Goal: Share content: Share content

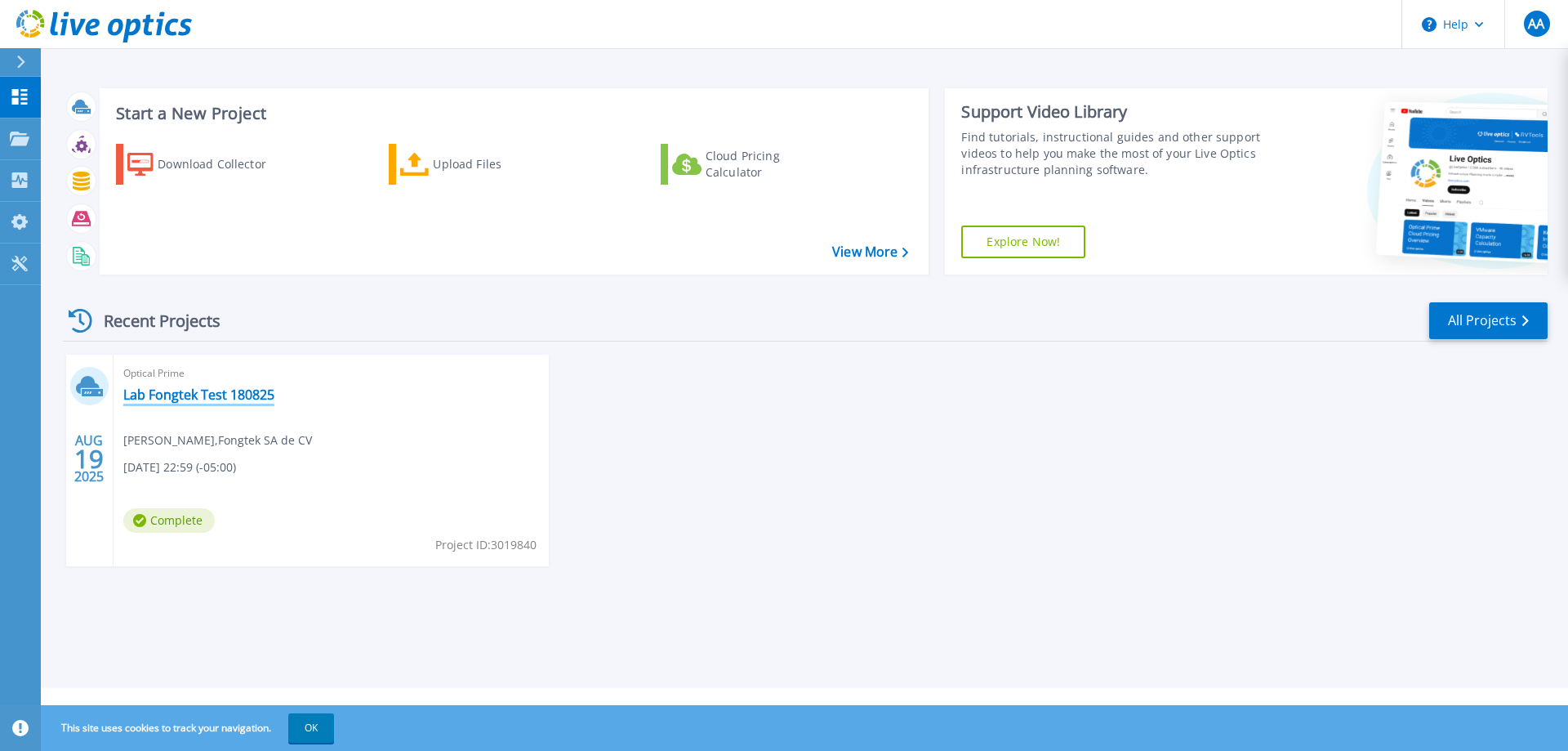
click at [215, 400] on link "Lab Fongtek Test 180825" at bounding box center [198, 395] width 151 height 17
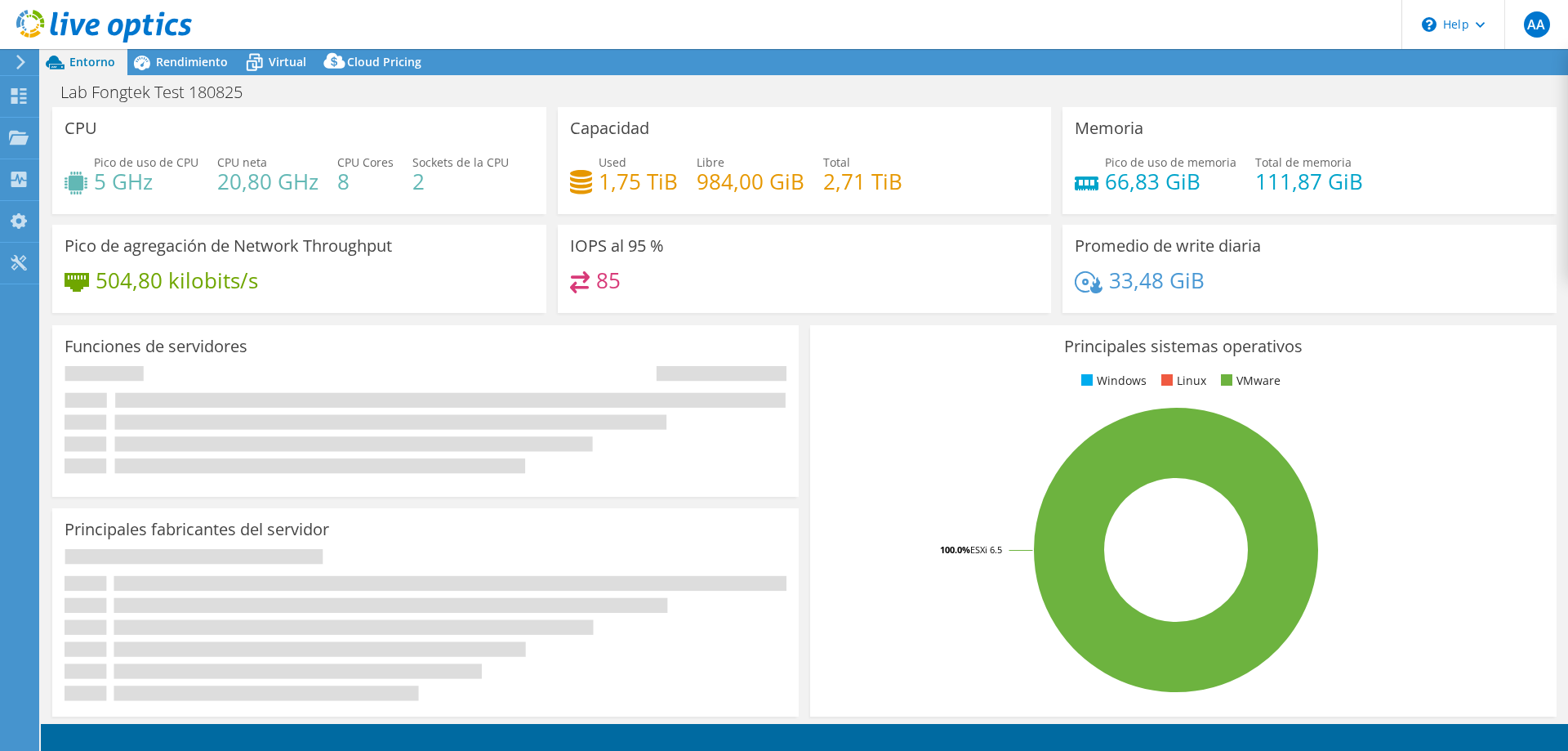
select select "USD"
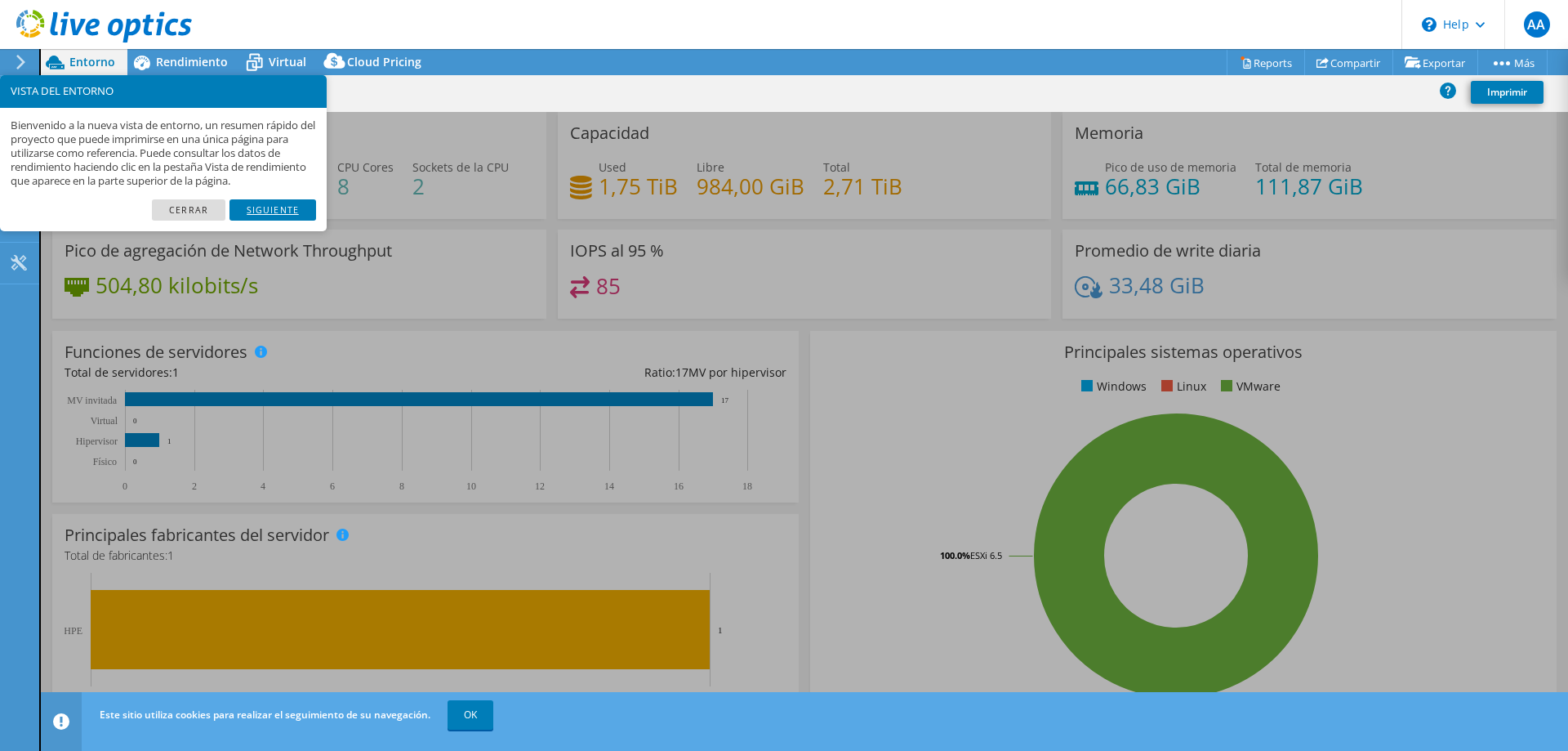
click at [273, 210] on link "Siguiente" at bounding box center [272, 209] width 87 height 21
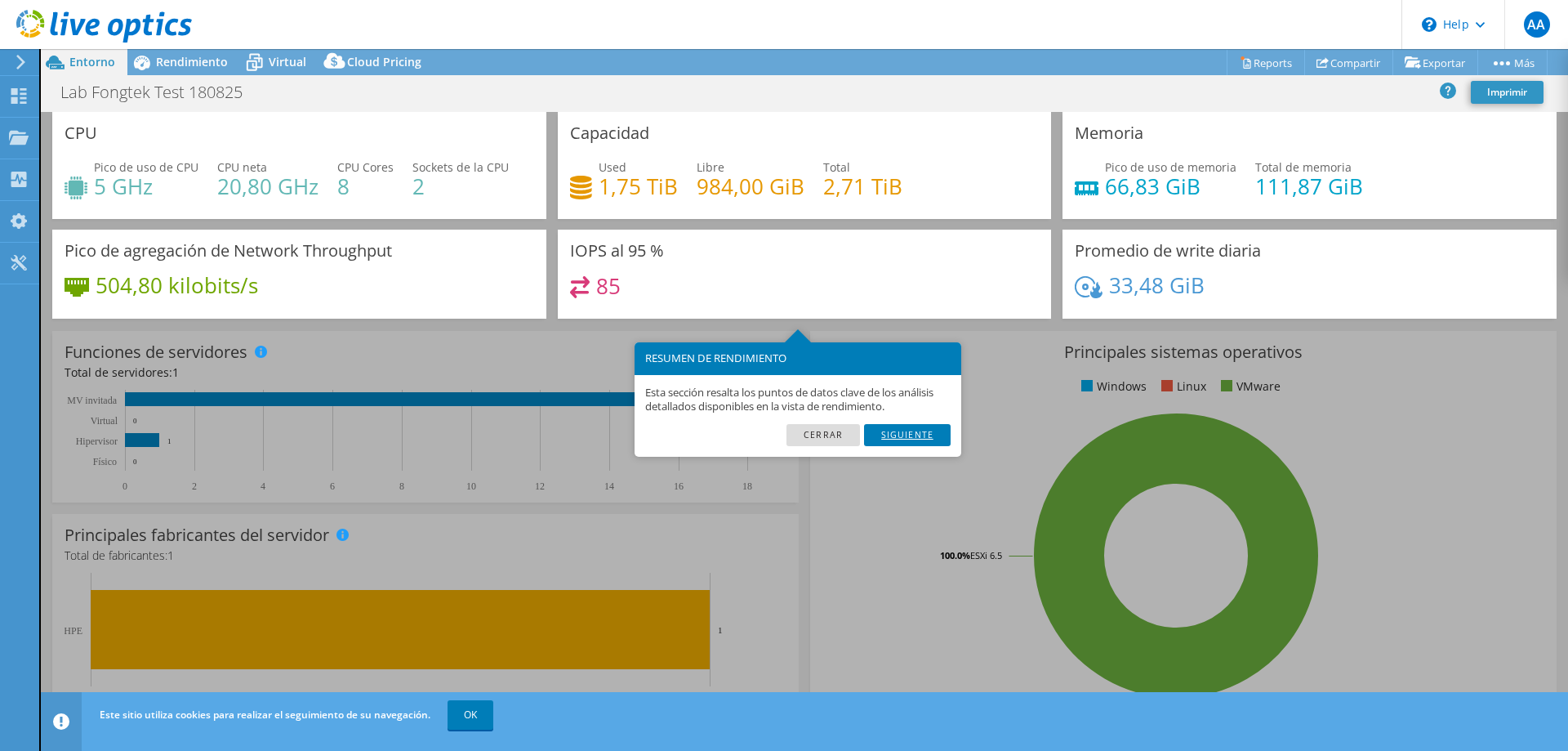
click at [919, 433] on link "Siguiente" at bounding box center [907, 434] width 87 height 21
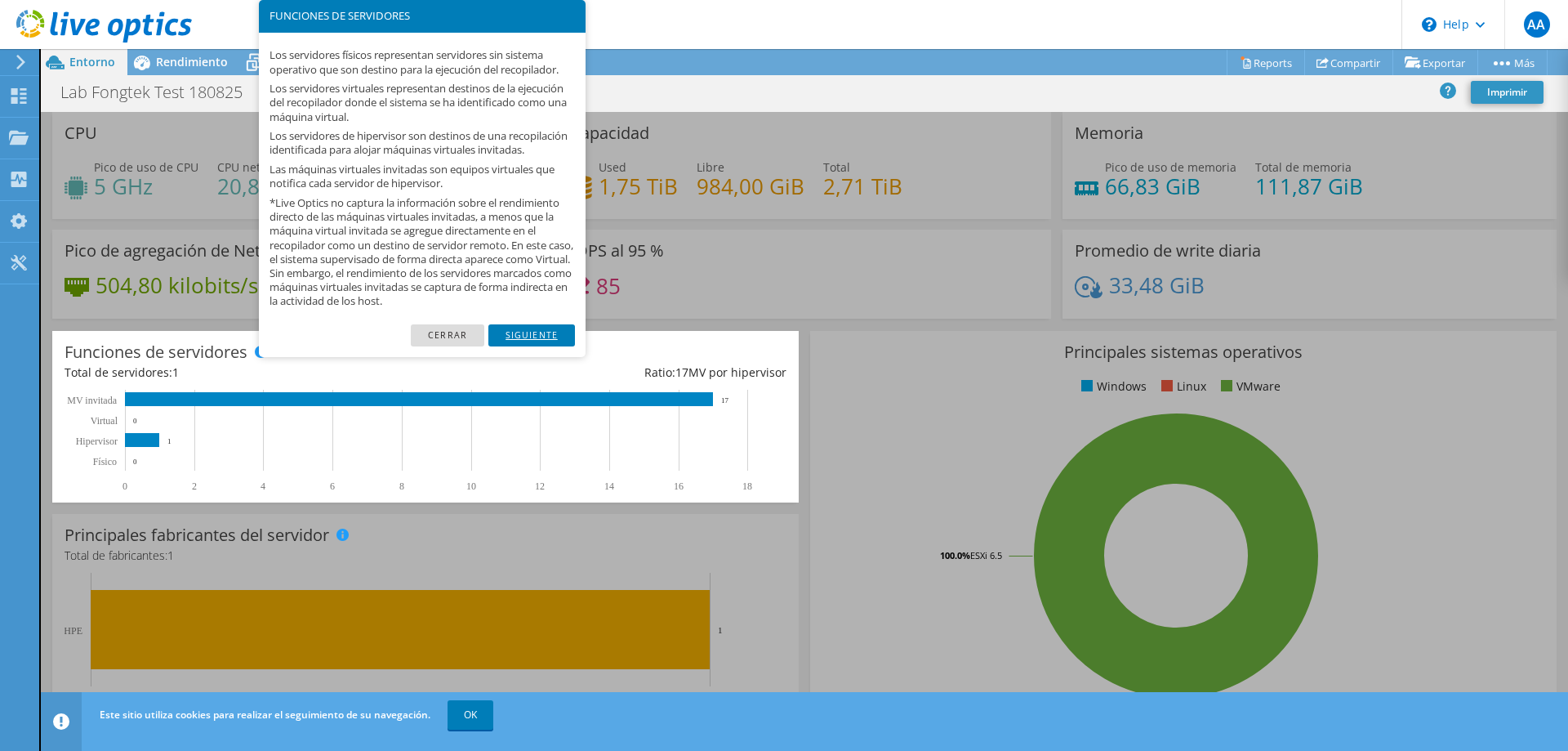
click at [525, 346] on link "Siguiente" at bounding box center [532, 334] width 87 height 21
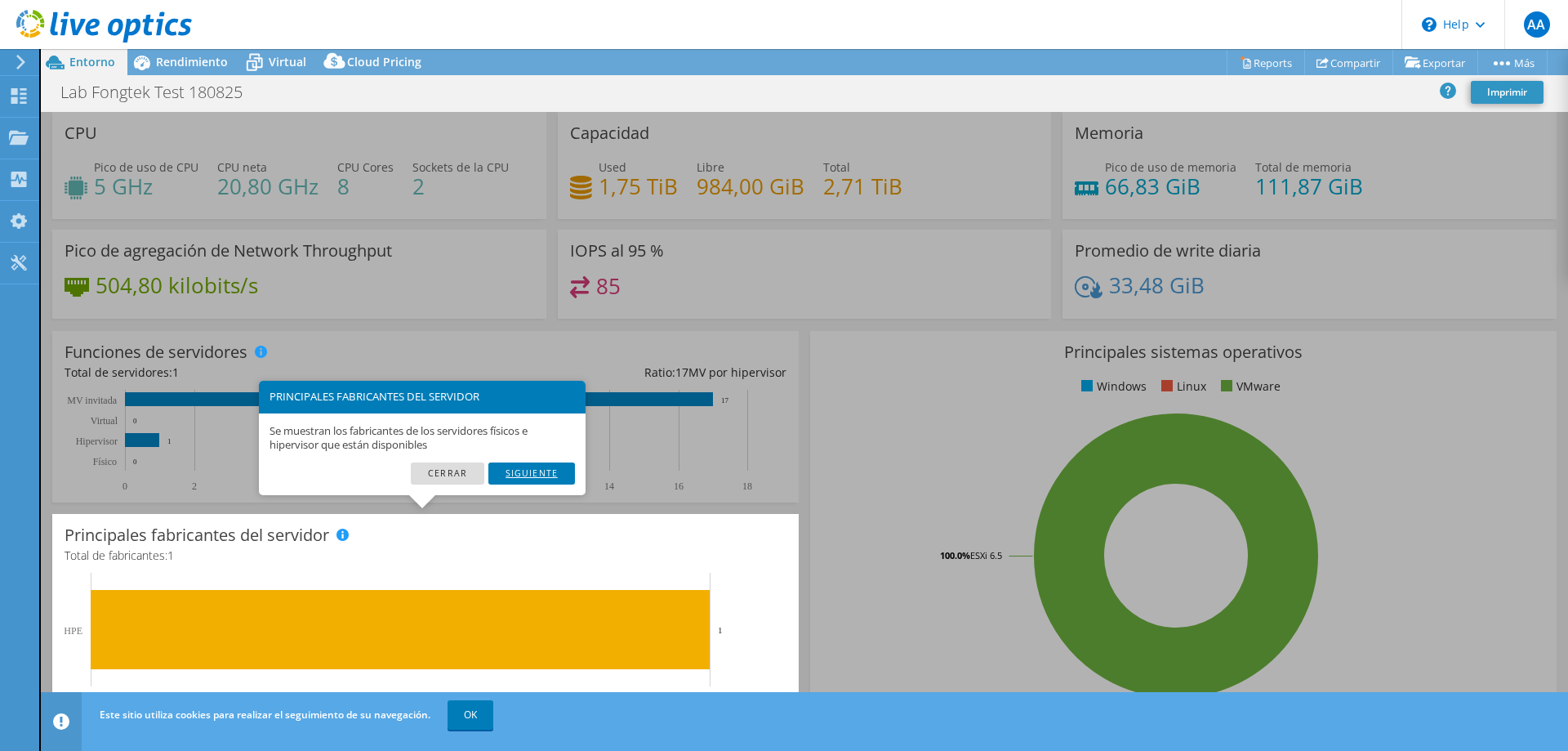
click at [542, 473] on link "Siguiente" at bounding box center [532, 473] width 87 height 21
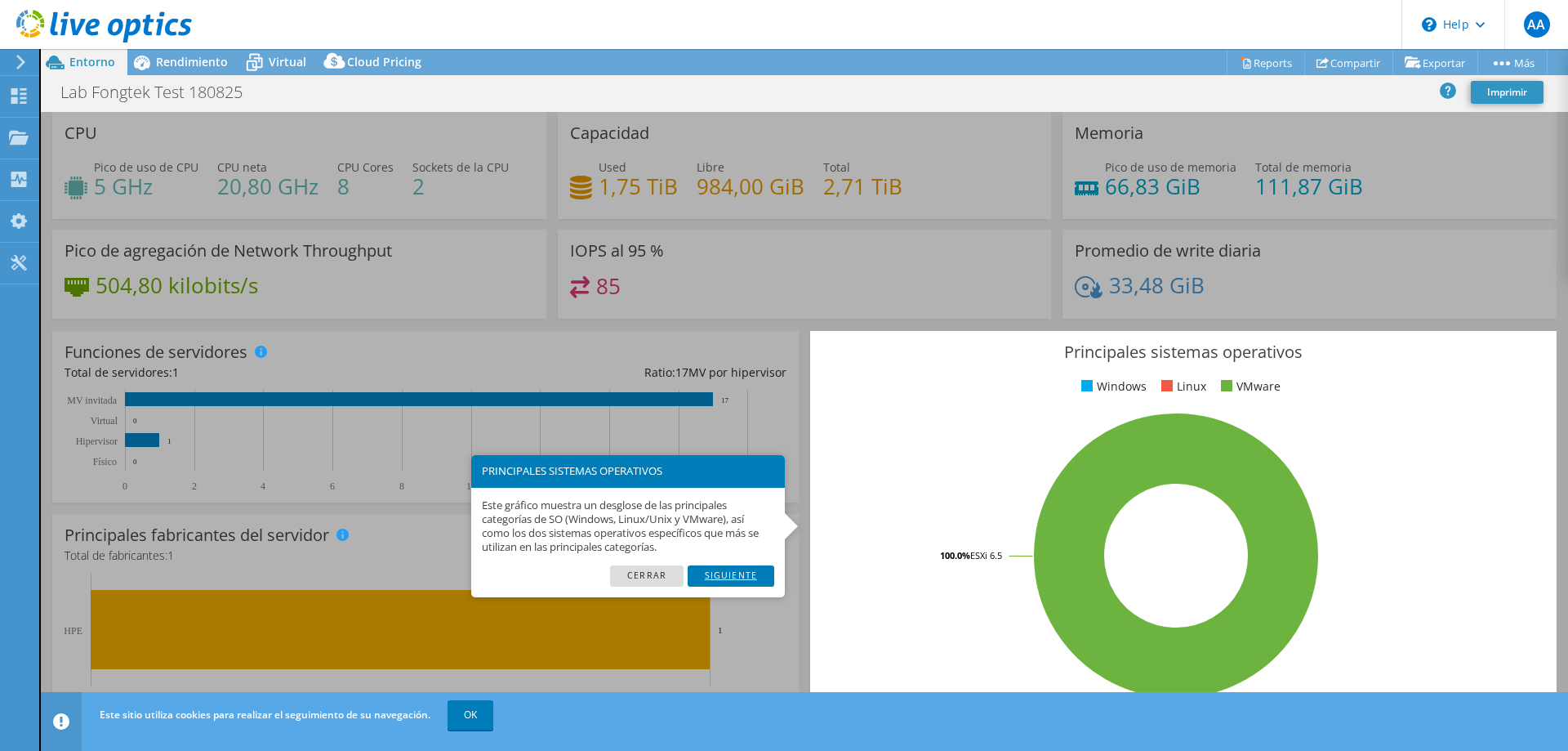
click at [740, 573] on link "Siguiente" at bounding box center [731, 575] width 87 height 21
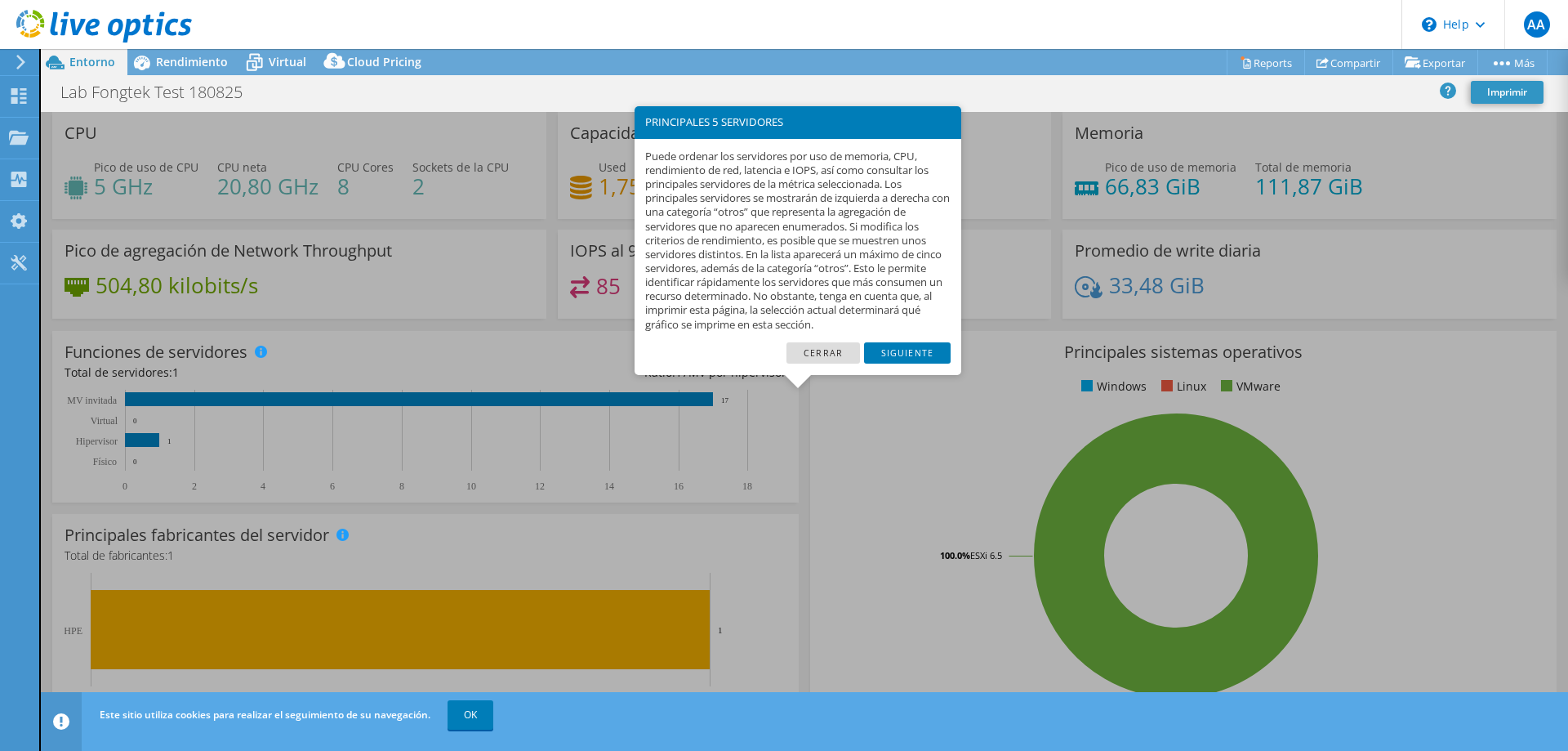
scroll to position [340, 0]
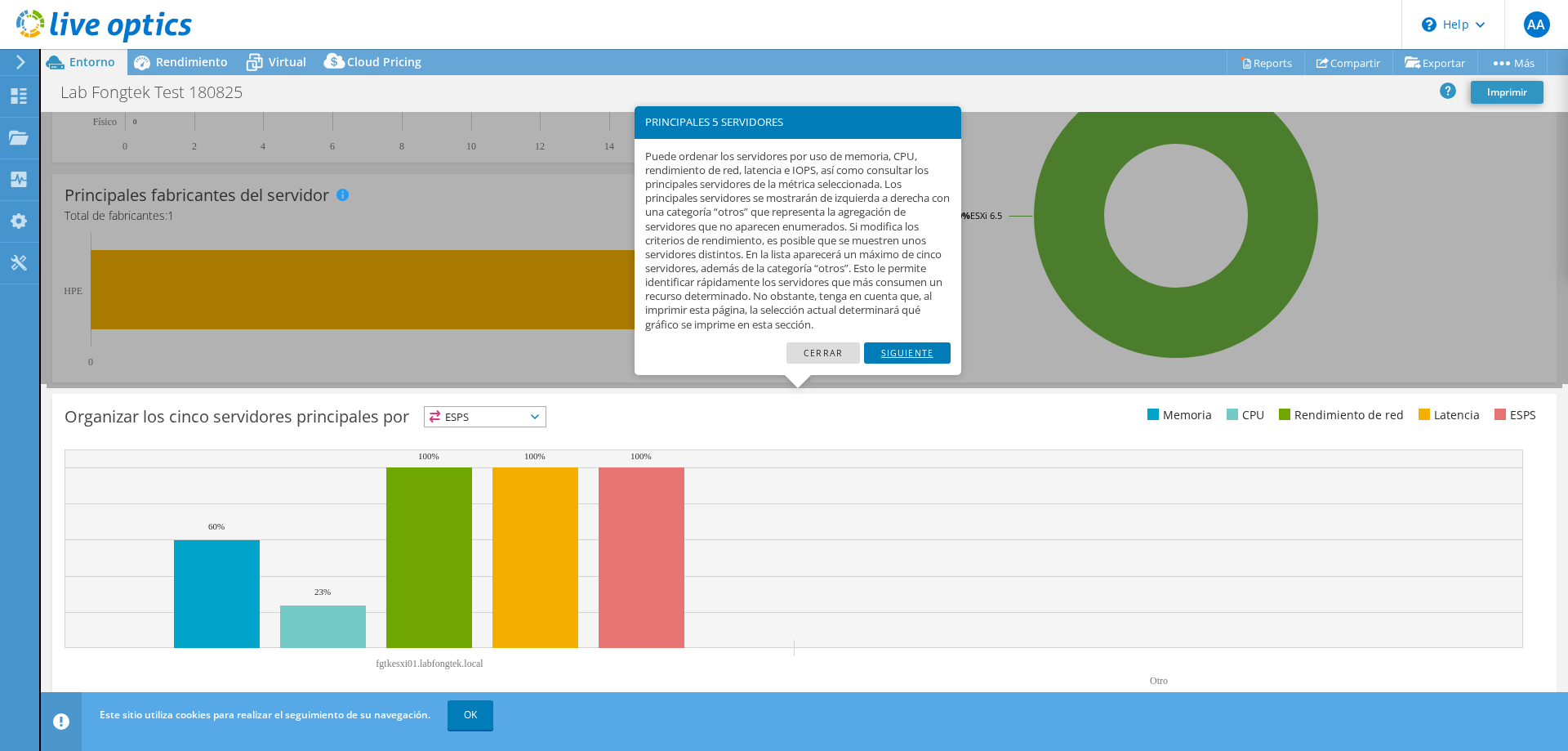
click at [900, 353] on link "Siguiente" at bounding box center [907, 353] width 87 height 21
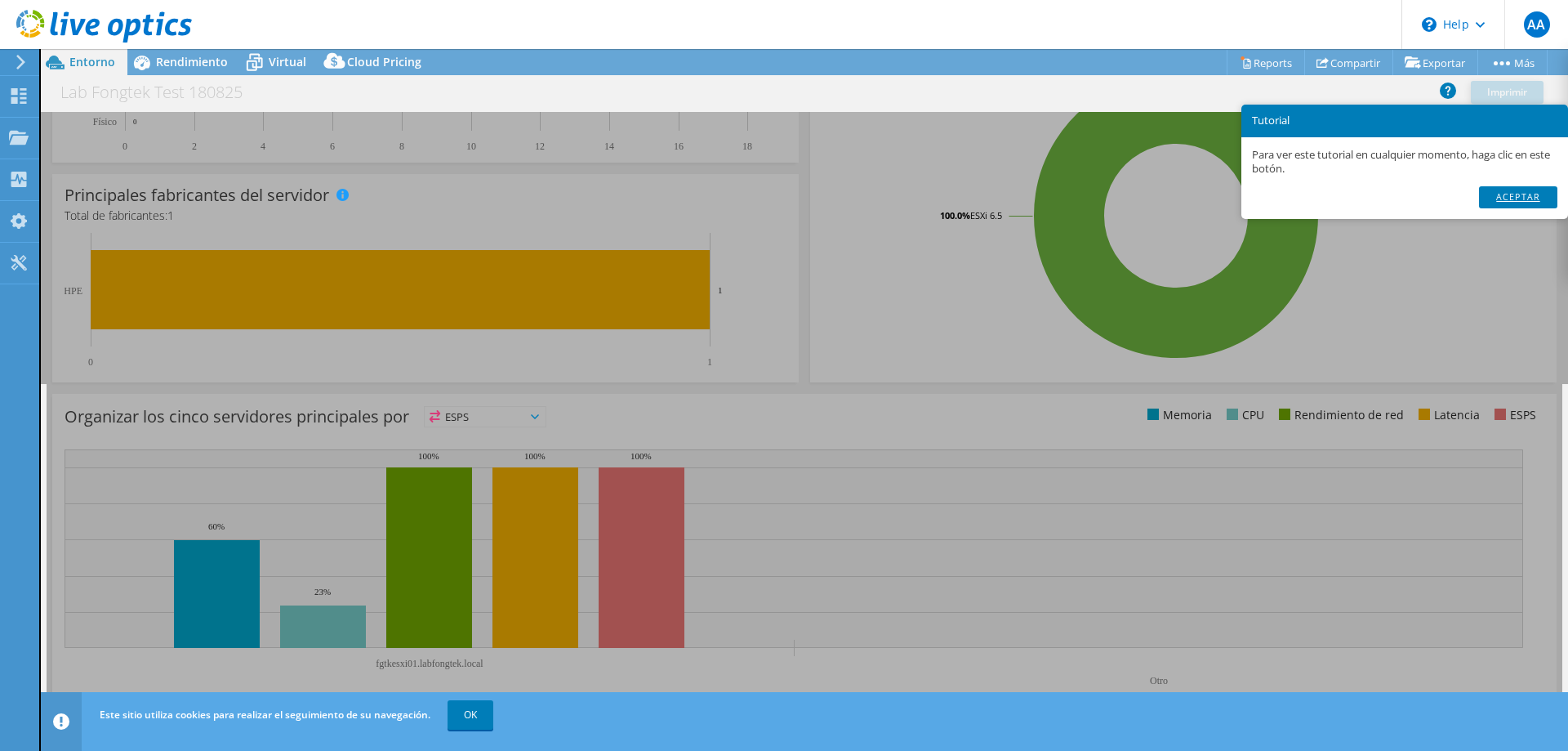
click at [1521, 197] on link "Aceptar" at bounding box center [1518, 196] width 78 height 21
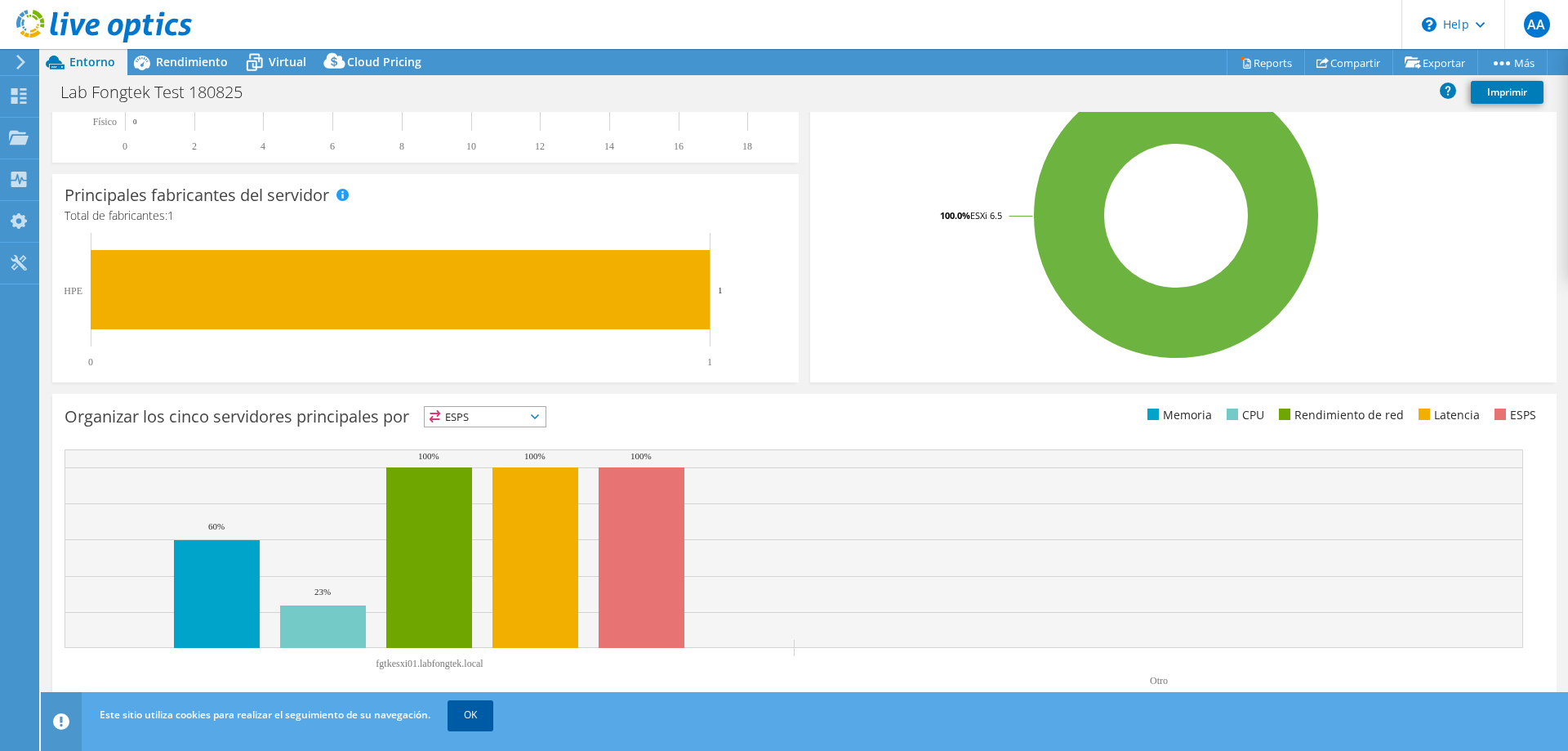
click at [463, 708] on link "OK" at bounding box center [470, 714] width 46 height 29
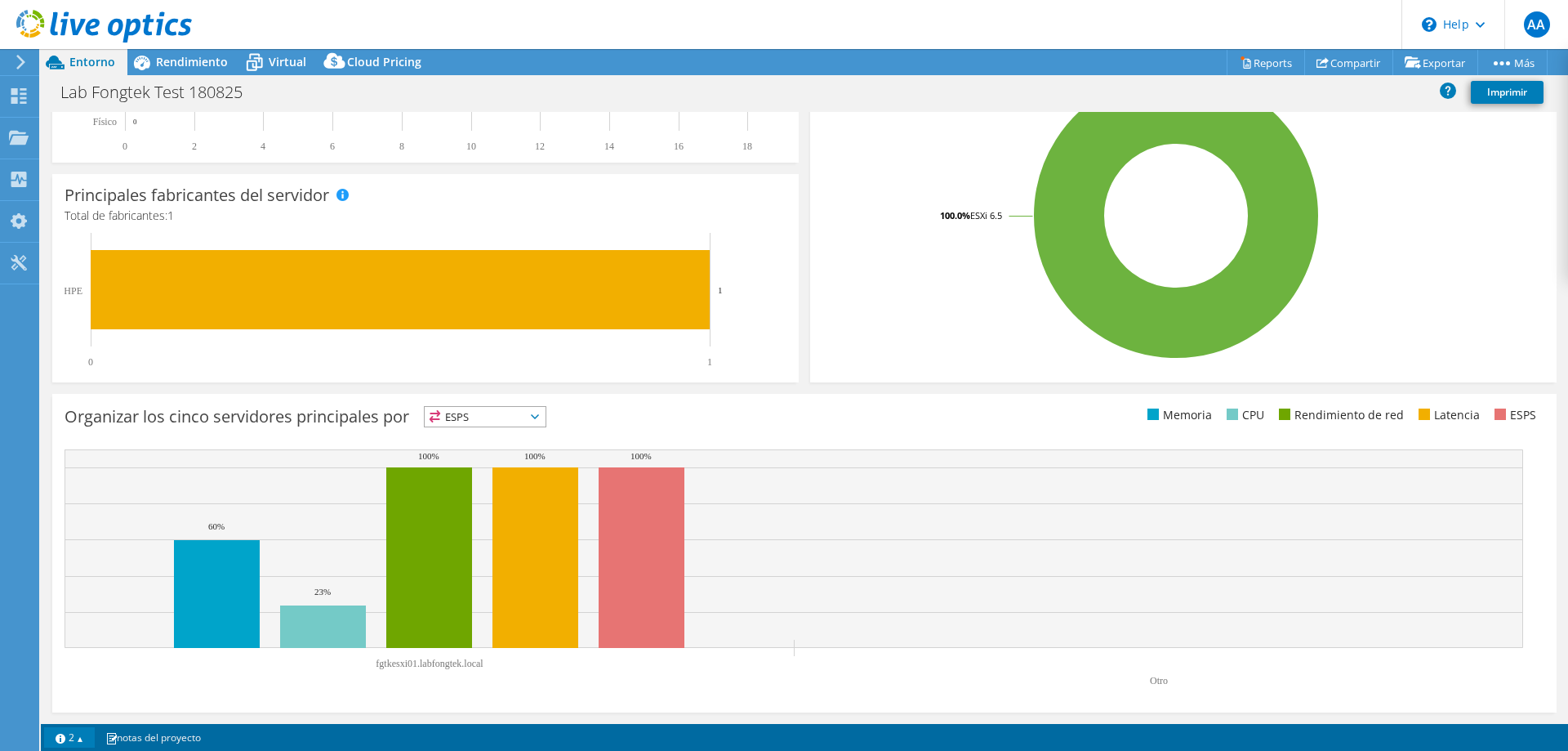
click at [79, 739] on link "2" at bounding box center [69, 737] width 51 height 21
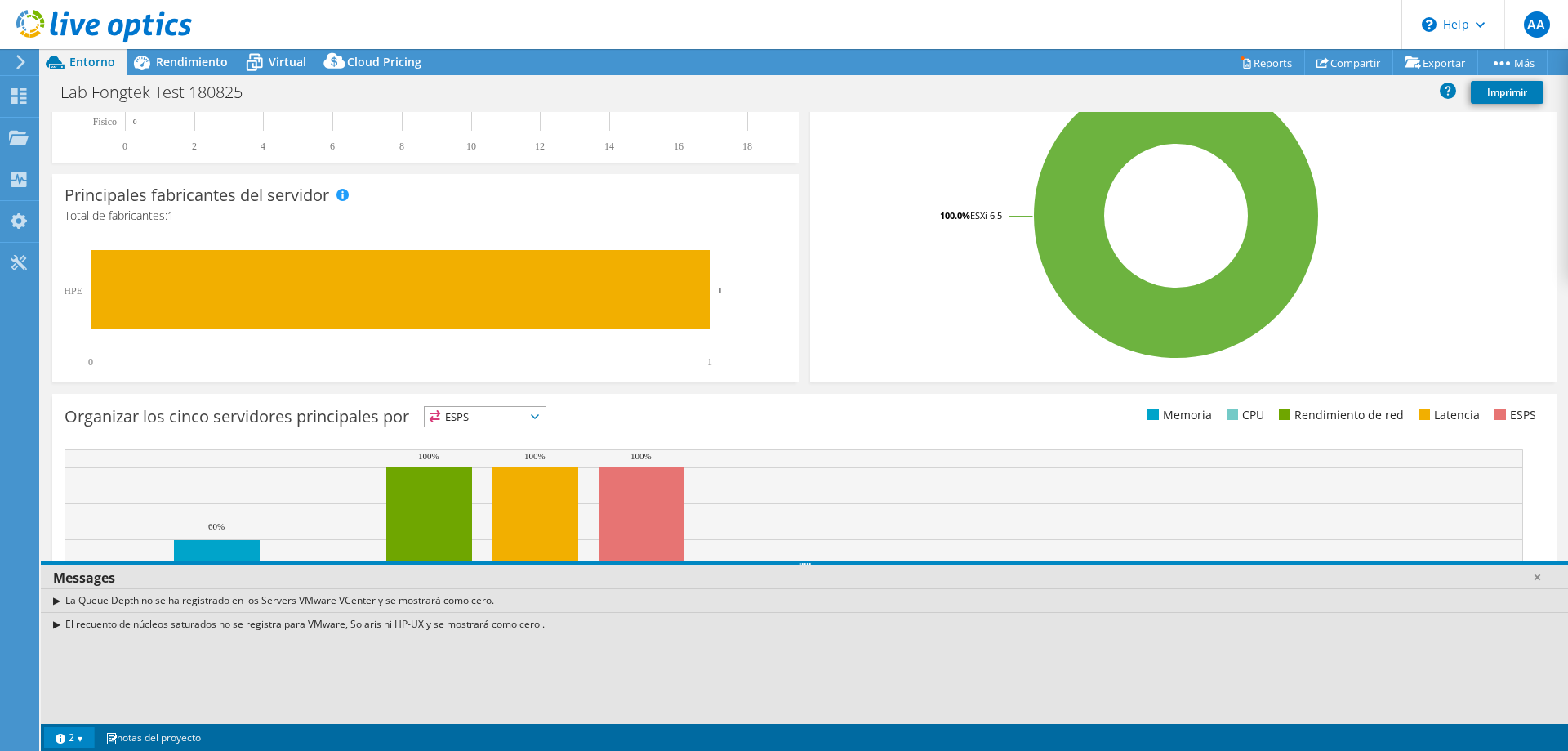
click at [774, 421] on div "Organizar [PERSON_NAME] servidores principales por ESPS ESPS" at bounding box center [434, 419] width 740 height 27
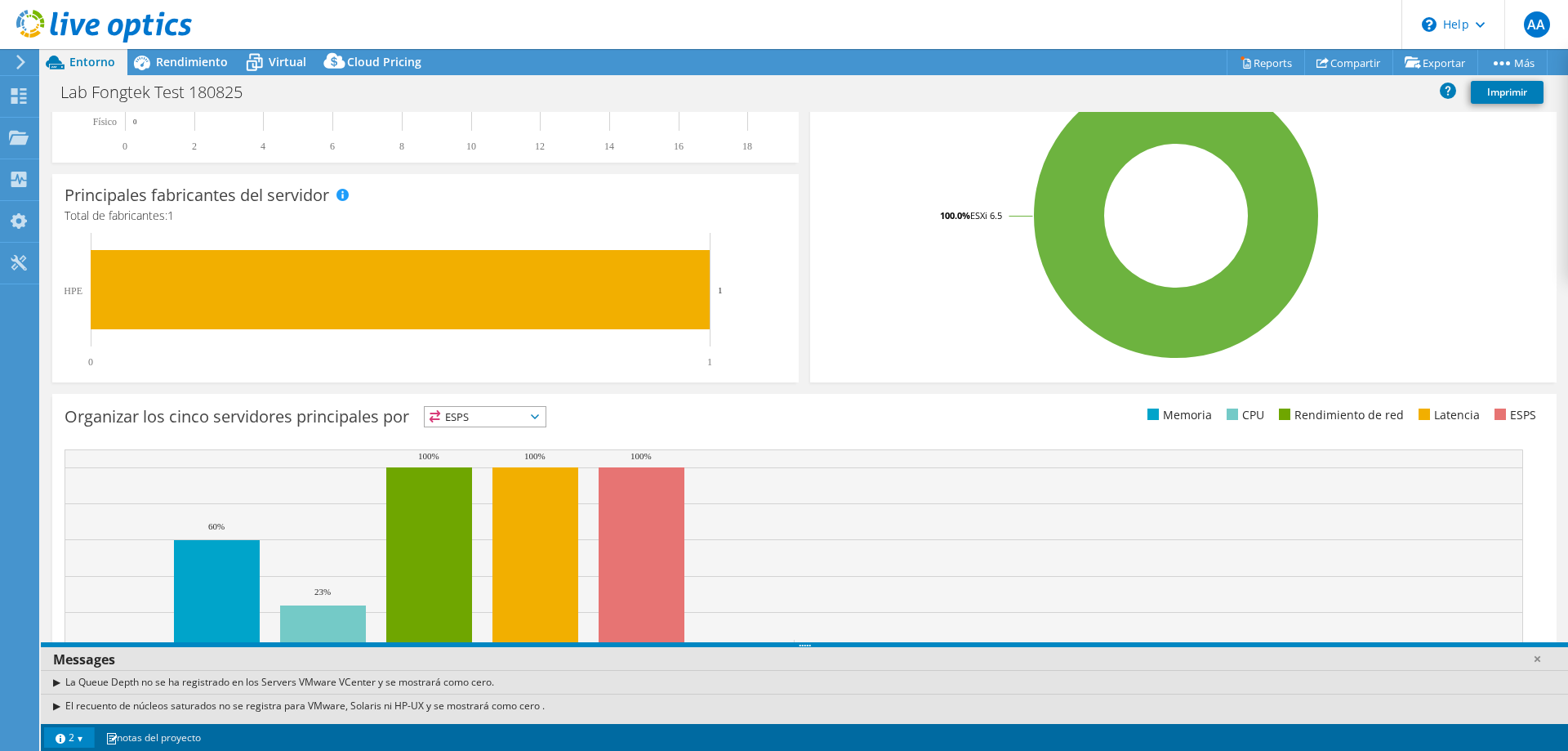
drag, startPoint x: 805, startPoint y: 563, endPoint x: 831, endPoint y: 762, distance: 200.7
click at [831, 750] on html "AA Usuario final [PERSON_NAME] [PERSON_NAME][EMAIL_ADDRESS][PERSON_NAME][DOMAIN…" at bounding box center [784, 375] width 1568 height 751
click at [1538, 662] on link at bounding box center [1537, 658] width 17 height 17
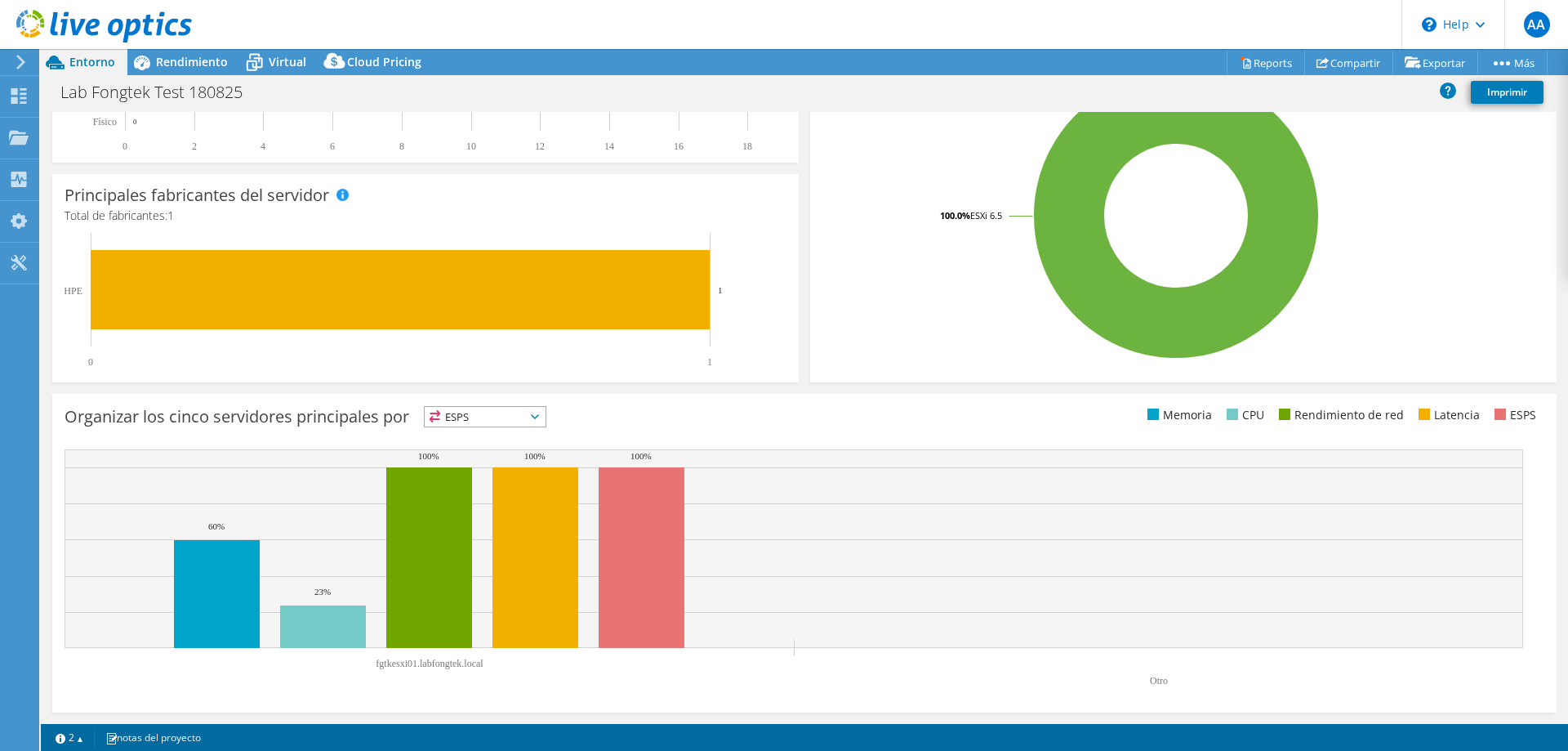
click at [539, 418] on icon at bounding box center [535, 417] width 8 height 5
click at [472, 458] on li "Memoria" at bounding box center [485, 460] width 121 height 23
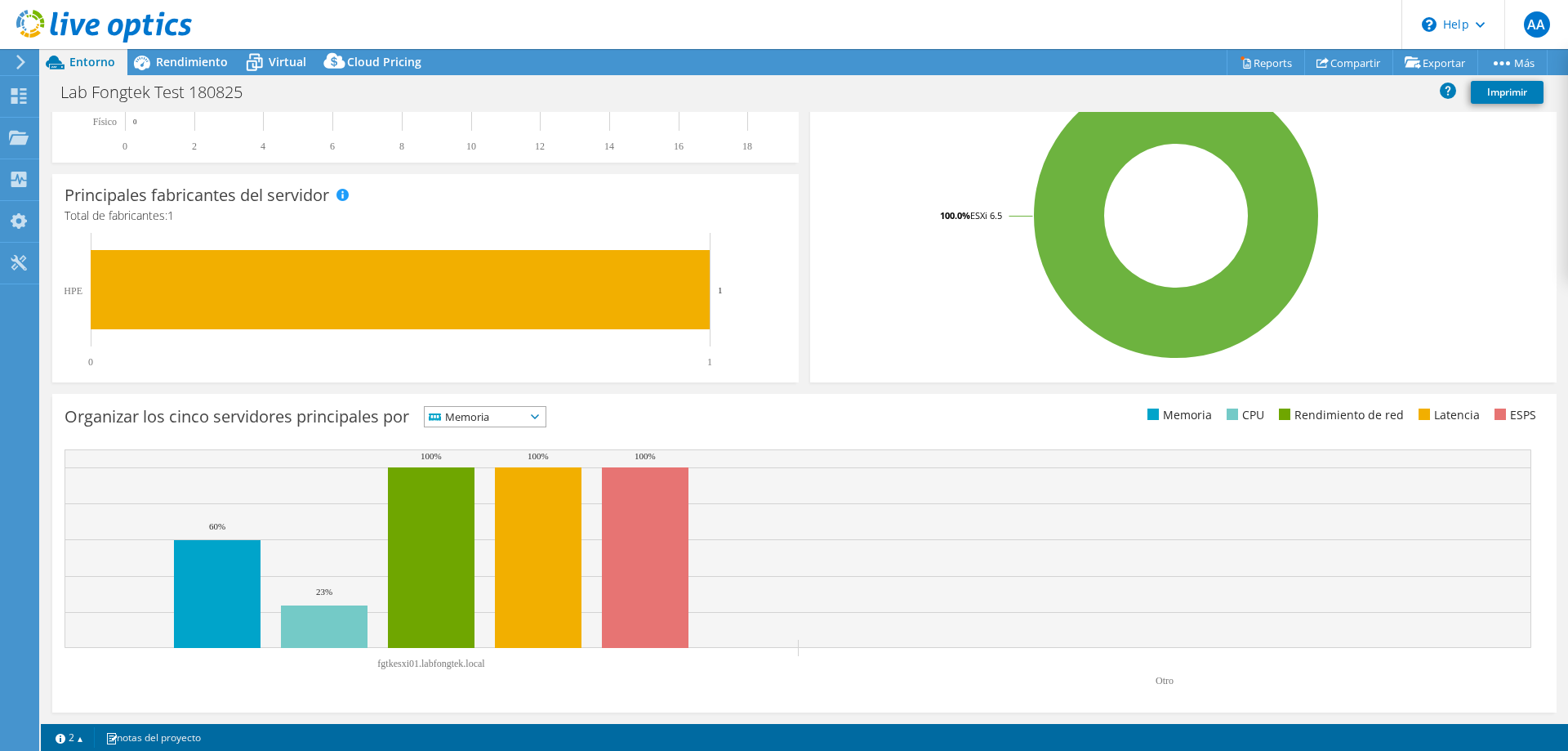
click at [539, 417] on icon at bounding box center [535, 417] width 8 height 5
click at [477, 476] on li "CPU" at bounding box center [485, 483] width 121 height 23
click at [539, 418] on icon at bounding box center [535, 417] width 8 height 5
click at [459, 529] on li "Latencia" at bounding box center [485, 528] width 121 height 23
click at [539, 415] on icon at bounding box center [535, 417] width 8 height 5
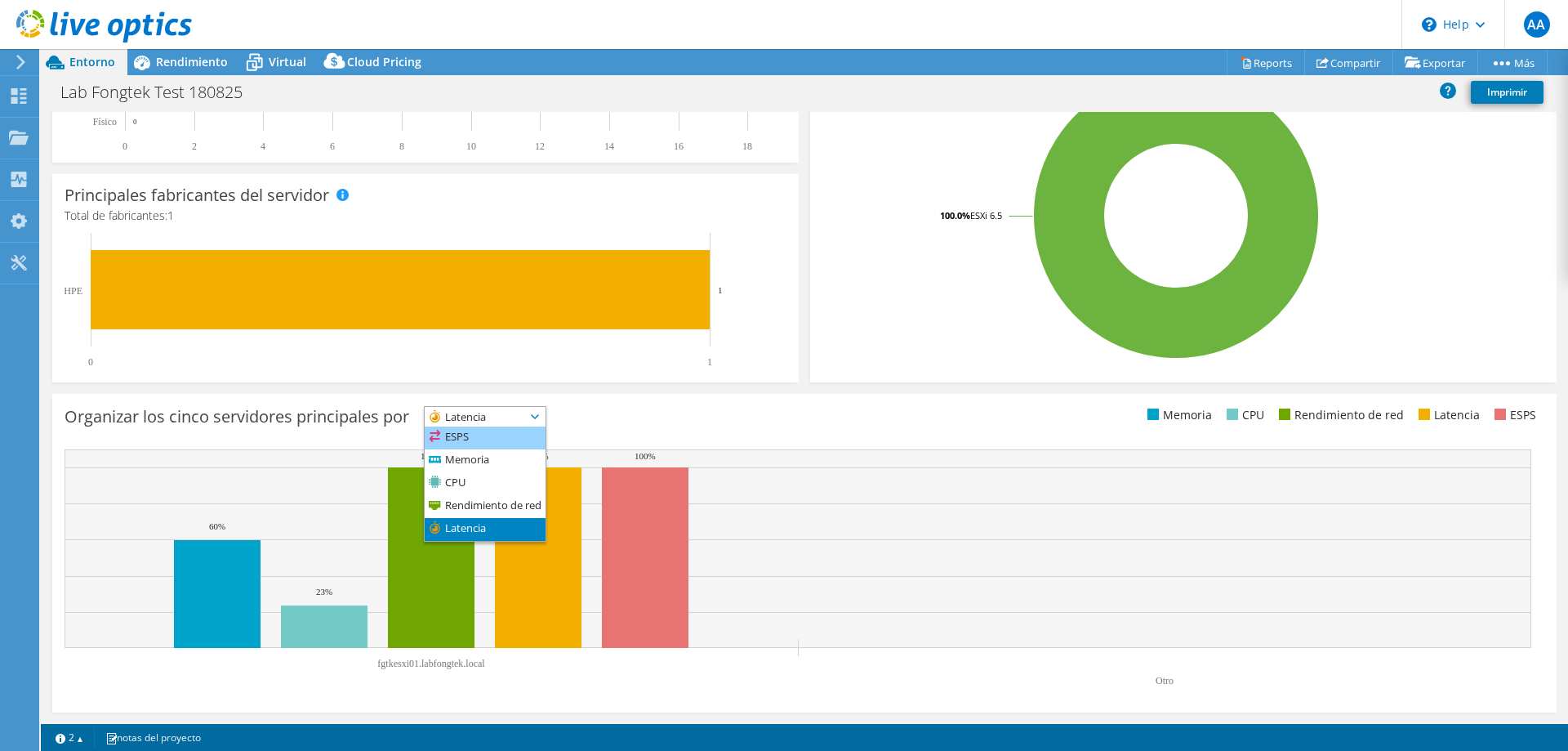
click at [496, 432] on li "ESPS" at bounding box center [485, 438] width 121 height 23
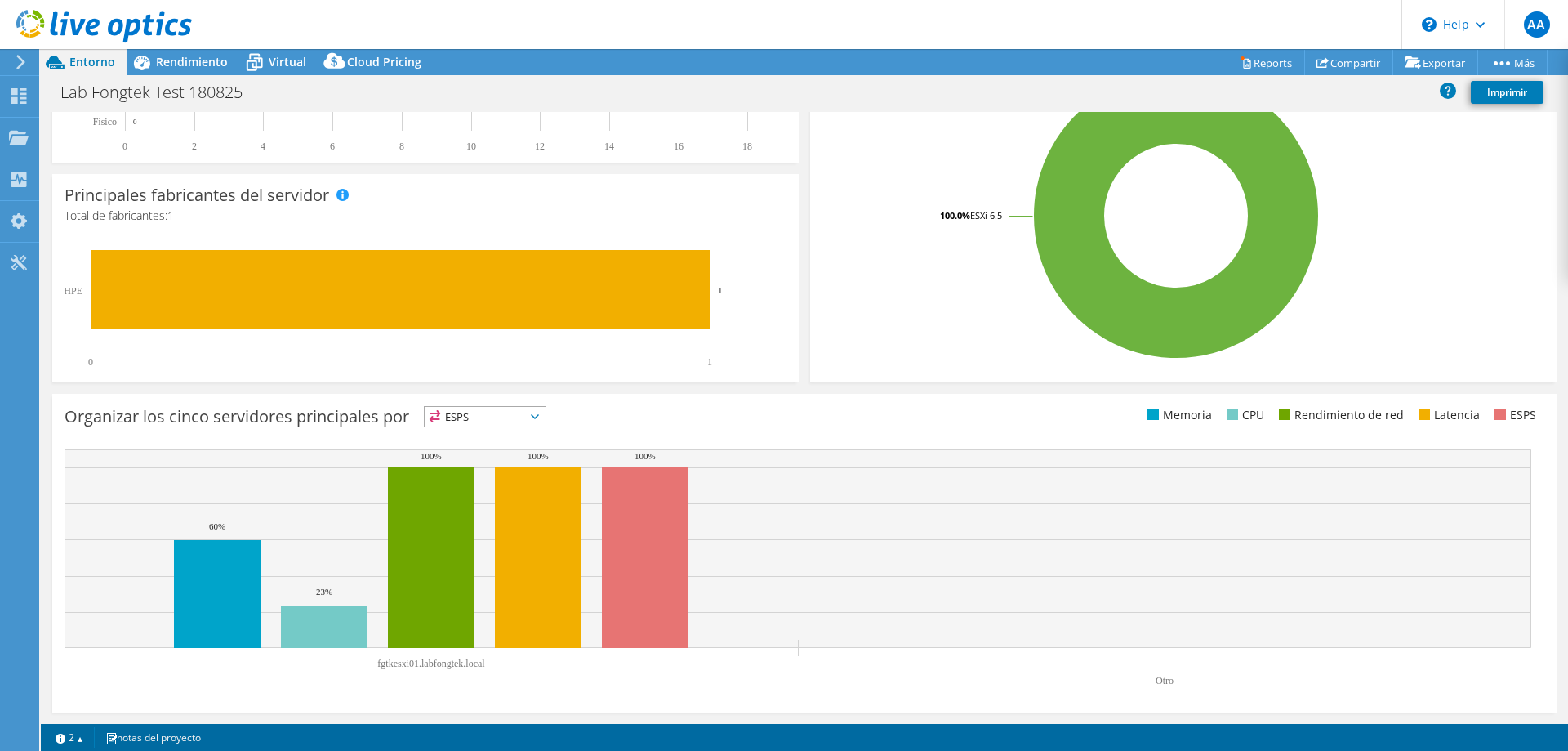
click at [546, 415] on span "ESPS" at bounding box center [485, 417] width 121 height 20
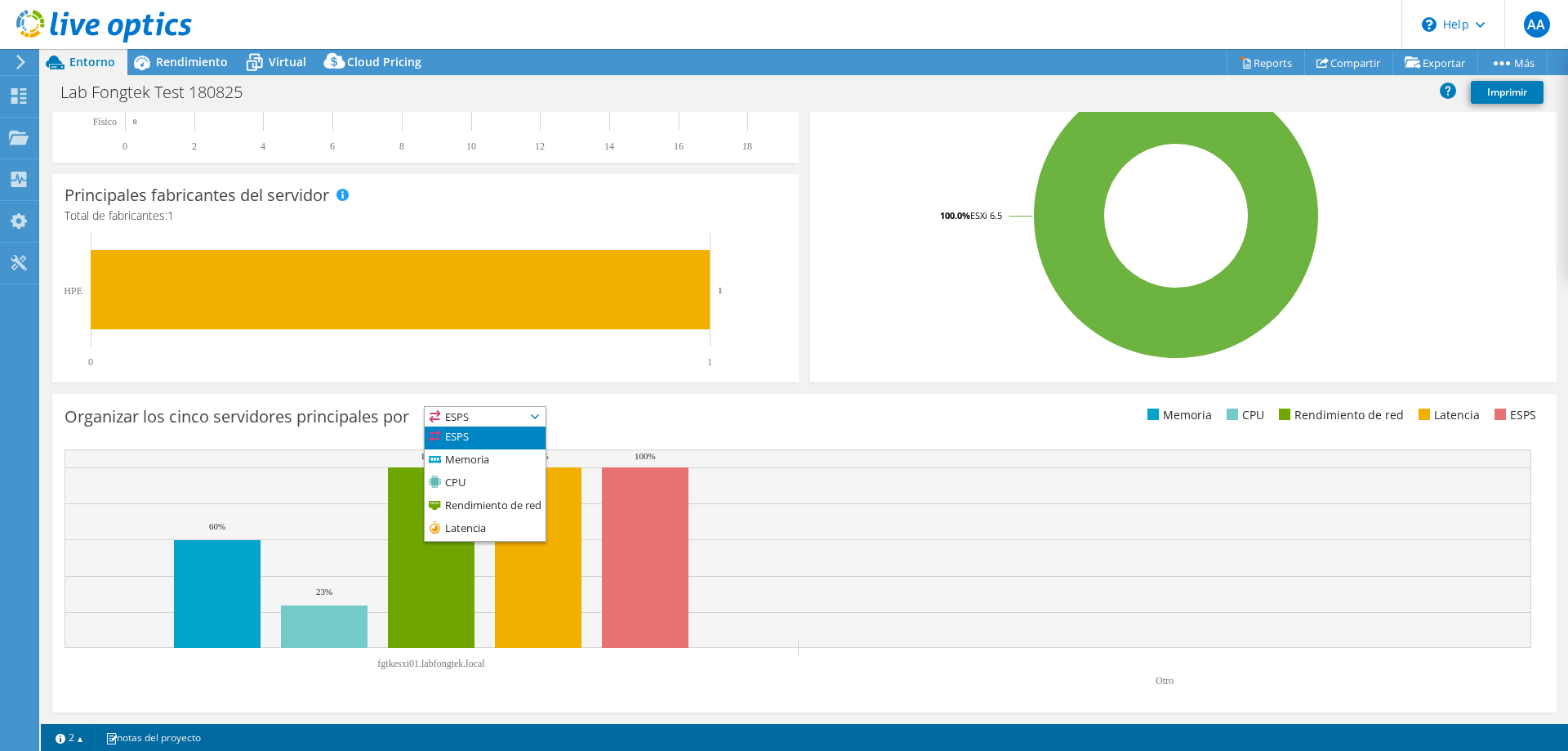
click at [557, 415] on div "Organizar [PERSON_NAME] servidores principales por ESPS ESPS" at bounding box center [434, 419] width 740 height 27
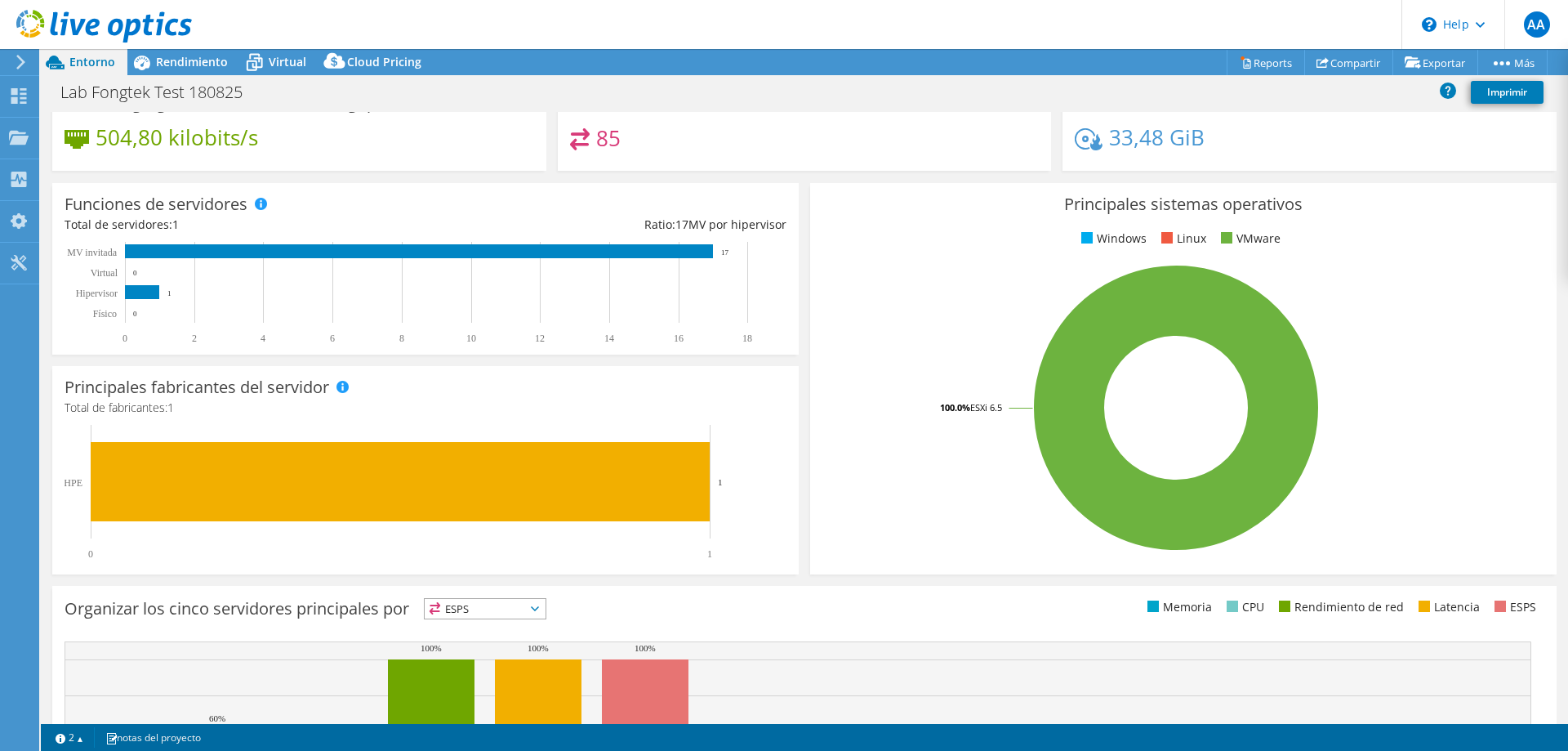
scroll to position [0, 0]
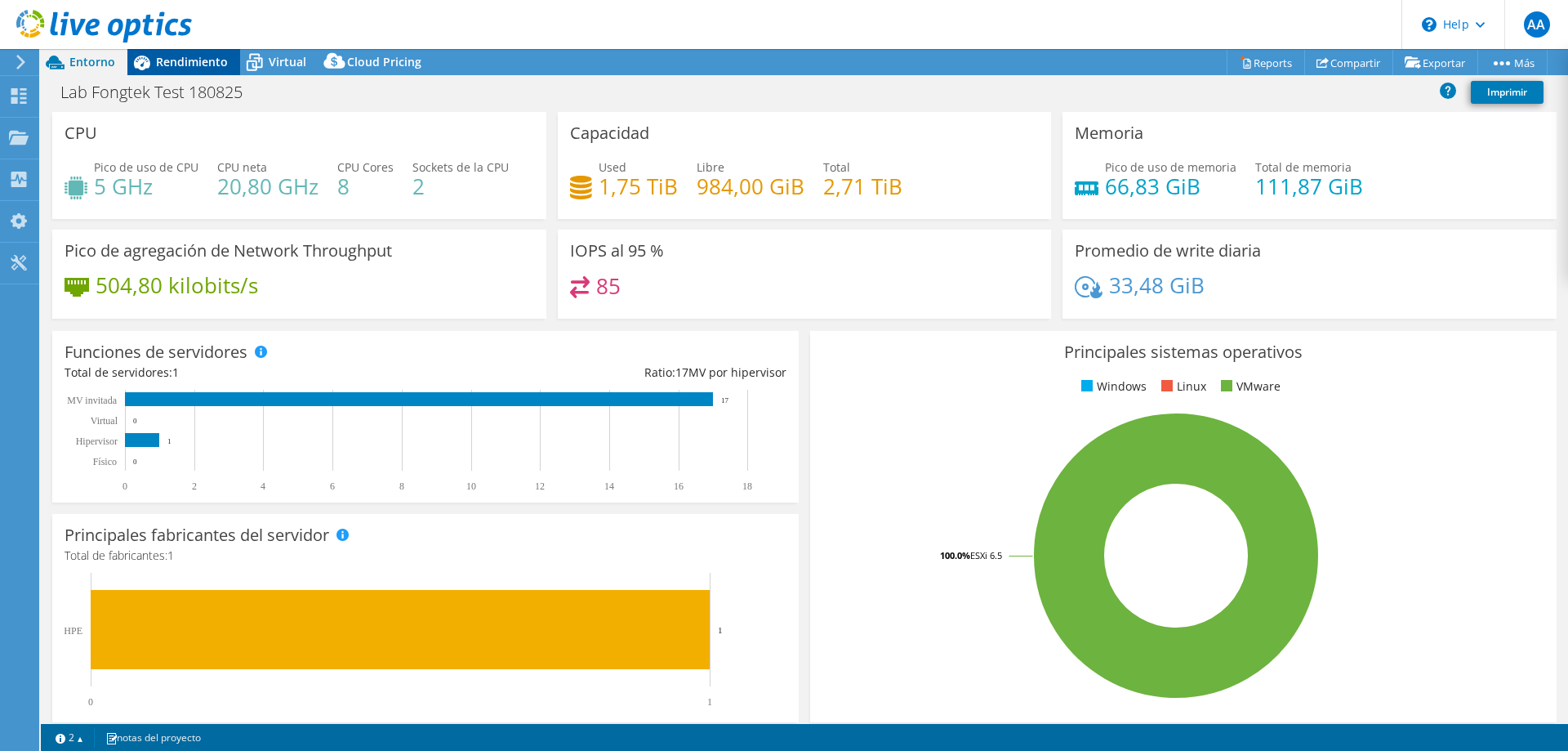
click at [186, 63] on span "Rendimiento" at bounding box center [192, 62] width 72 height 16
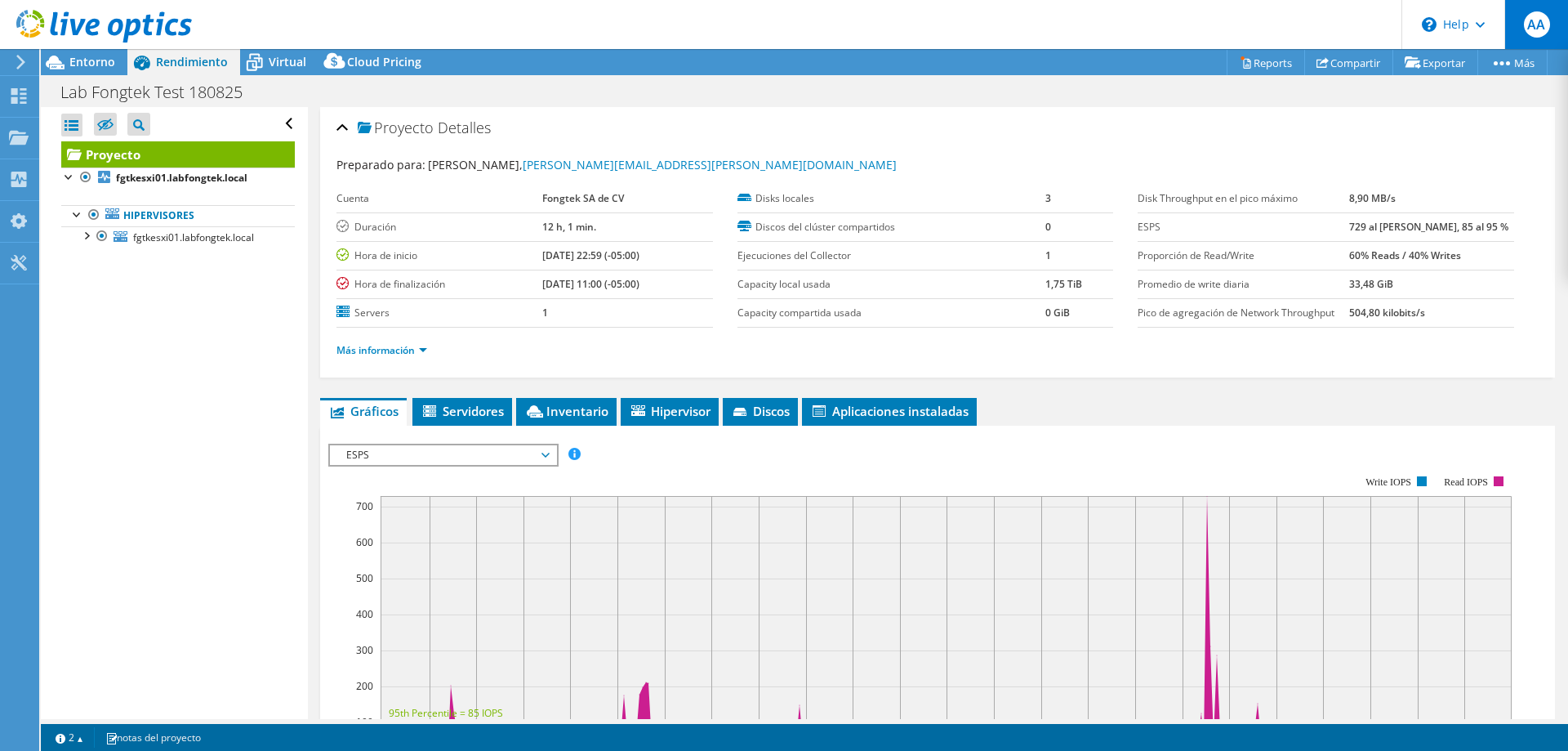
click at [1531, 28] on span "AA" at bounding box center [1536, 24] width 26 height 26
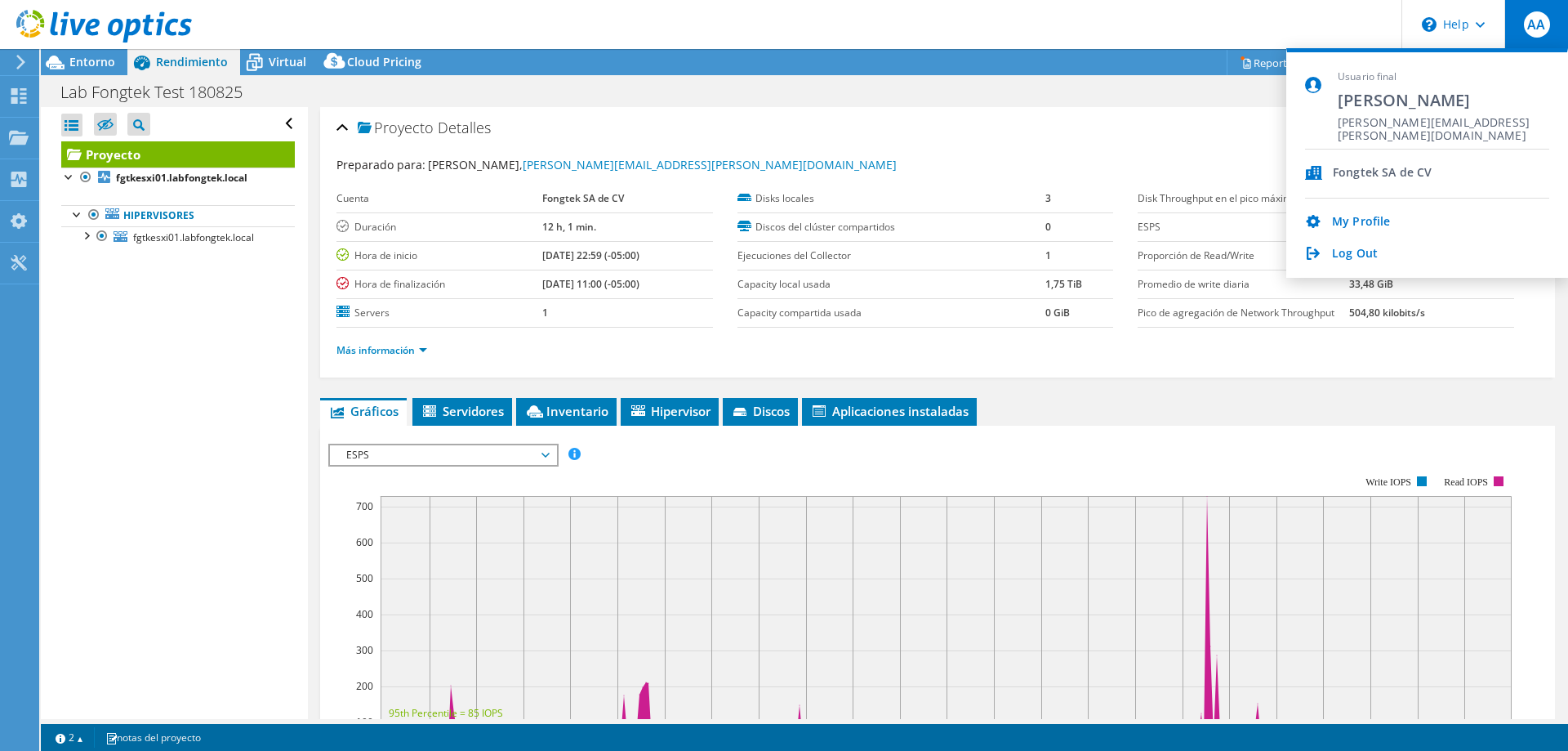
click at [151, 356] on div "Abrir todo Cerrar todo Ocultar nodos excluidos Filtro de árbol del proyecto" at bounding box center [174, 413] width 267 height 612
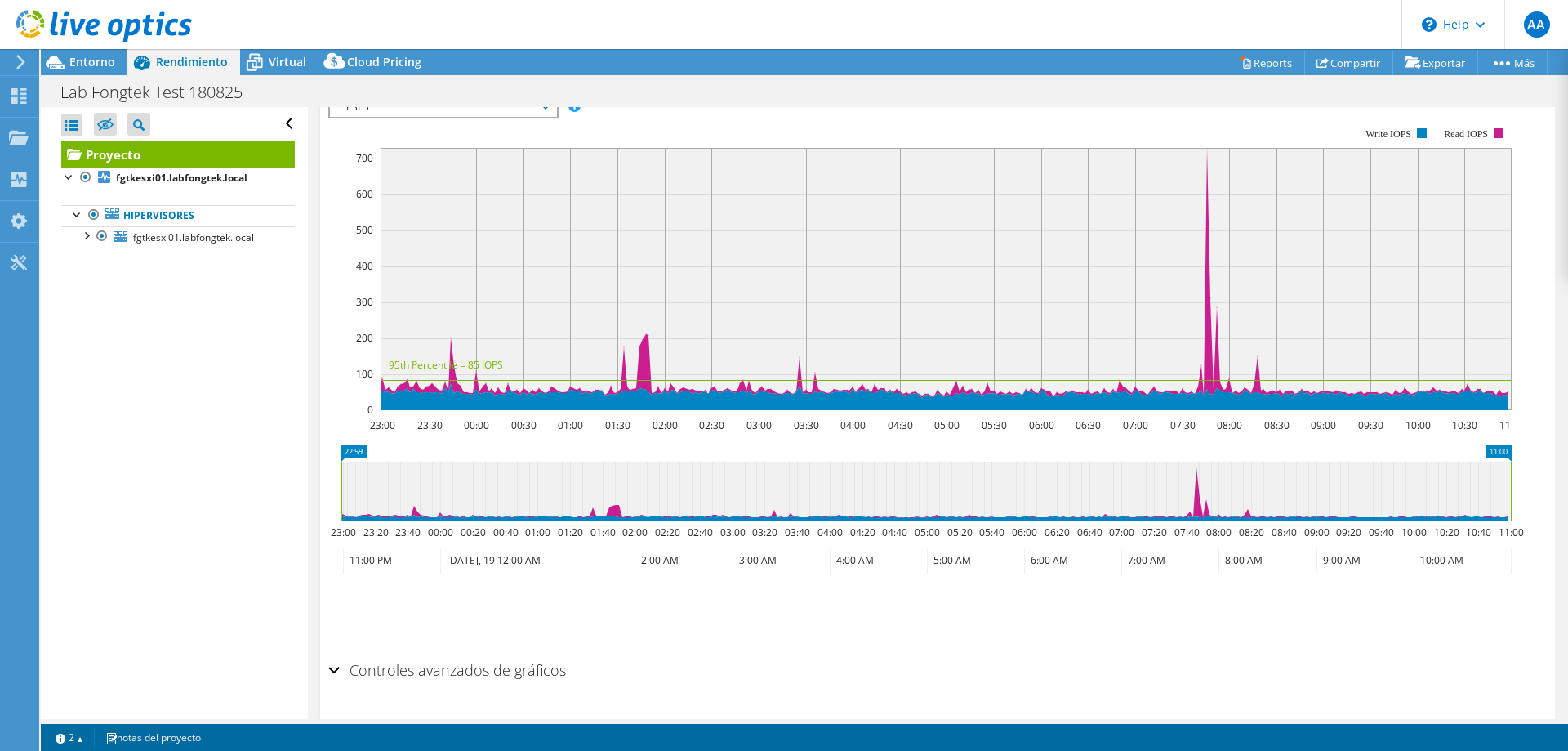
scroll to position [395, 0]
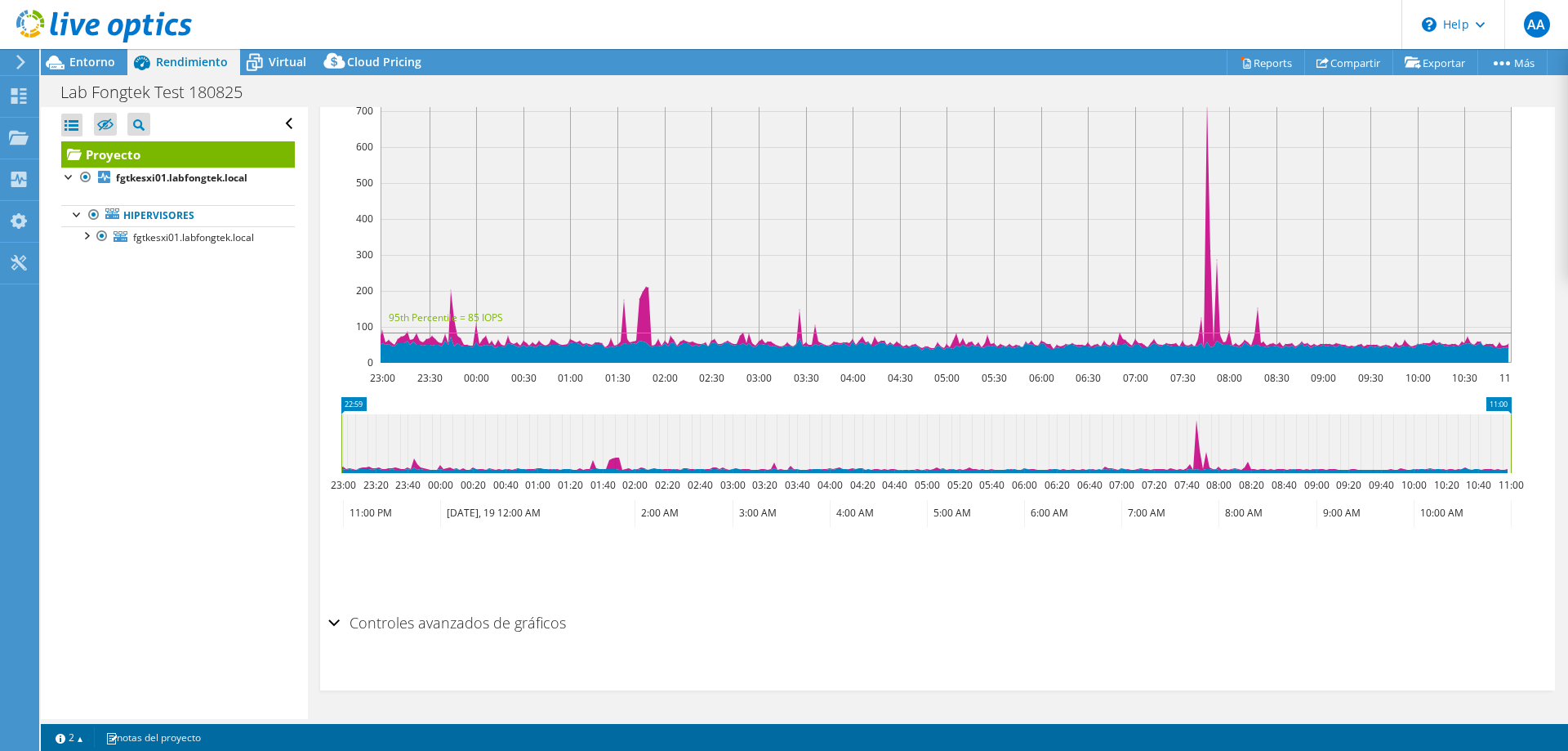
click at [330, 620] on div "Controles avanzados de gráficos" at bounding box center [937, 623] width 1218 height 35
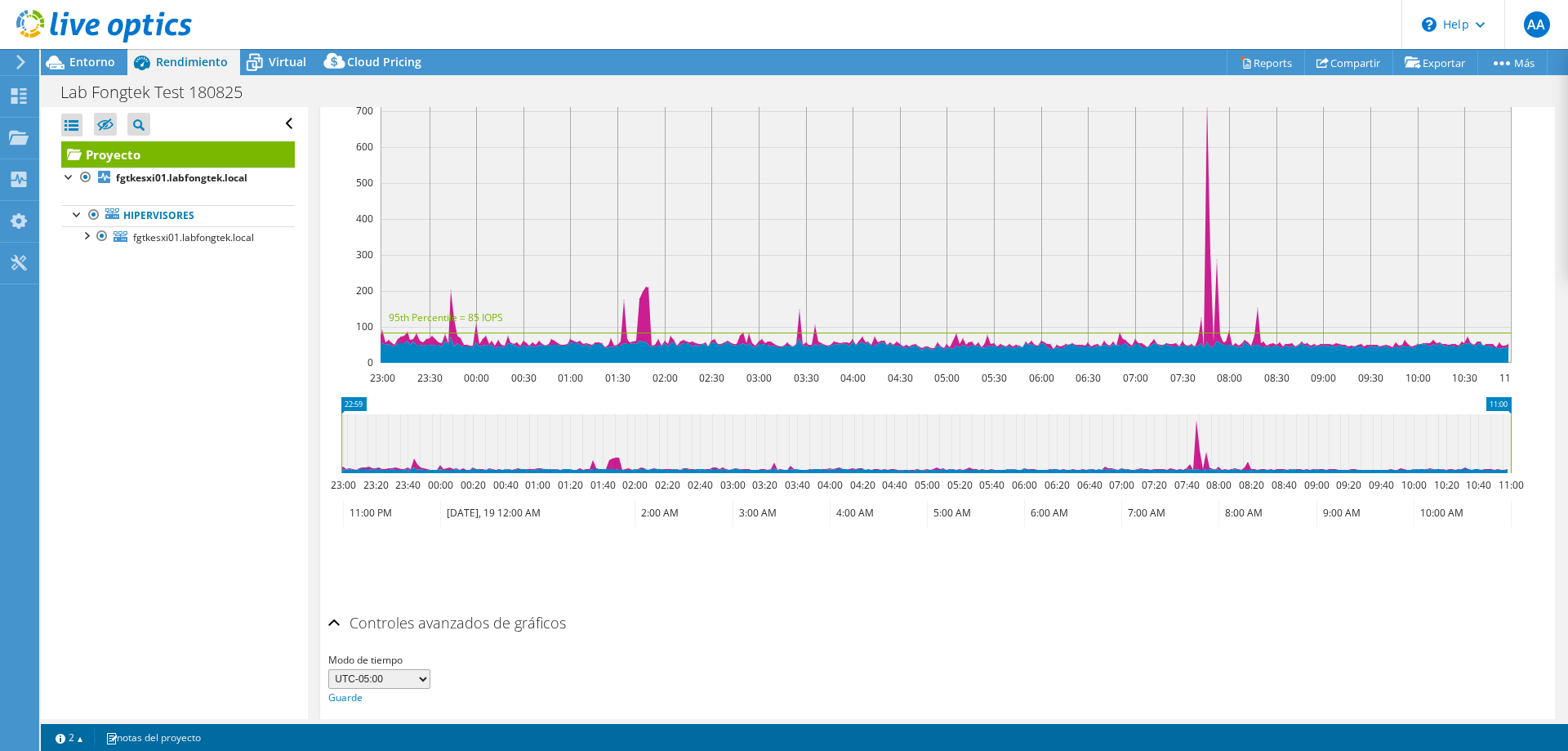
scroll to position [461, 0]
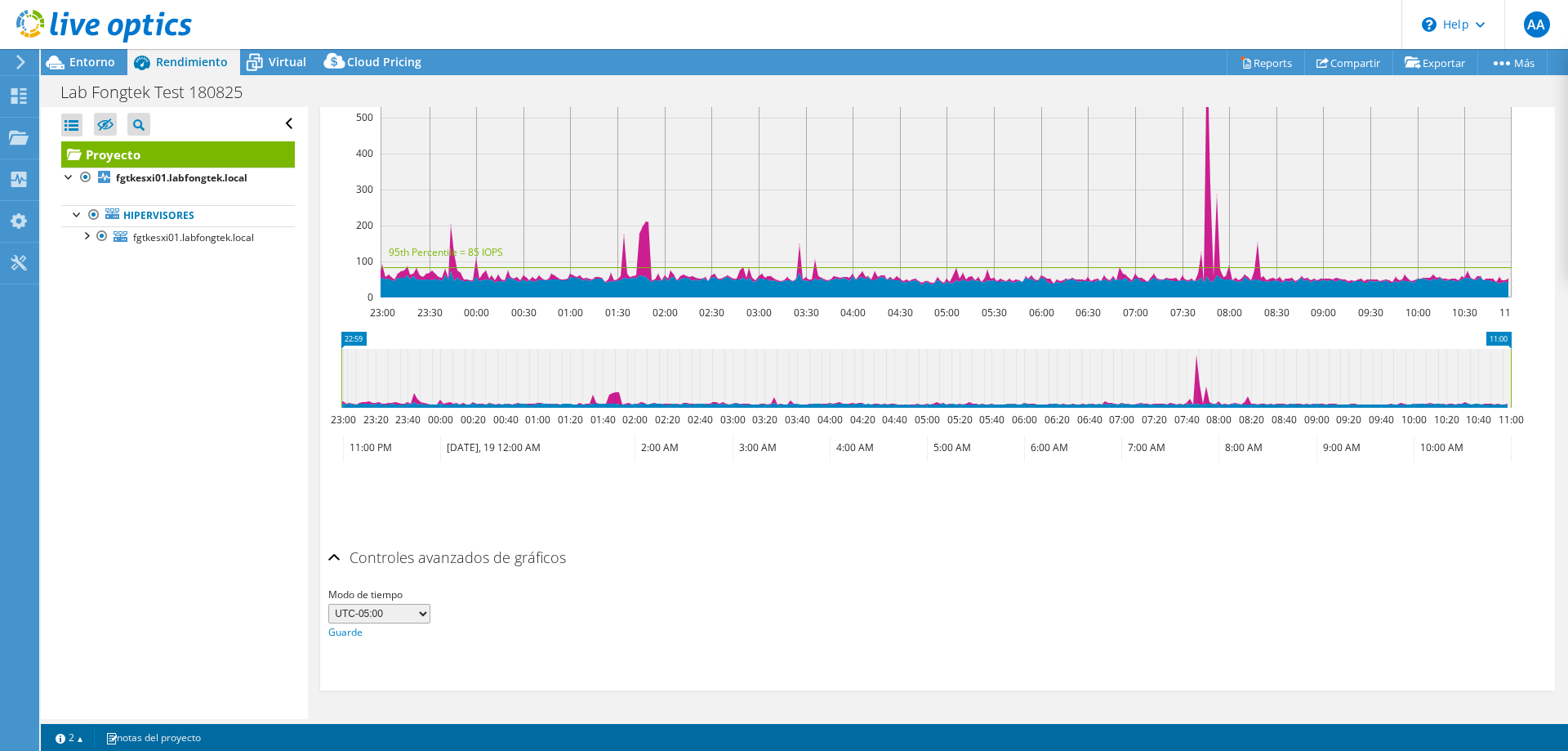
click at [422, 613] on select "UTC-12:00 UTC-11:00 UTC-10:00 UTC-09:30 UTC-09:00 UTC-08:00 UTC-07:00 UTC-06:00…" at bounding box center [379, 613] width 102 height 20
click at [529, 624] on div "Modo de tiempo UTC-12:00 UTC-11:00 UTC-10:00 UTC-09:30 UTC-09:00 UTC-08:00 UTC-…" at bounding box center [937, 613] width 1218 height 56
click at [702, 598] on div "Modo de tiempo UTC-12:00 UTC-11:00 UTC-10:00 UTC-09:30 UTC-09:00 UTC-08:00 UTC-…" at bounding box center [937, 613] width 1218 height 56
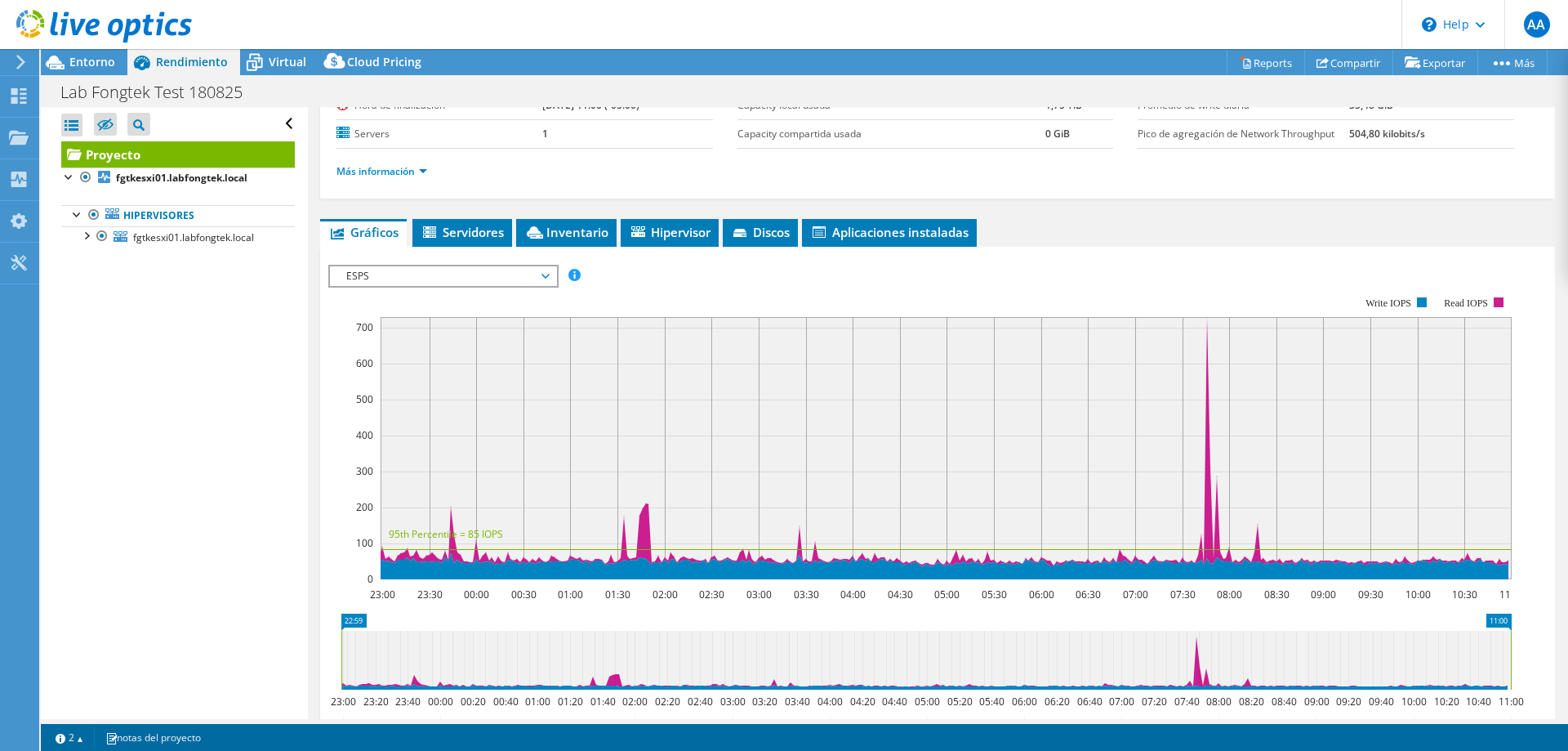
scroll to position [178, 0]
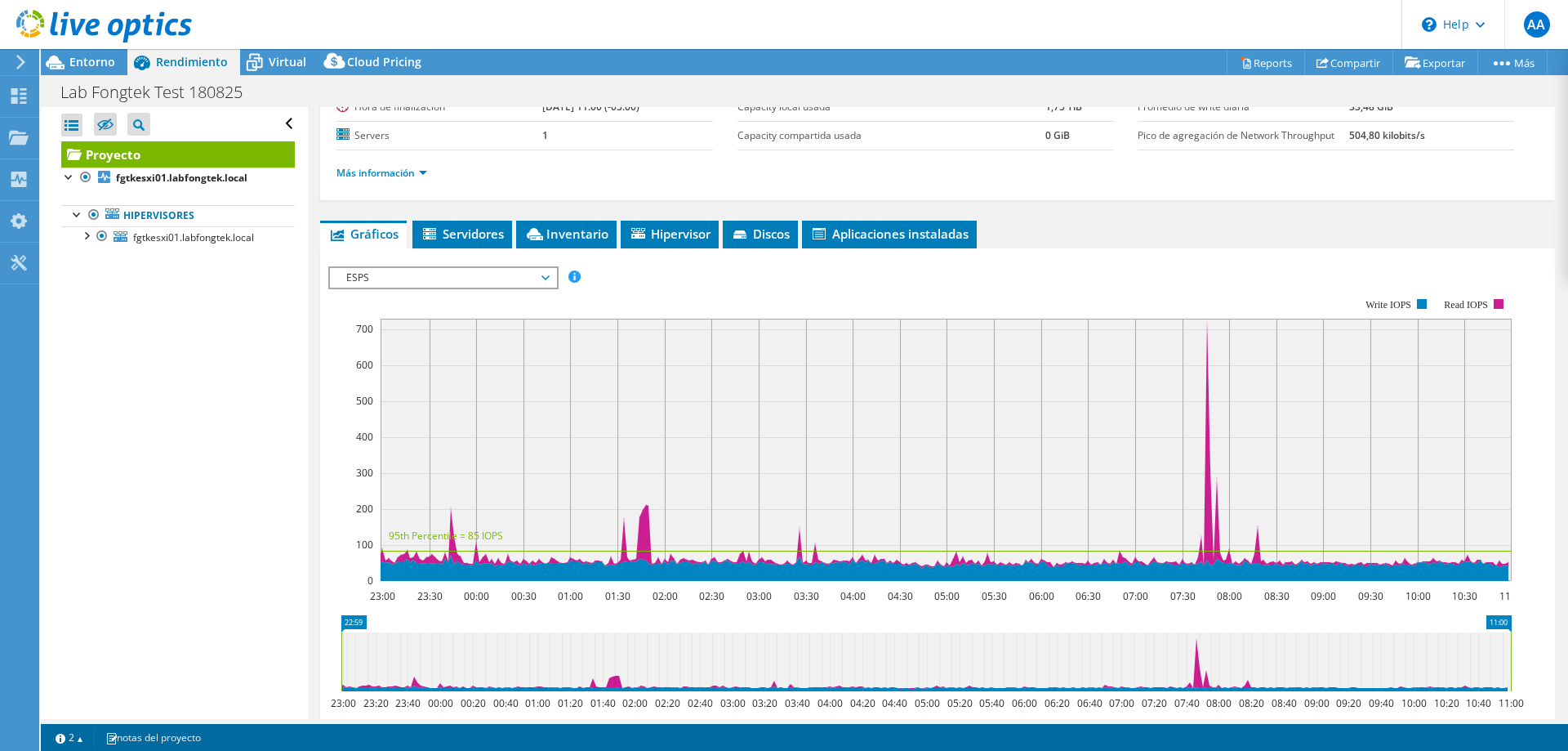
click at [546, 277] on span "ESPS" at bounding box center [443, 278] width 210 height 20
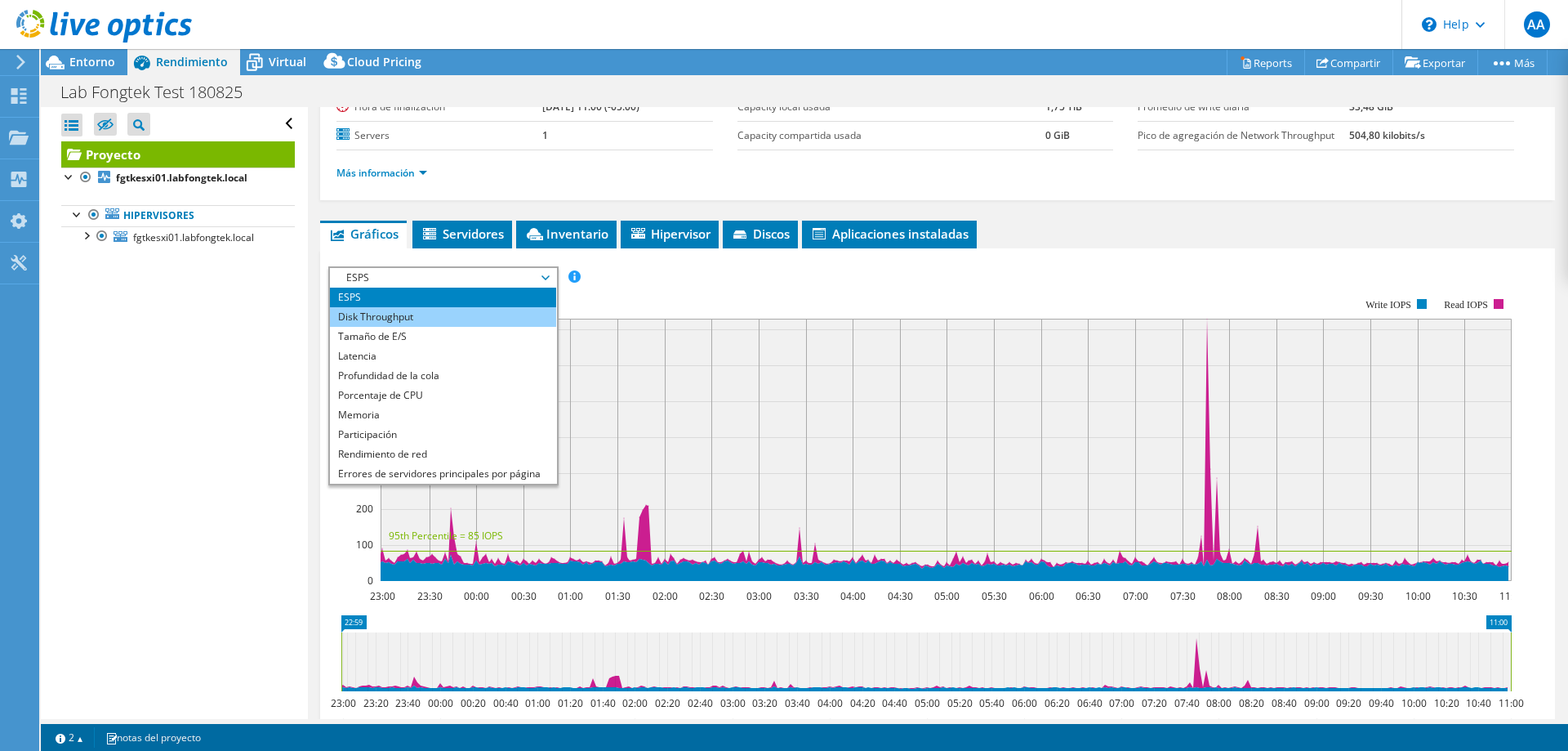
click at [440, 321] on li "Disk Throughput" at bounding box center [443, 318] width 227 height 20
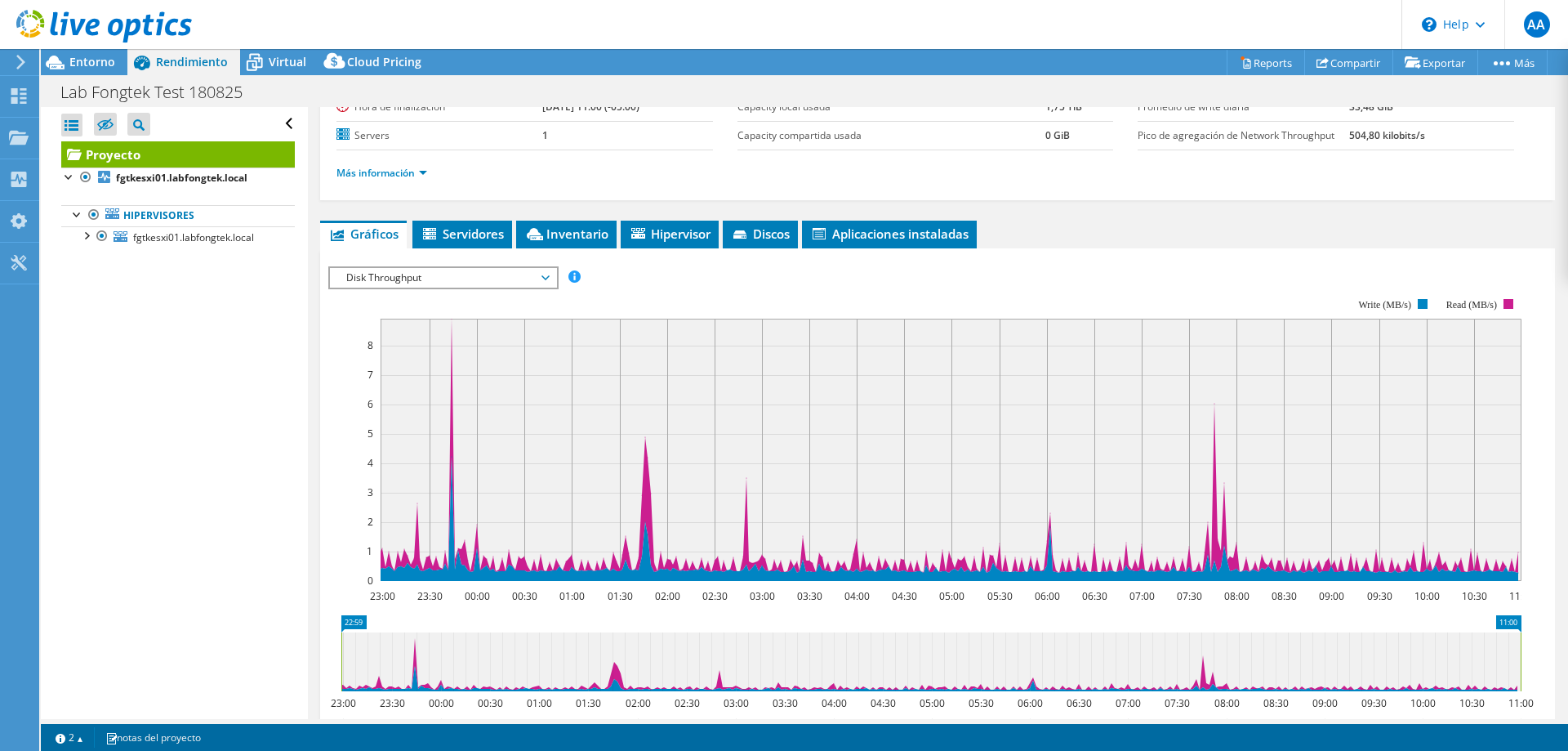
click at [548, 275] on span "Disk Throughput" at bounding box center [443, 278] width 210 height 20
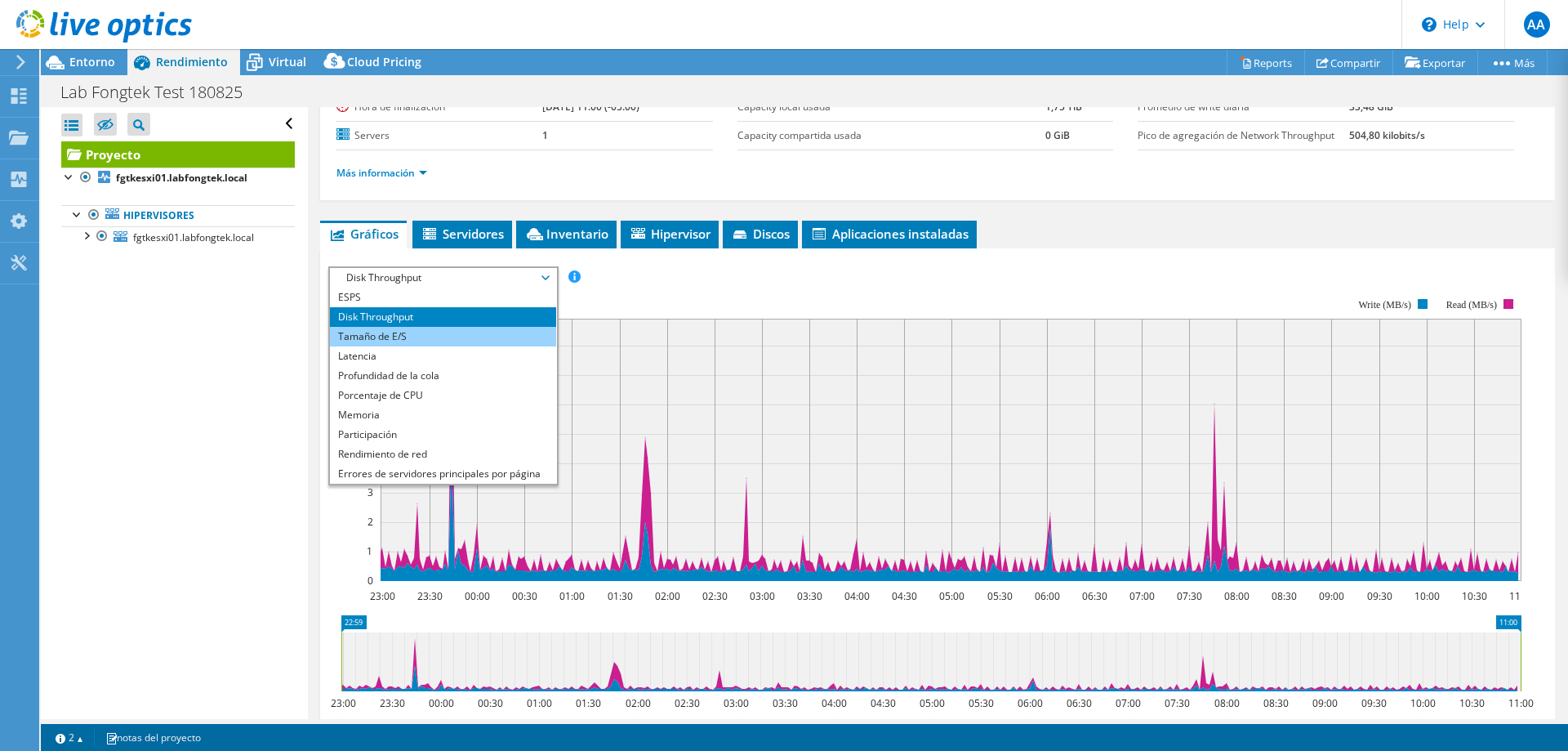
click at [457, 332] on li "Tamaño de E/S" at bounding box center [443, 337] width 227 height 20
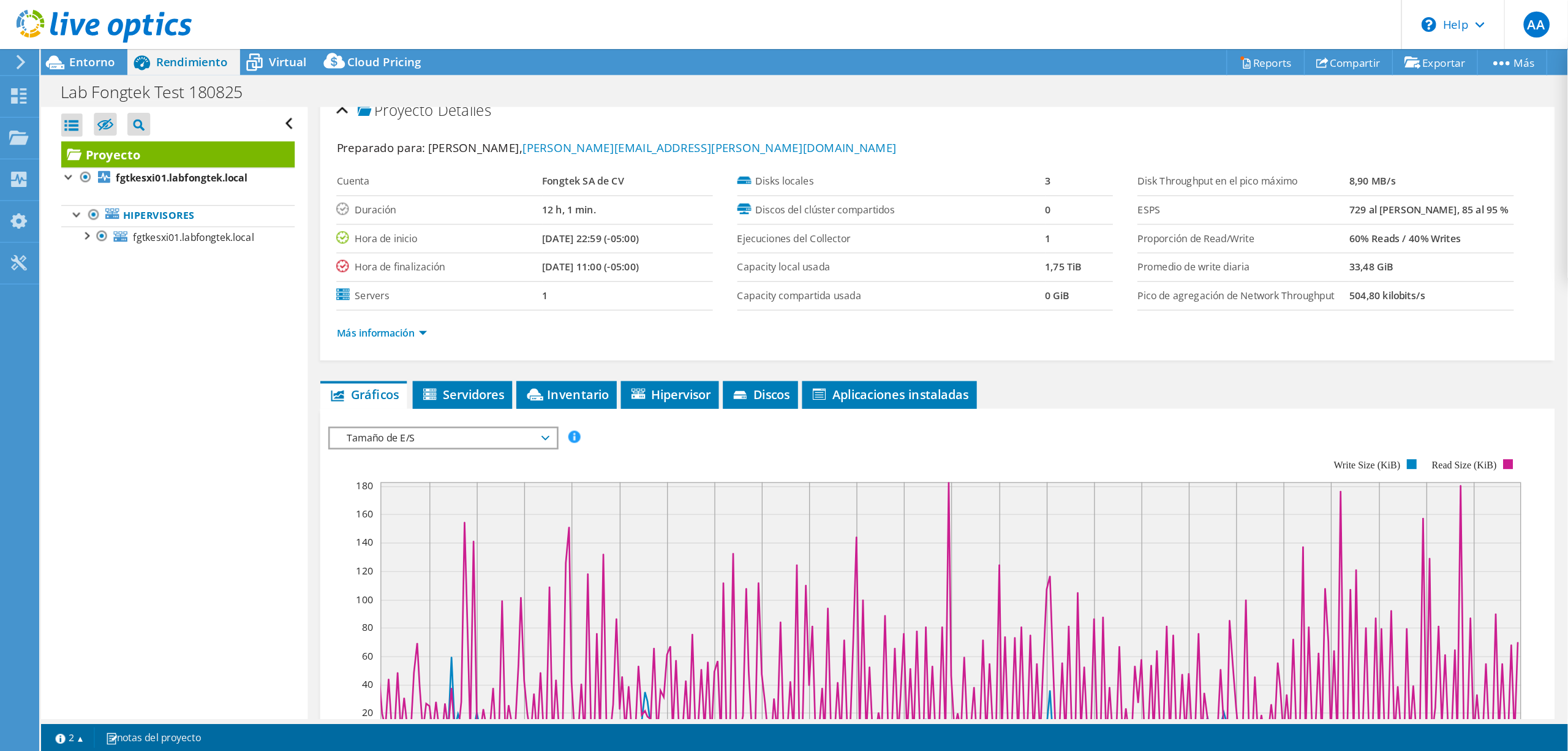
scroll to position [0, 0]
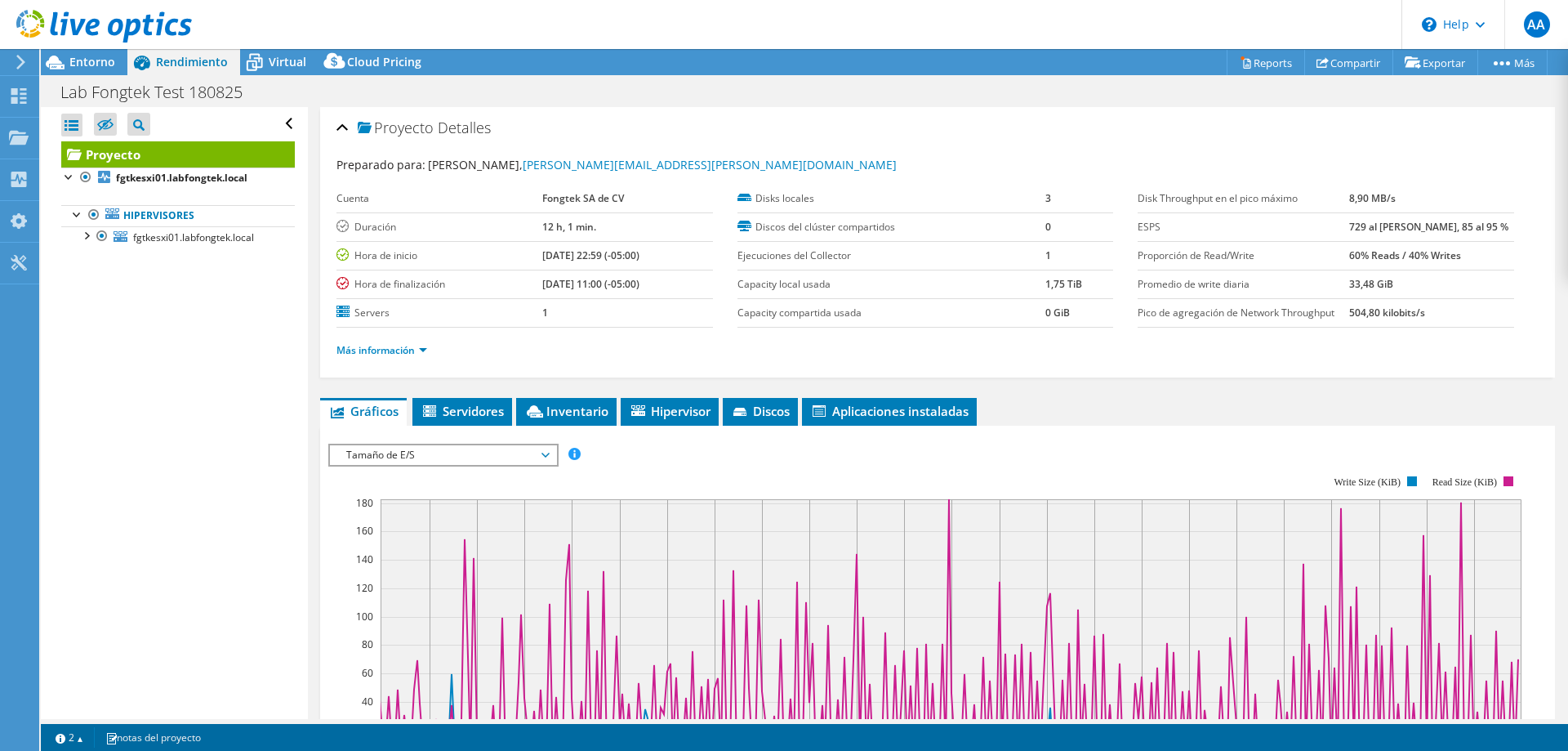
click at [1074, 91] on div "Lab Fongtek Test 180825 Imprimir" at bounding box center [804, 92] width 1527 height 30
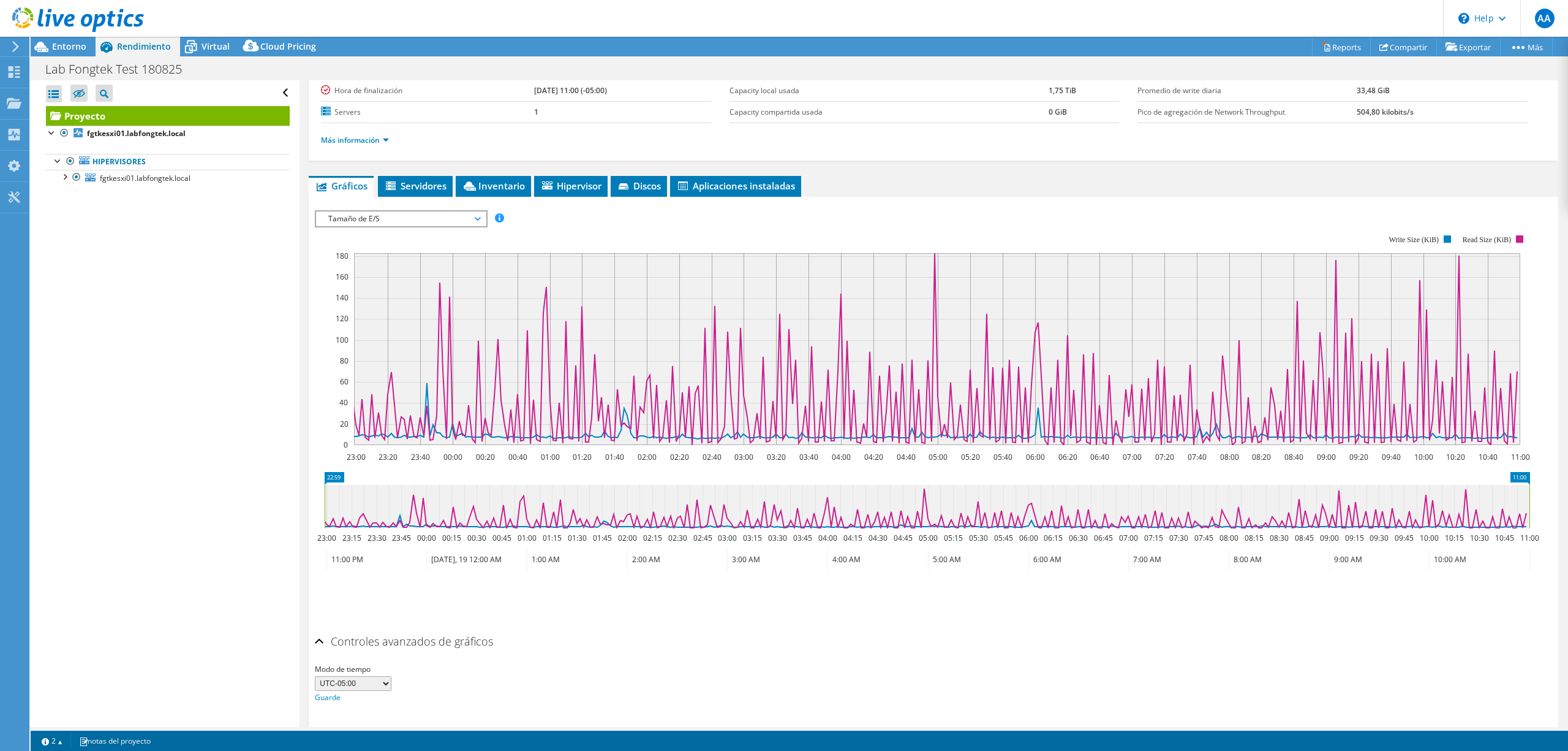
scroll to position [157, 0]
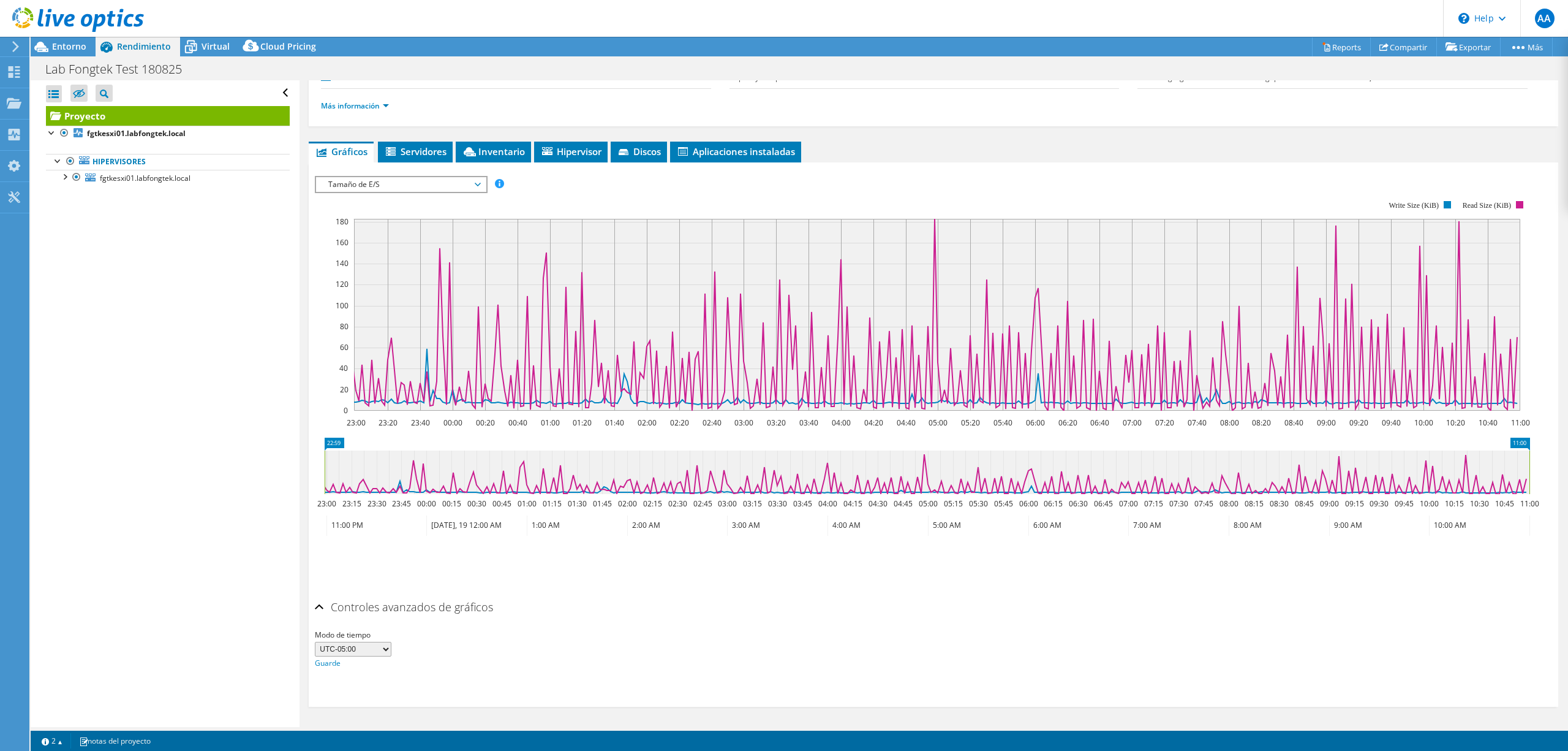
click at [319, 563] on div "Controles avanzados de gráficos" at bounding box center [934, 608] width 1237 height 26
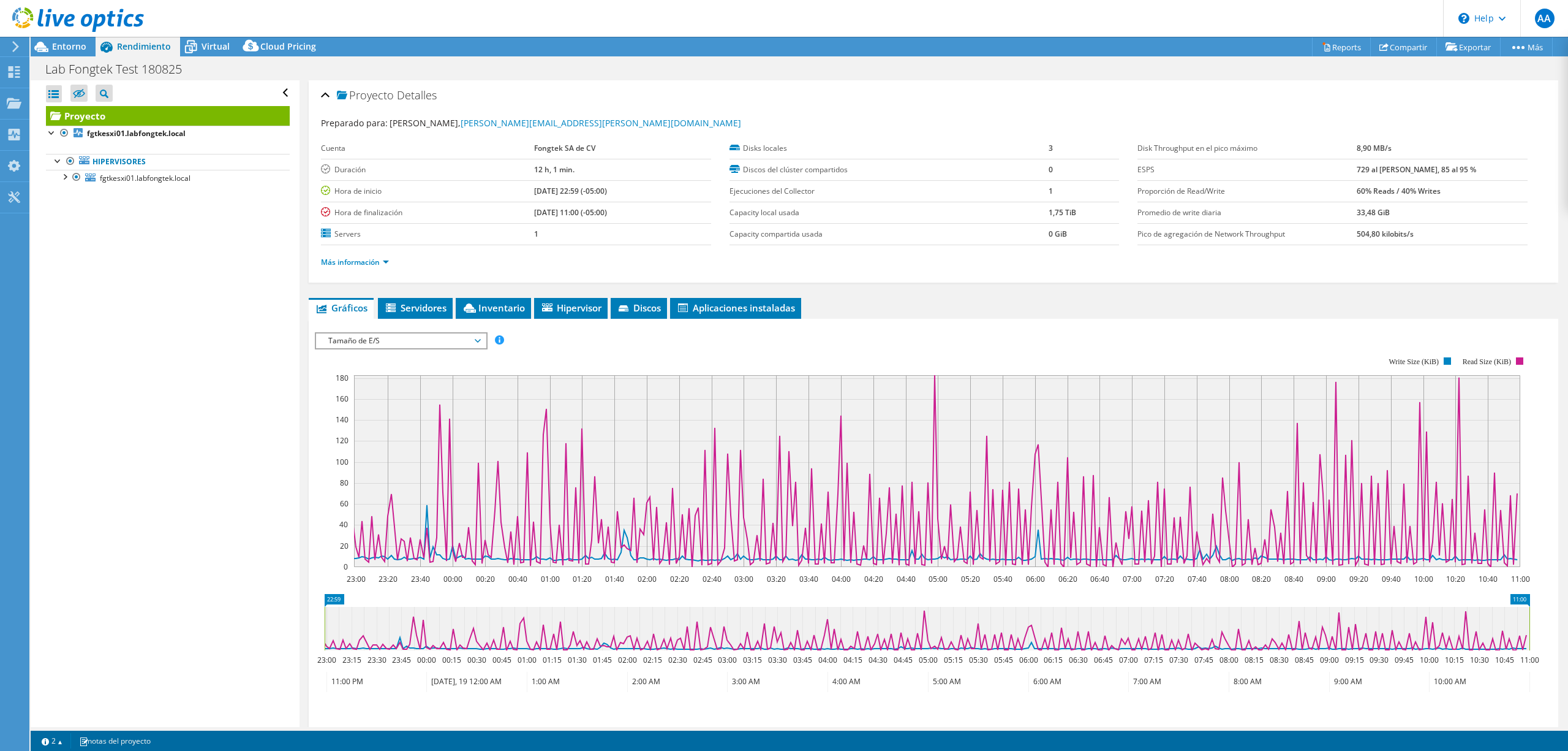
scroll to position [0, 0]
click at [412, 306] on span "Servidores" at bounding box center [416, 308] width 62 height 13
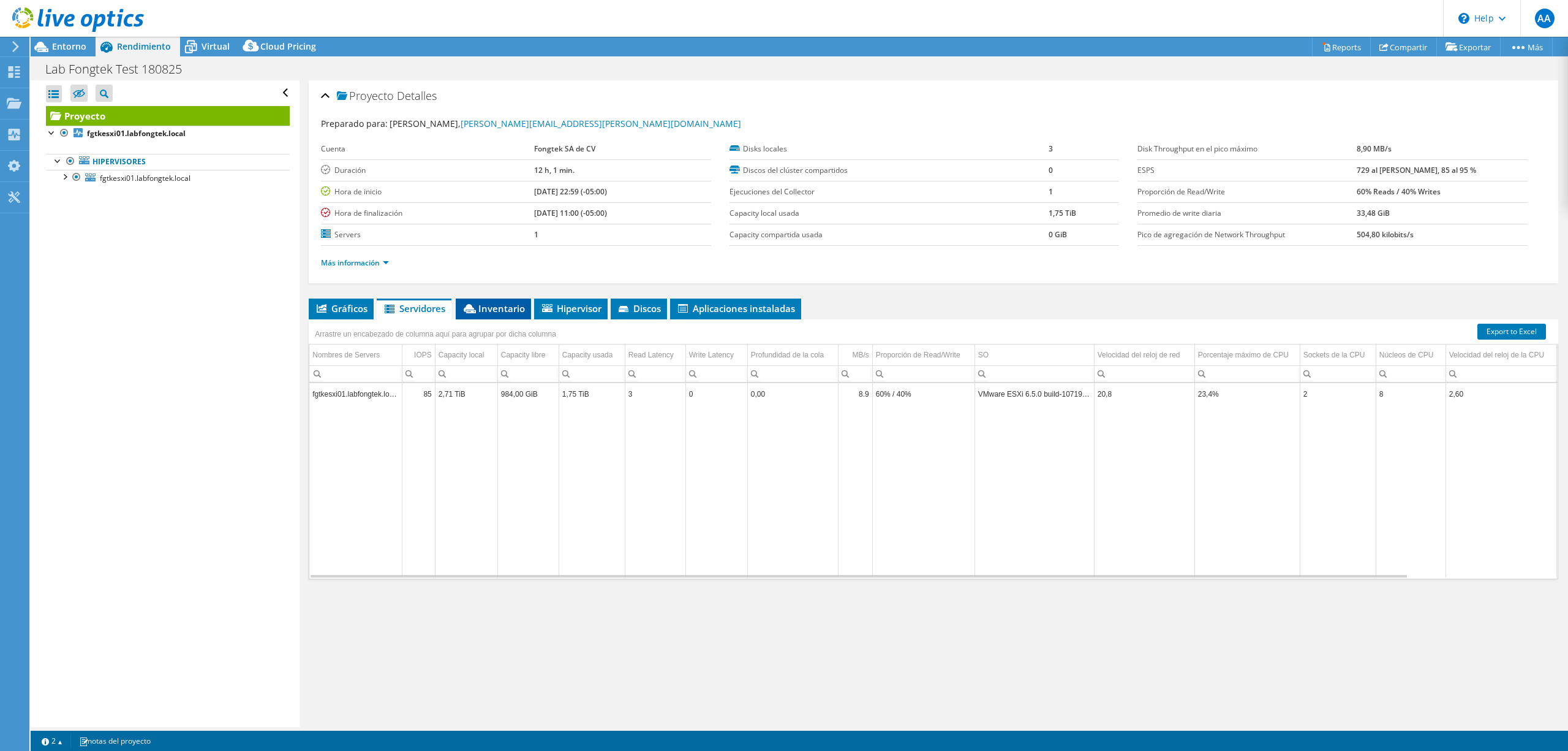
click at [501, 313] on span "Inventario" at bounding box center [493, 308] width 63 height 13
click at [576, 312] on span "Hipervisor" at bounding box center [571, 308] width 61 height 13
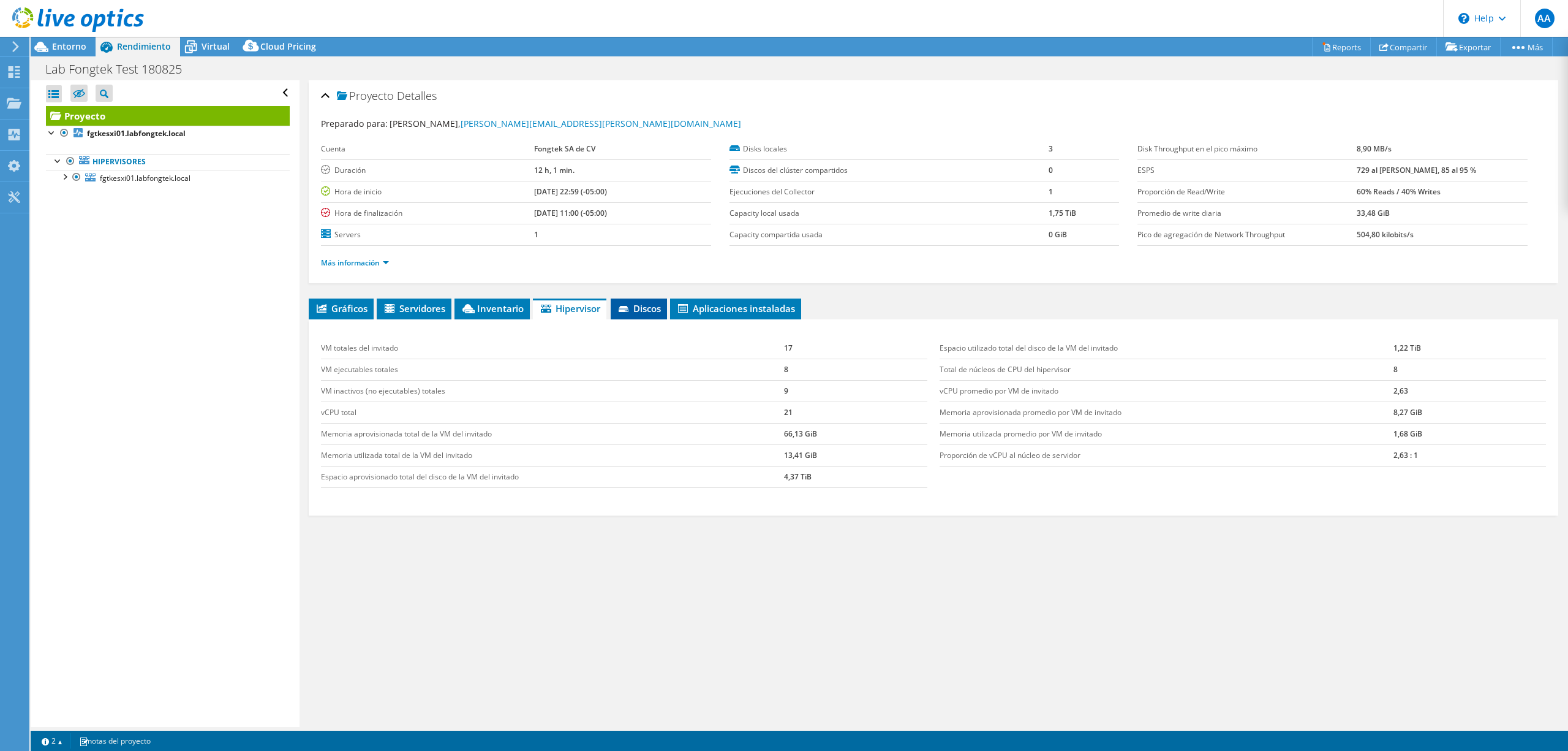
click at [647, 305] on span "Discos" at bounding box center [639, 308] width 44 height 13
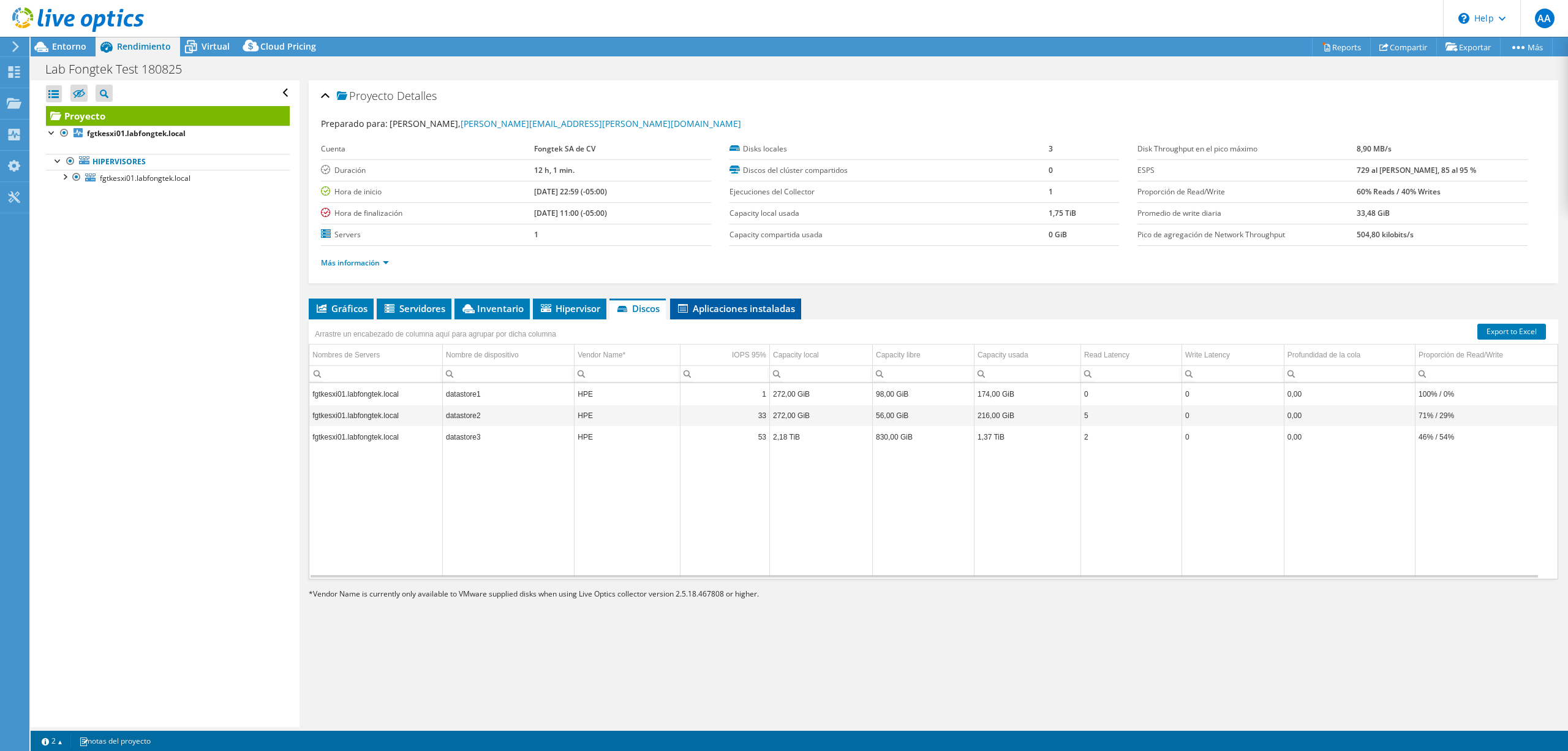
click at [756, 314] on span "Aplicaciones instaladas" at bounding box center [736, 308] width 119 height 13
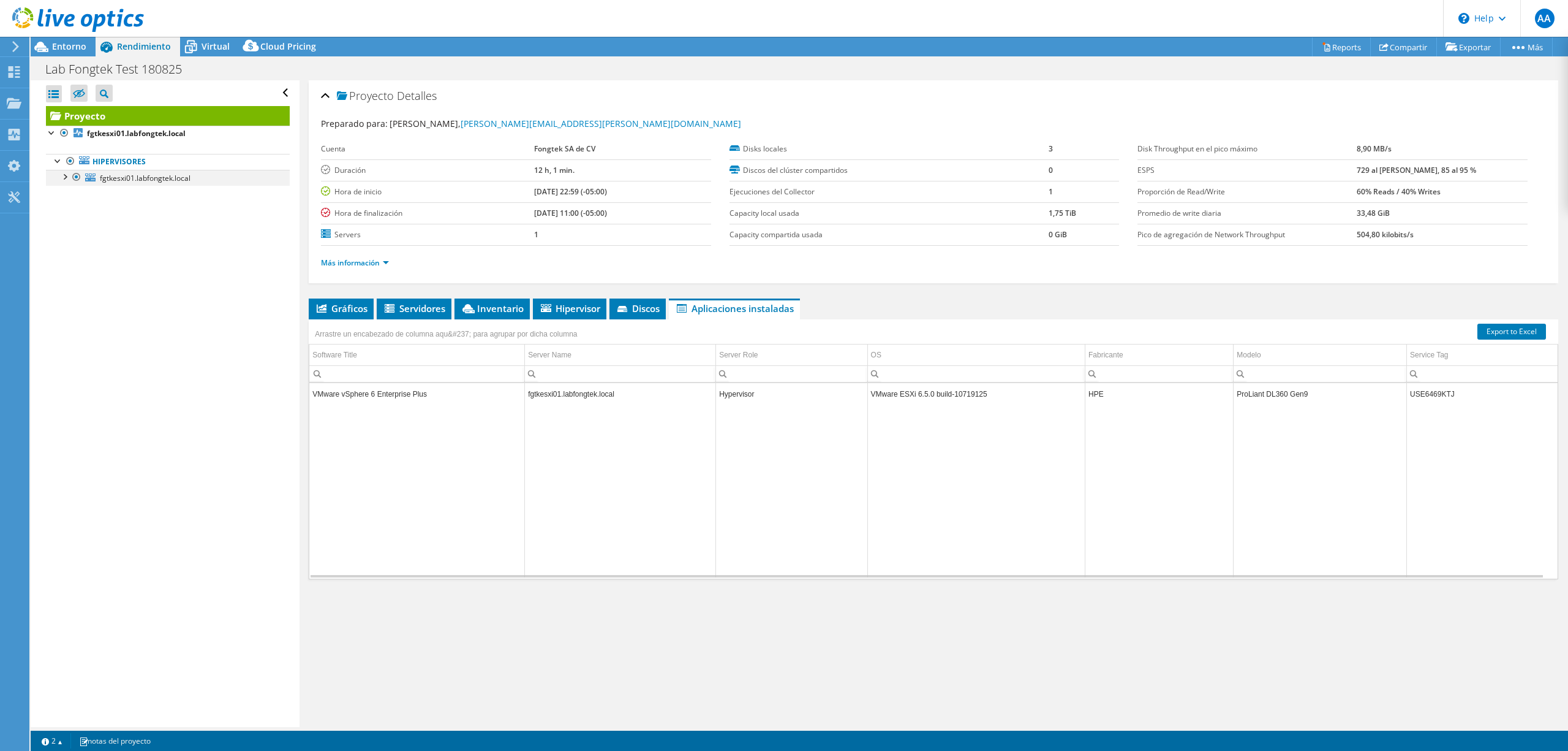
click at [59, 174] on div at bounding box center [64, 176] width 12 height 13
click at [71, 241] on div at bounding box center [71, 240] width 12 height 13
click at [203, 44] on span "Virtual" at bounding box center [215, 46] width 28 height 12
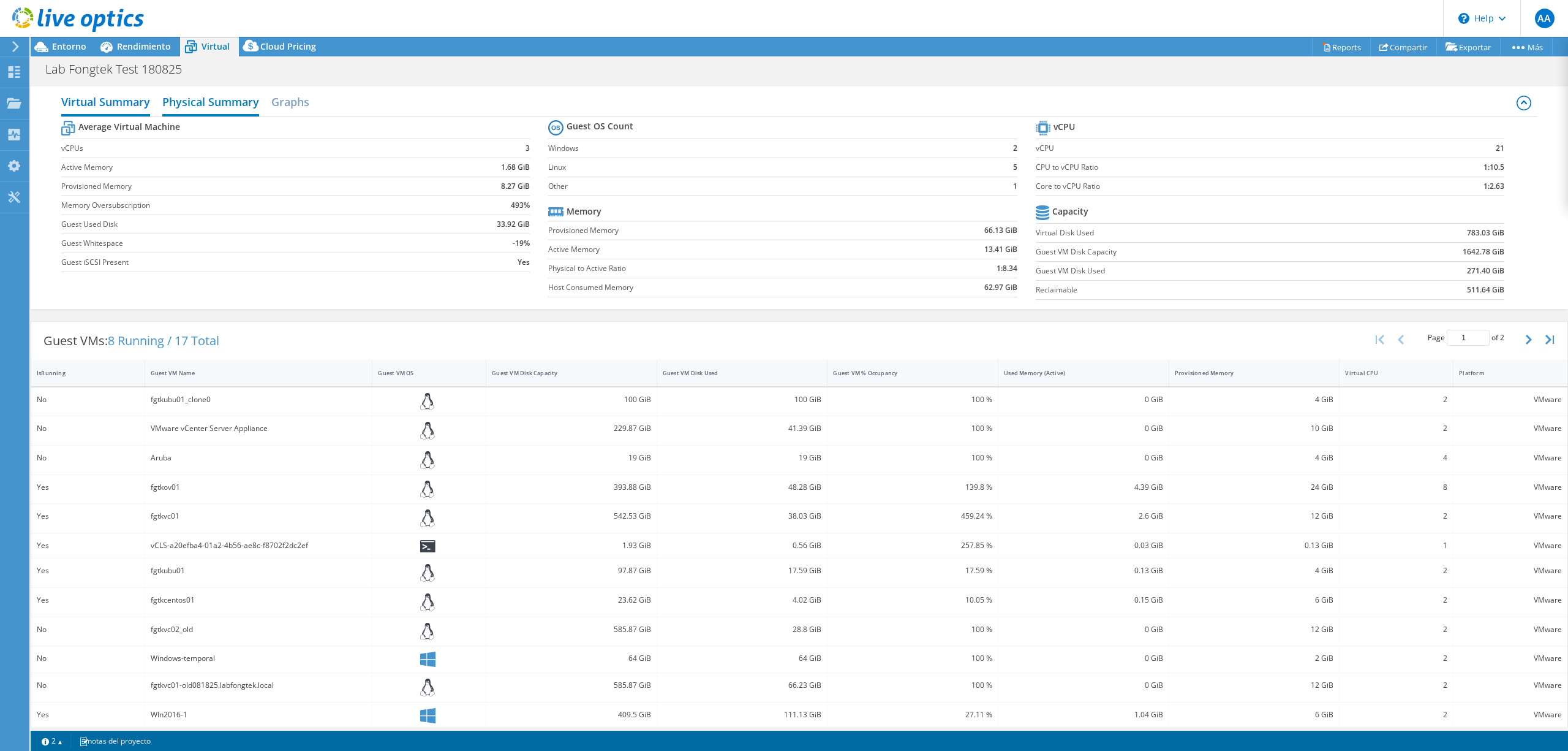
click at [229, 104] on h2 "Physical Summary" at bounding box center [211, 103] width 97 height 27
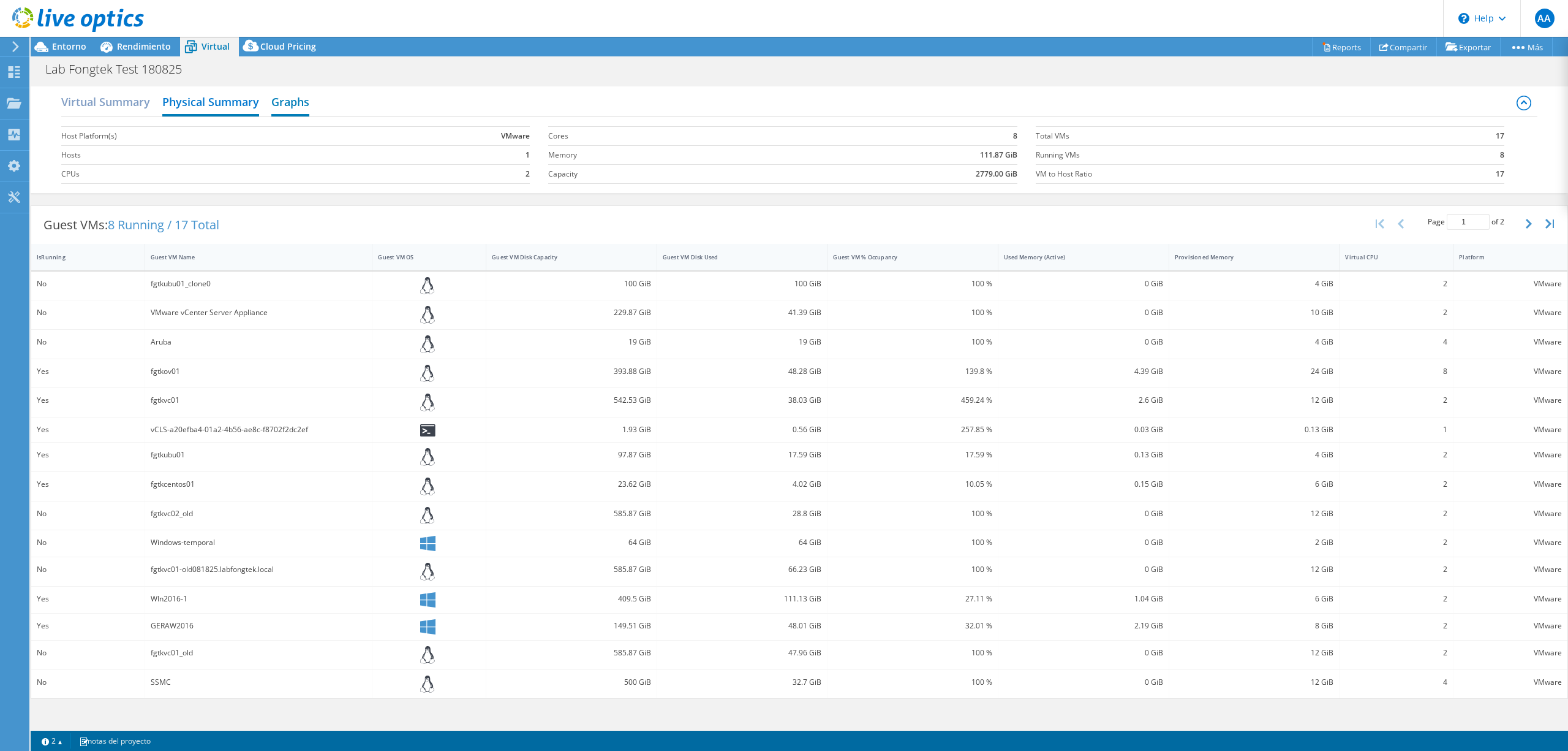
click at [301, 98] on h2 "Graphs" at bounding box center [290, 103] width 38 height 27
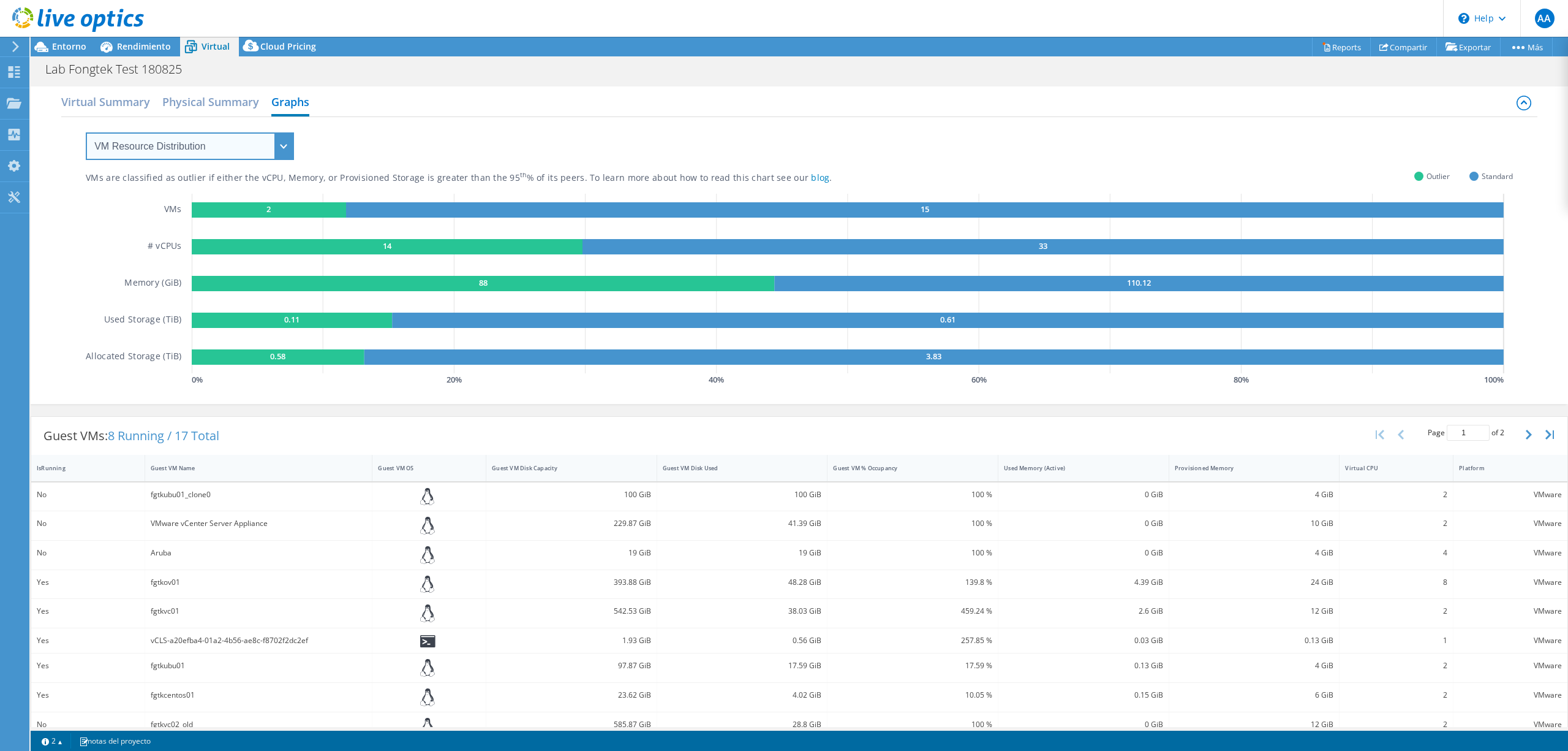
click at [289, 148] on select "VM Resource Distribution Provisioning Contrast Over Provisioning" at bounding box center [189, 146] width 208 height 28
click at [86, 133] on select "VM Resource Distribution Provisioning Contrast Over Provisioning" at bounding box center [189, 146] width 208 height 28
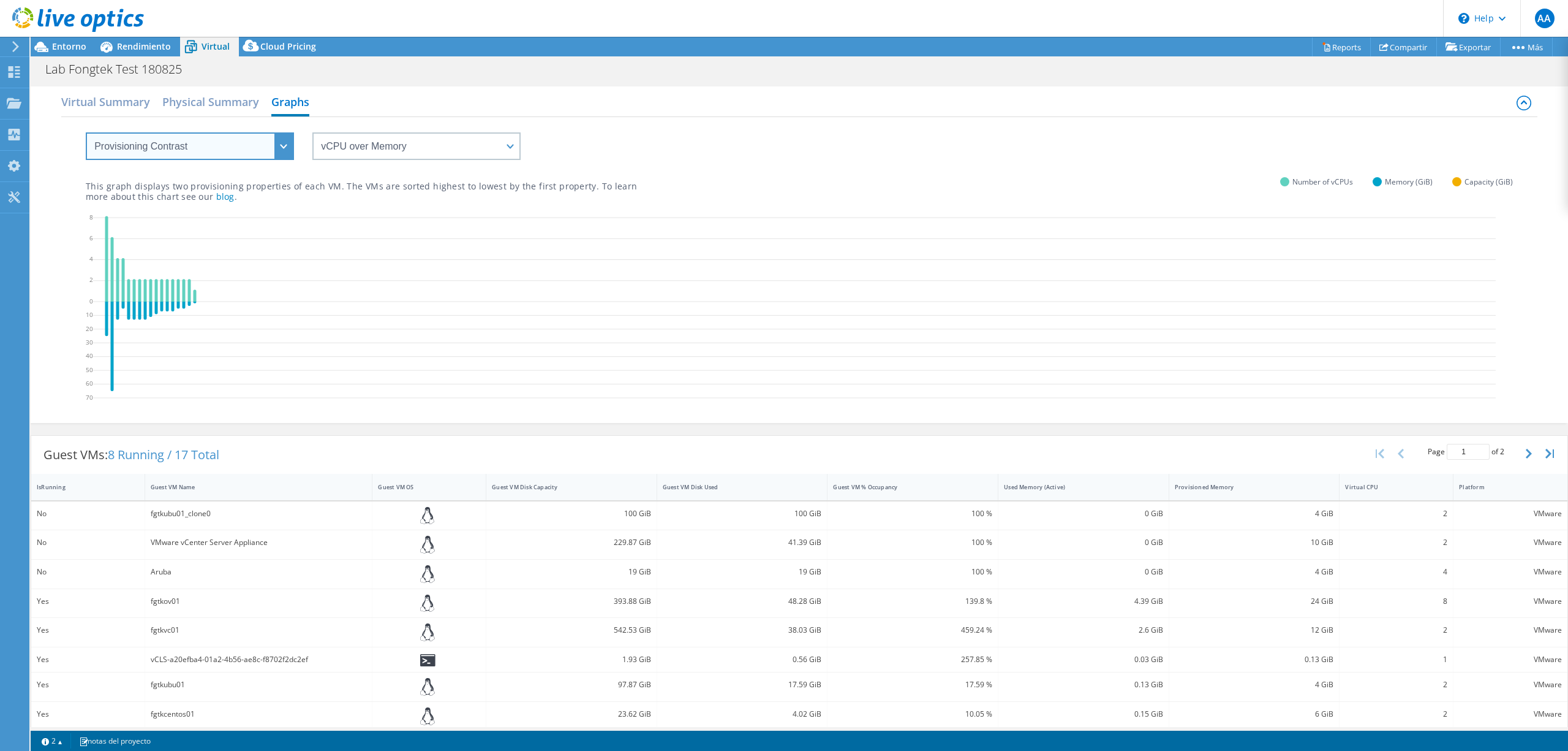
click at [292, 140] on select "VM Resource Distribution Provisioning Contrast Over Provisioning" at bounding box center [189, 146] width 208 height 28
select select "VM Resource Distribution"
click at [86, 133] on select "VM Resource Distribution Provisioning Contrast Over Provisioning" at bounding box center [189, 146] width 208 height 28
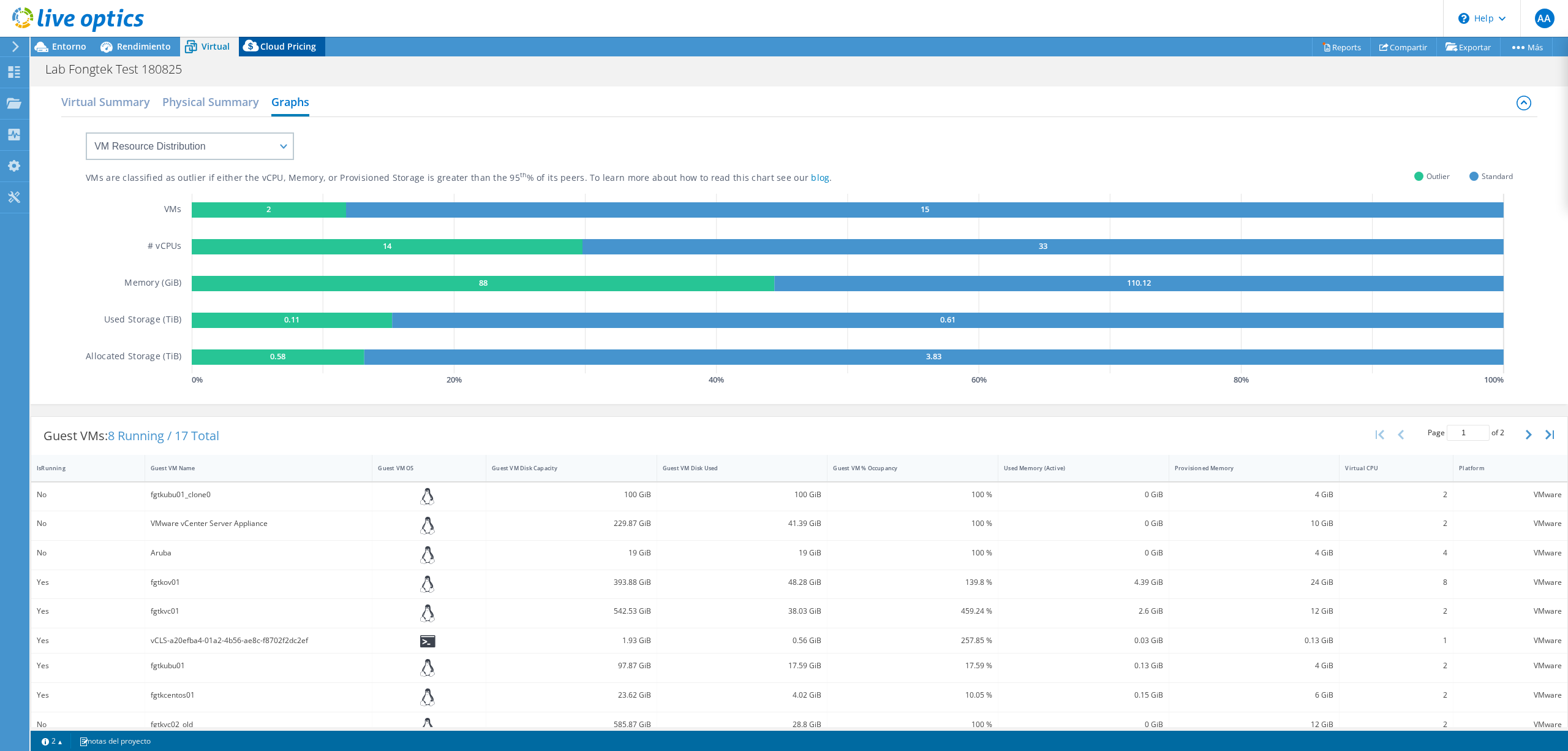
click at [279, 49] on span "Cloud Pricing" at bounding box center [288, 46] width 56 height 12
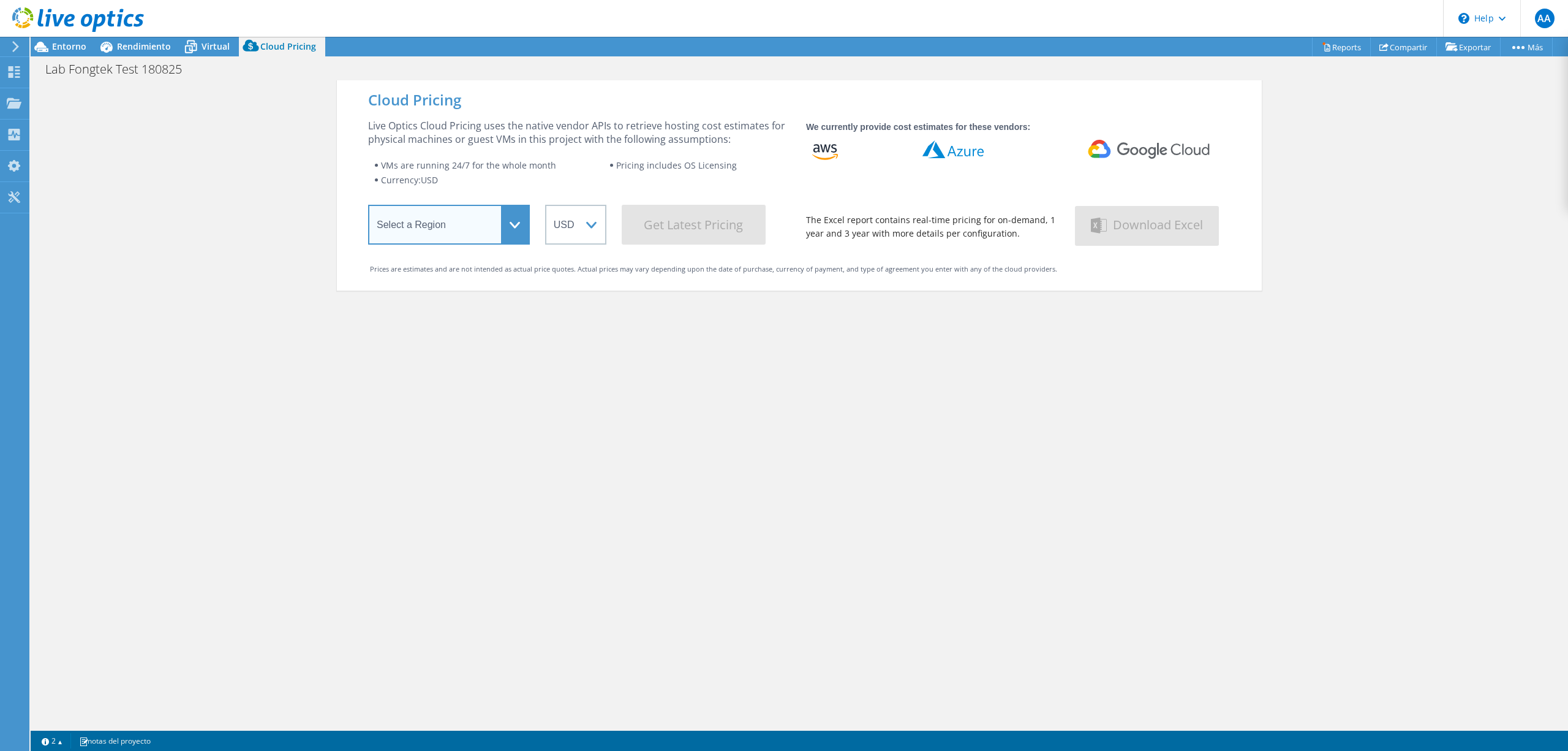
click at [506, 222] on select "Select a Region [GEOGRAPHIC_DATA] ([GEOGRAPHIC_DATA]) [GEOGRAPHIC_DATA] ([GEOGR…" at bounding box center [449, 224] width 162 height 40
select select "USWest"
click at [368, 208] on select "Select a Region [GEOGRAPHIC_DATA] ([GEOGRAPHIC_DATA]) [GEOGRAPHIC_DATA] ([GEOGR…" at bounding box center [449, 224] width 162 height 40
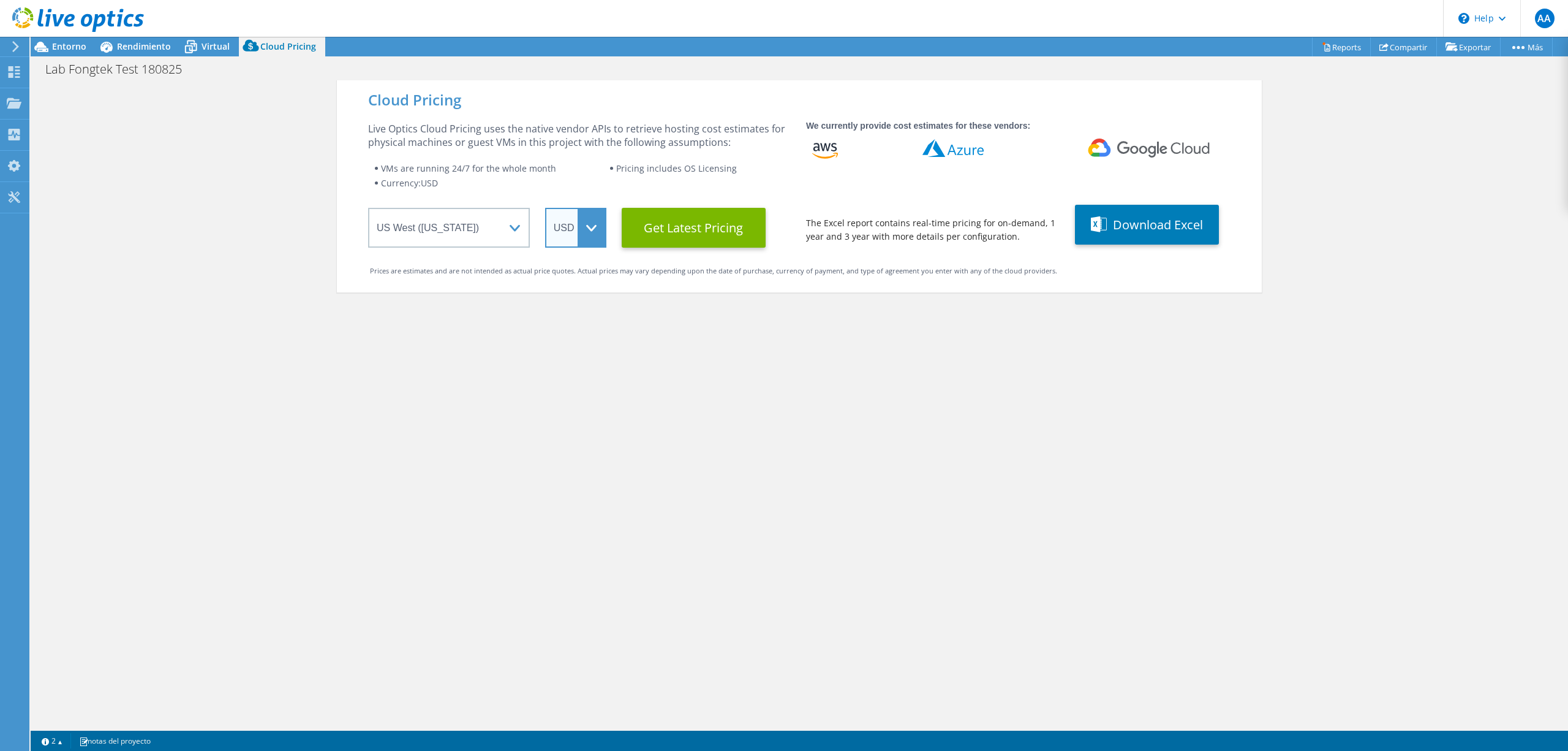
click at [586, 231] on select "ARS AUD BRL CAD CHF CLP CNY DKK EUR GBP HKD HUF INR JPY MXN MYR NOK NZD PEN SEK…" at bounding box center [576, 228] width 61 height 40
click at [726, 236] on Latest "Get Latest Pricing" at bounding box center [694, 228] width 144 height 40
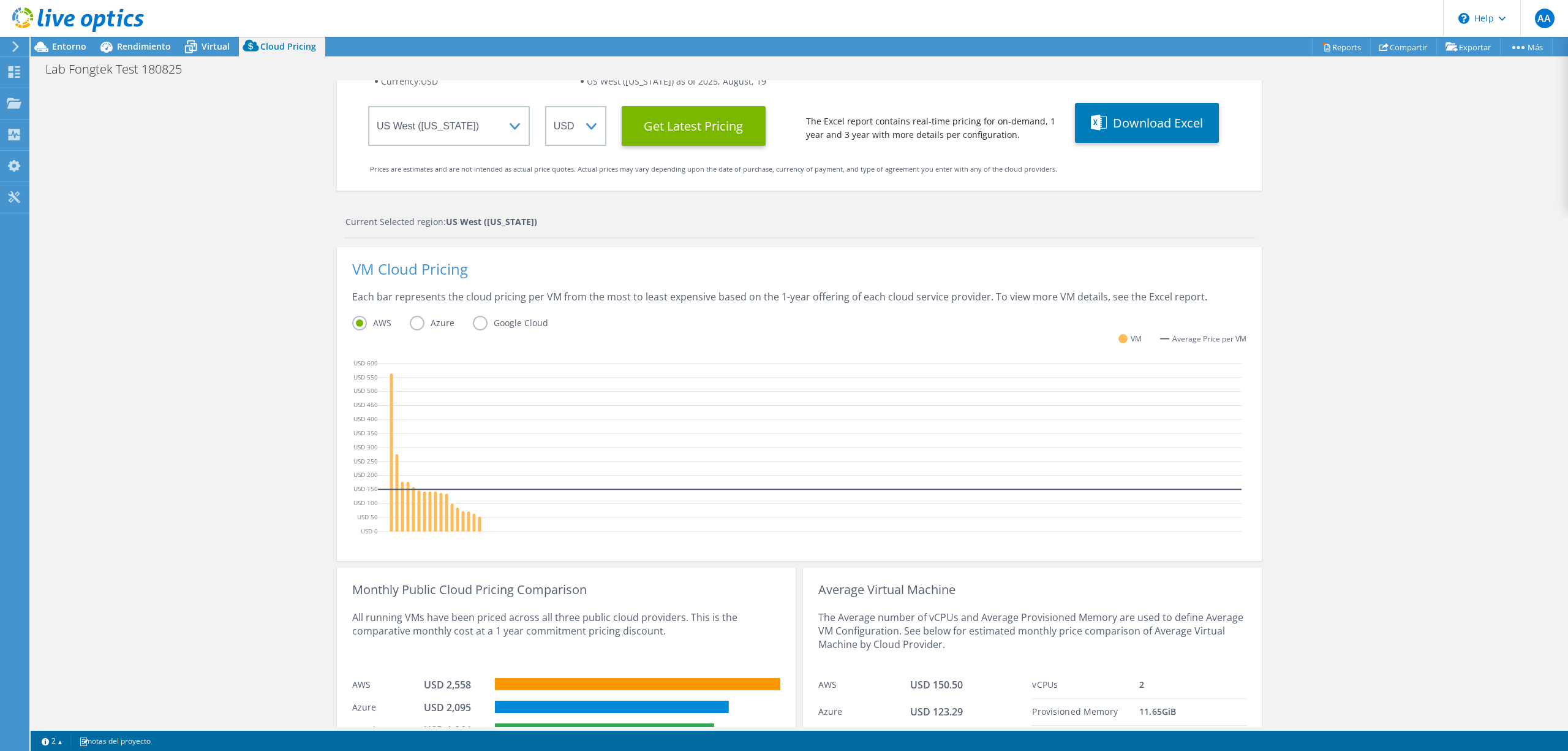
scroll to position [171, 0]
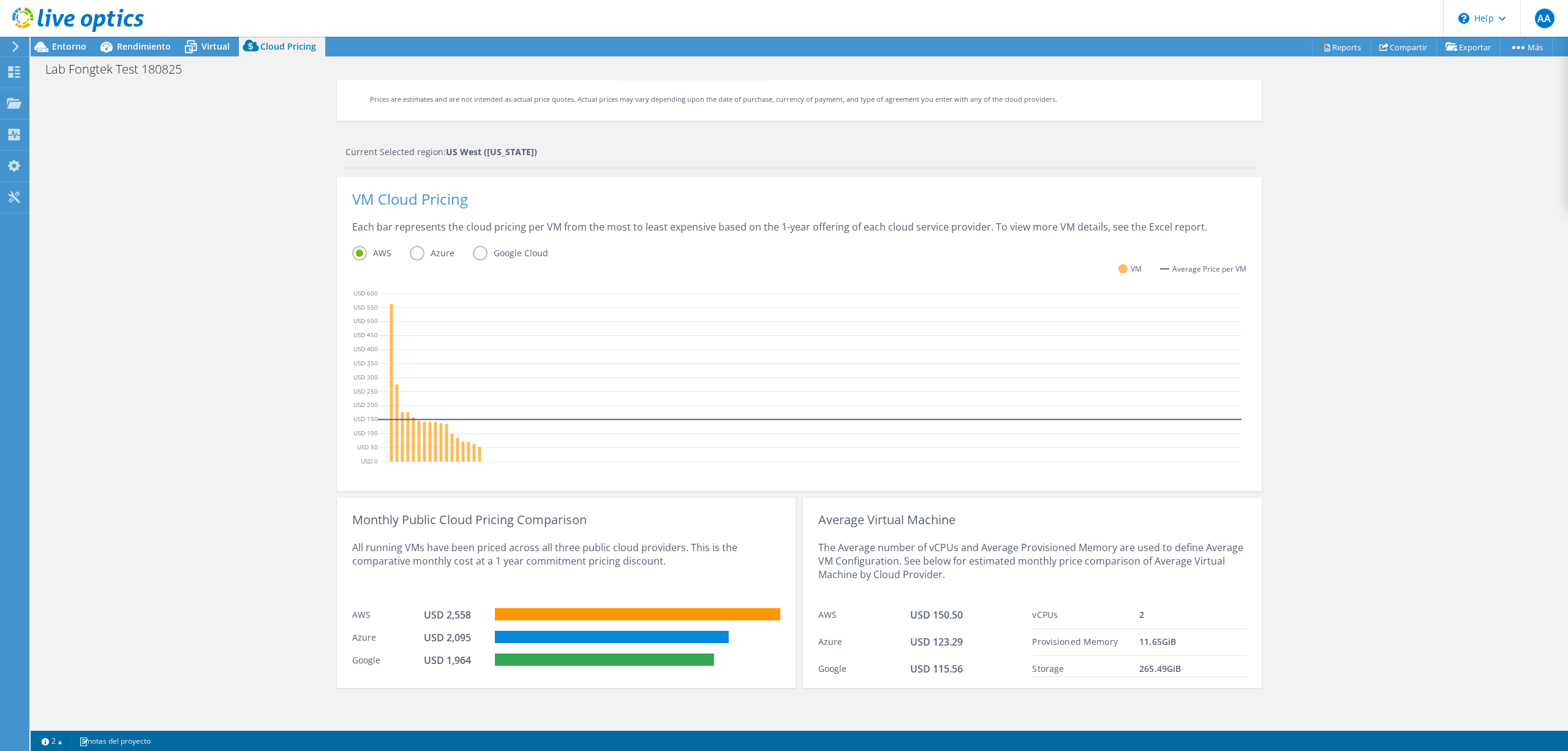
click at [410, 253] on label "Azure" at bounding box center [441, 253] width 63 height 15
click at [0, 0] on input "Azure" at bounding box center [0, 0] width 0 height 0
click at [473, 251] on label "Google Cloud" at bounding box center [520, 253] width 94 height 15
click at [0, 0] on input "Google Cloud" at bounding box center [0, 0] width 0 height 0
click at [410, 255] on label "Azure" at bounding box center [441, 253] width 63 height 15
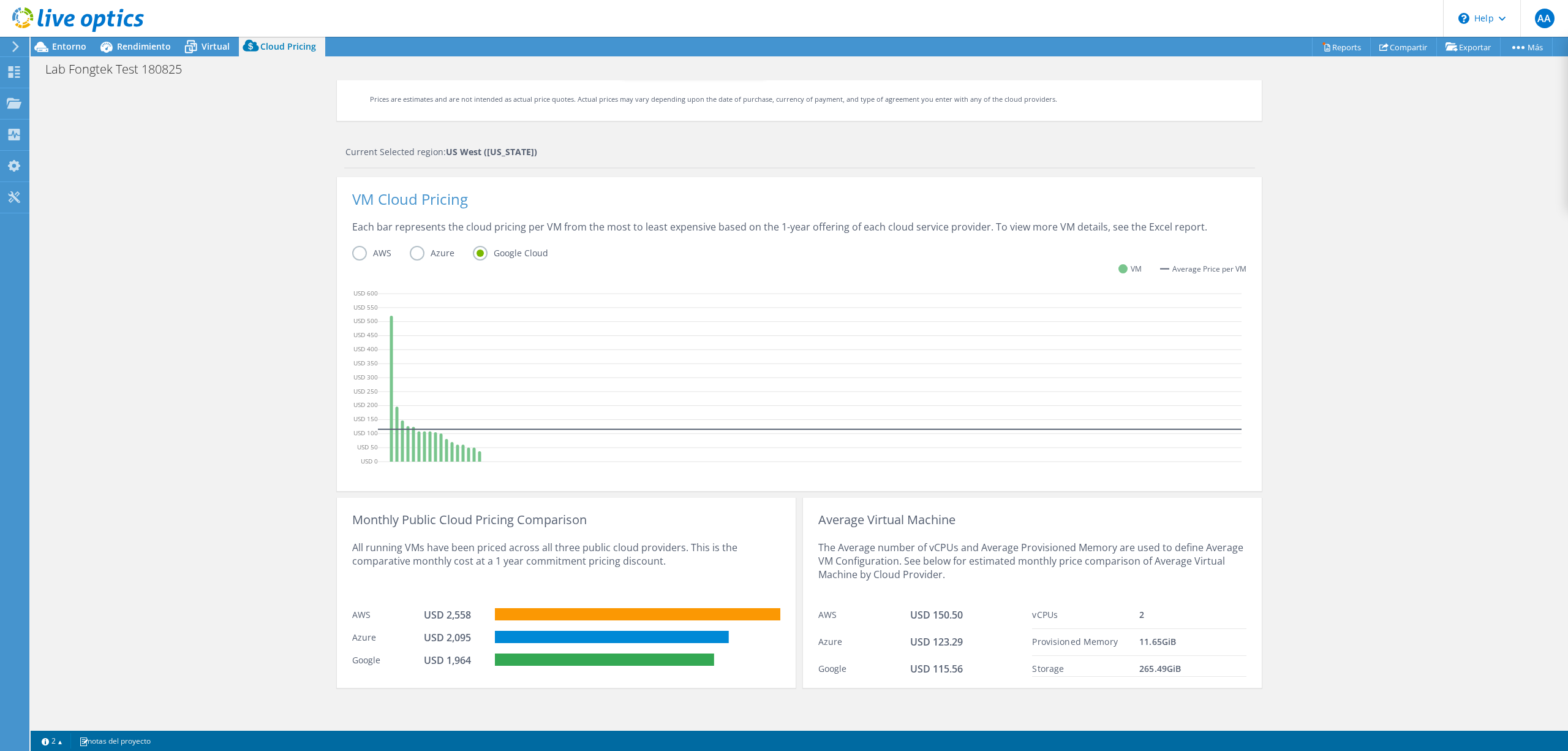
click at [0, 0] on input "Azure" at bounding box center [0, 0] width 0 height 0
click at [352, 251] on label "AWS" at bounding box center [381, 253] width 57 height 15
click at [0, 0] on input "AWS" at bounding box center [0, 0] width 0 height 0
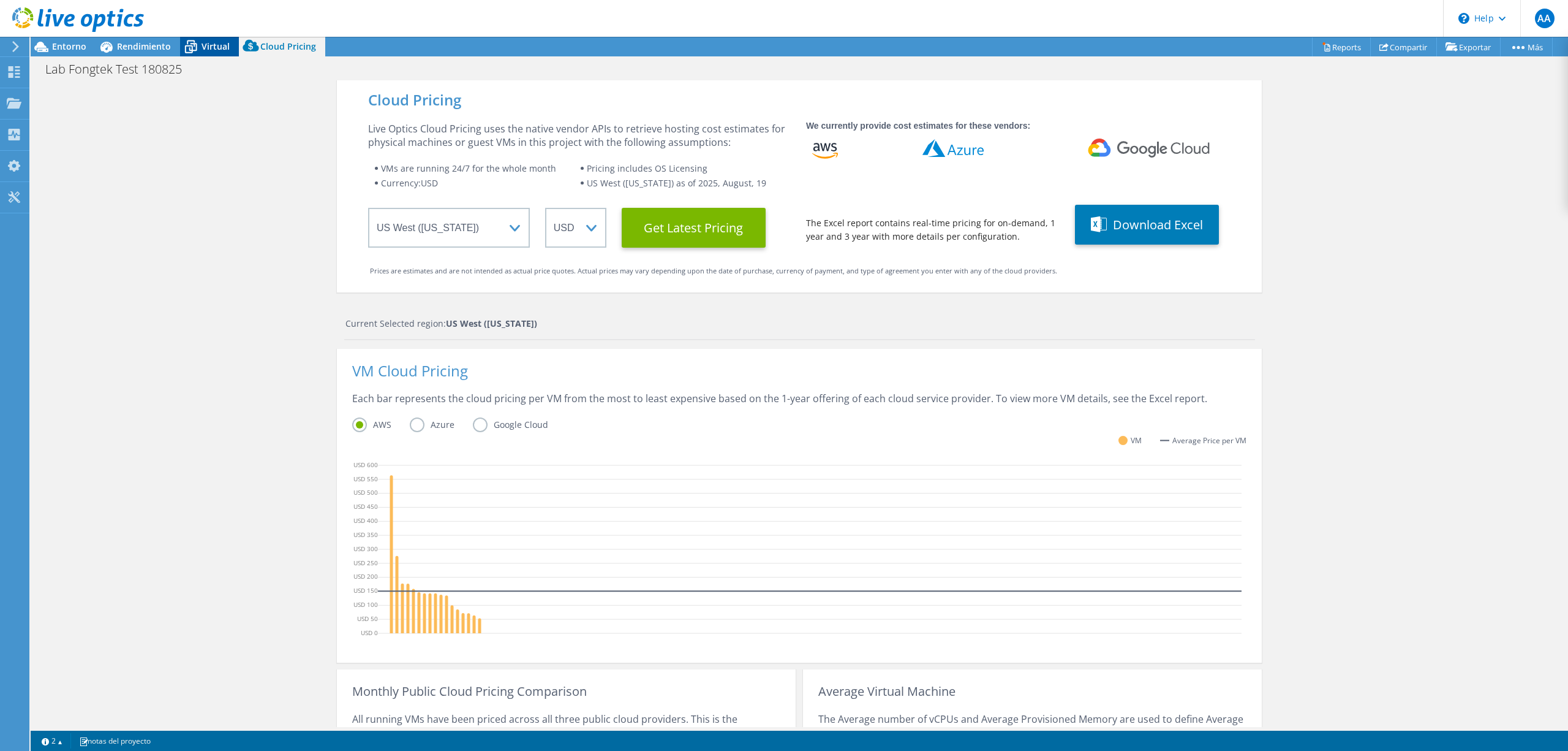
click at [204, 45] on span "Virtual" at bounding box center [215, 46] width 28 height 12
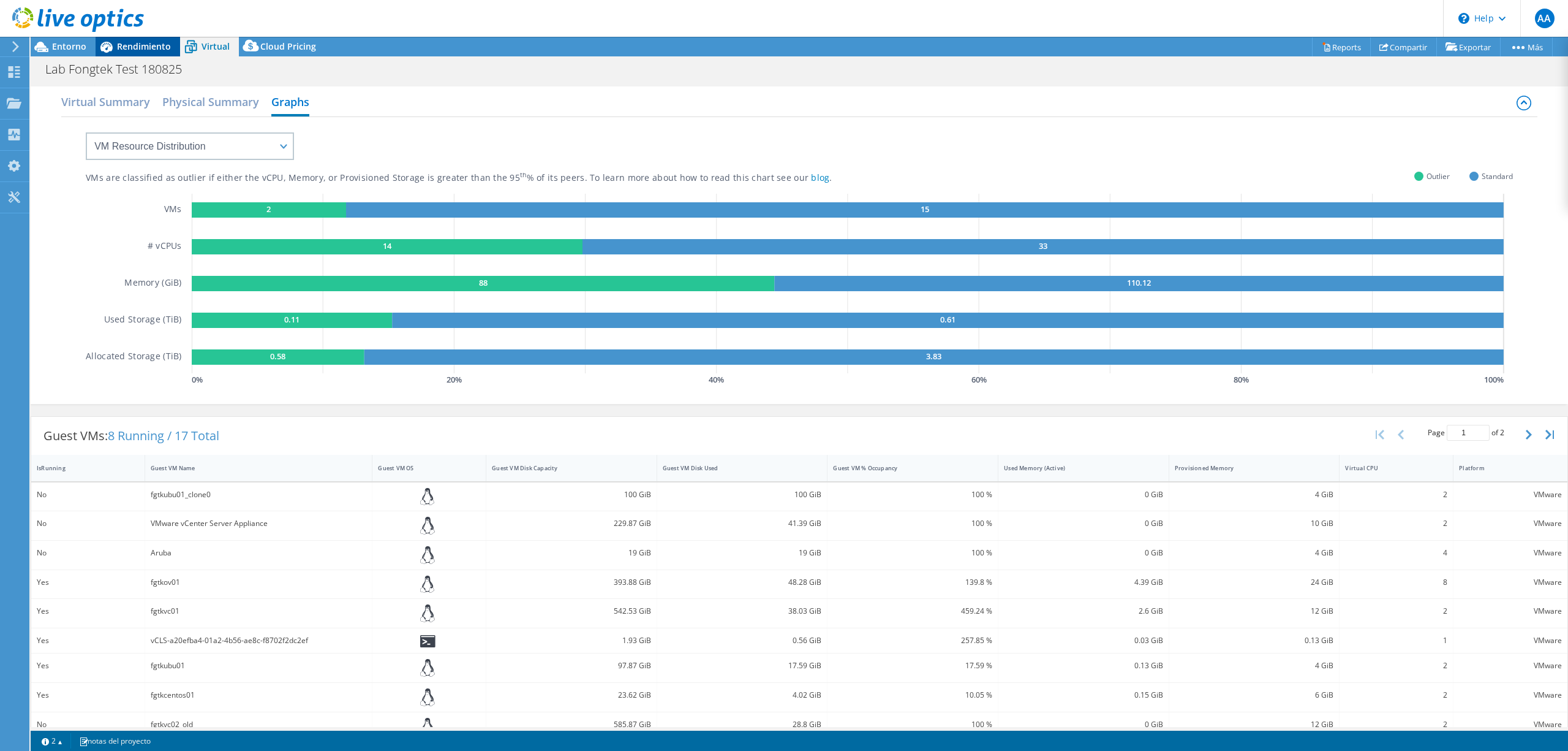
click at [132, 46] on span "Rendimiento" at bounding box center [144, 46] width 54 height 12
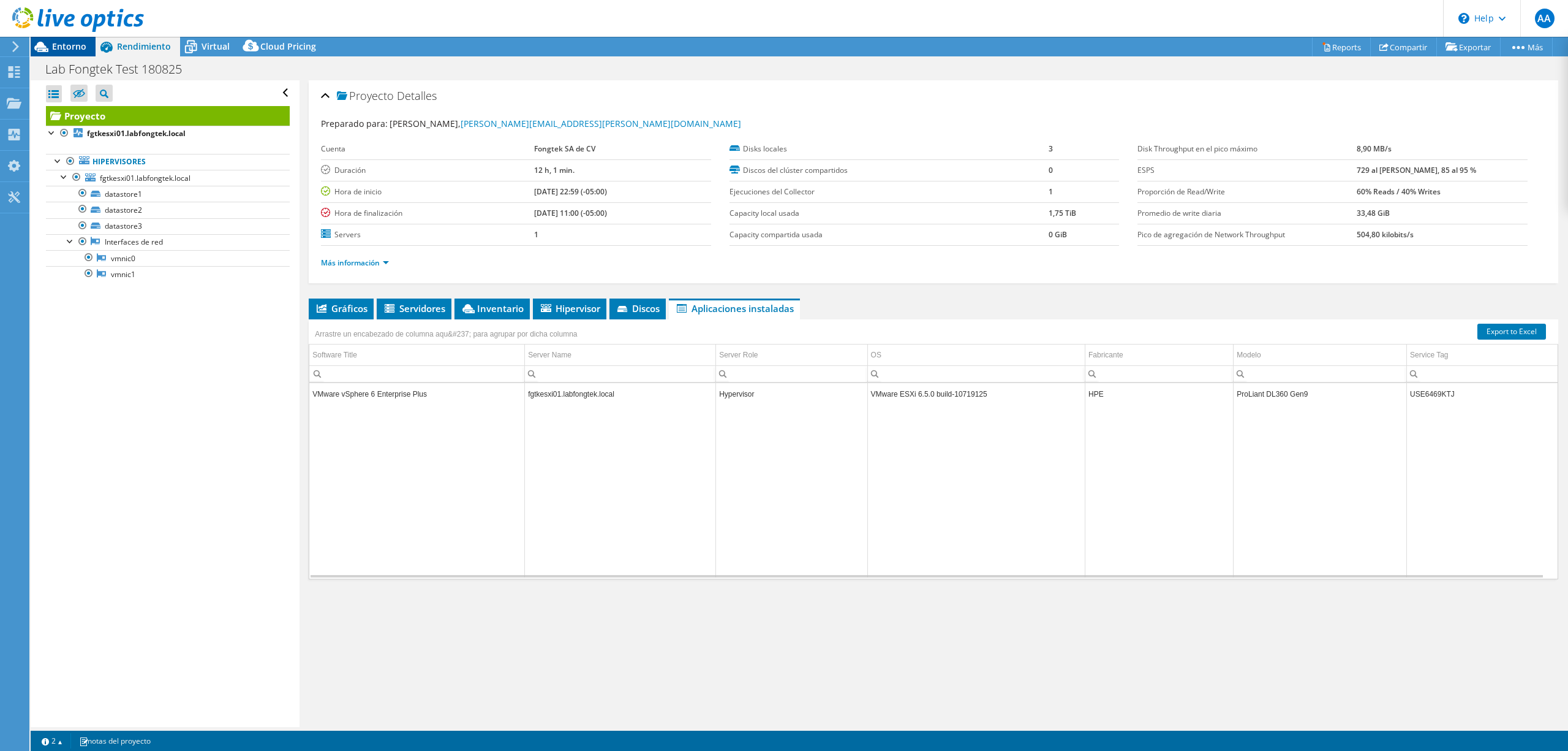
click at [60, 46] on span "Entorno" at bounding box center [69, 46] width 34 height 12
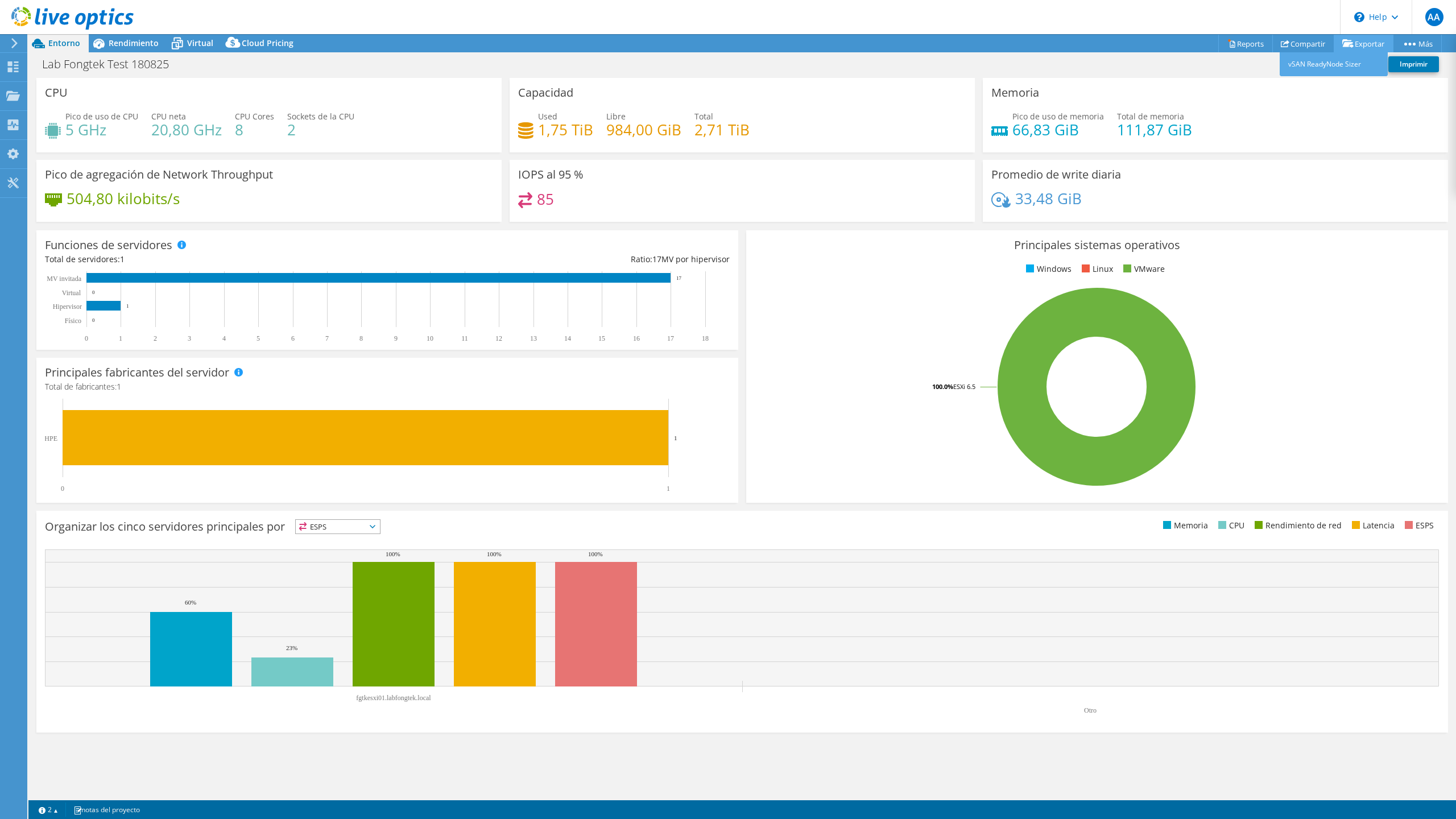
click at [1092, 39] on link "Exportar" at bounding box center [1364, 44] width 60 height 17
click at [1092, 42] on link "Compartir" at bounding box center [1303, 44] width 62 height 17
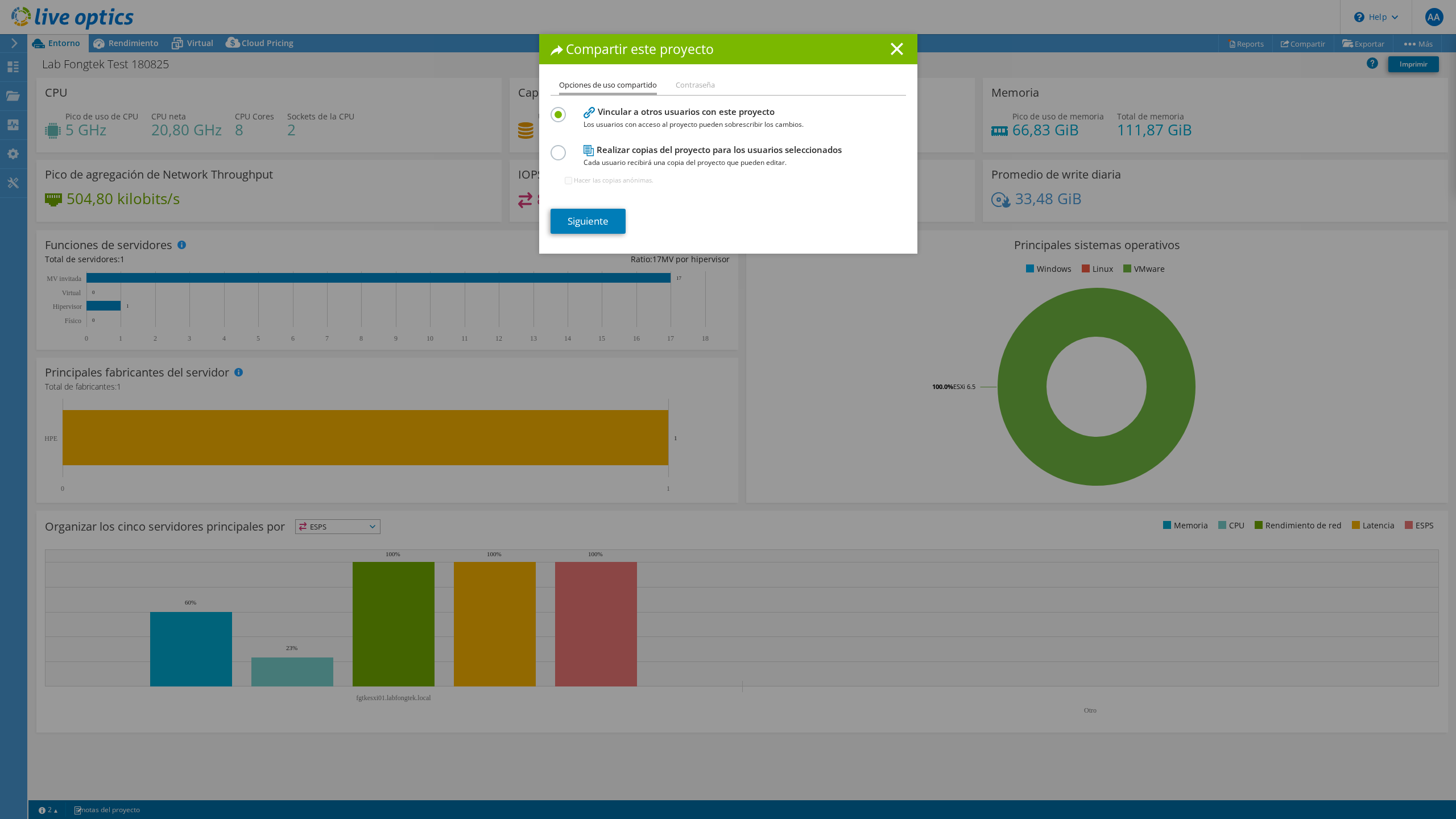
click at [692, 86] on li "Contraseña" at bounding box center [696, 85] width 39 height 15
click at [583, 220] on link "Siguiente" at bounding box center [588, 221] width 75 height 25
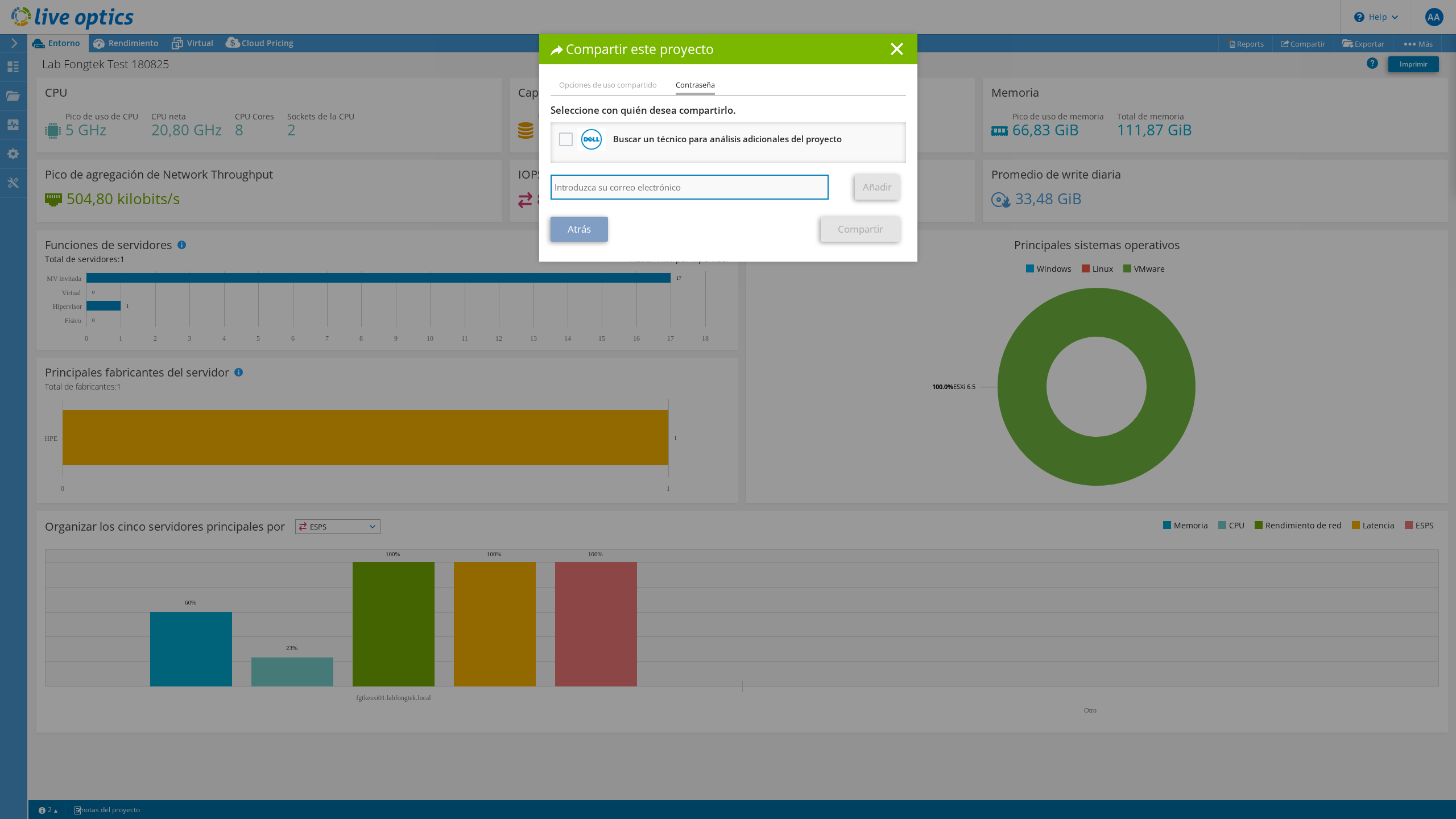
click at [627, 187] on input "search" at bounding box center [690, 187] width 279 height 25
type input "[PERSON_NAME][EMAIL_ADDRESS][DOMAIN_NAME]"
click at [861, 187] on link "Añadir" at bounding box center [877, 187] width 45 height 25
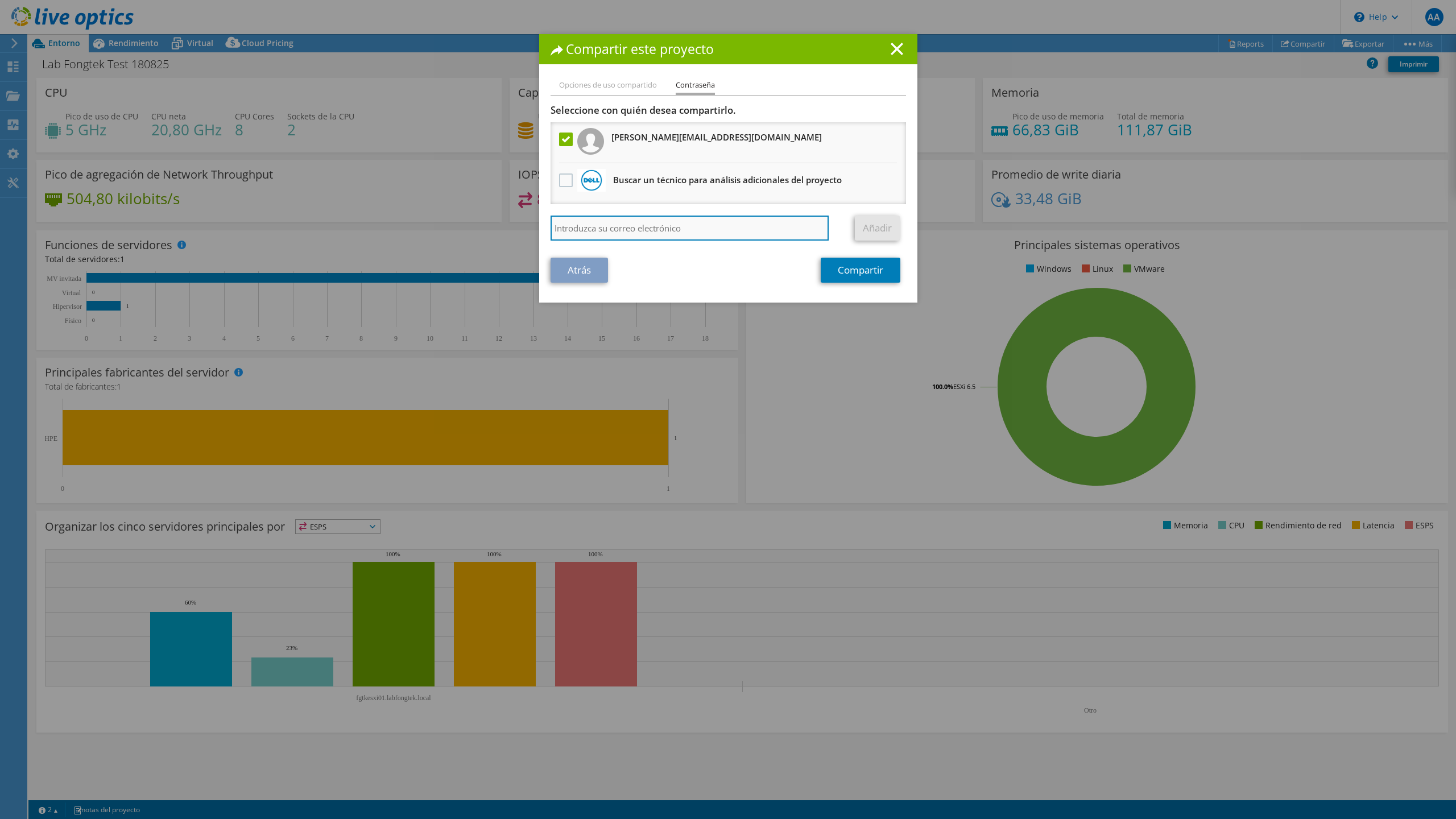
click at [709, 227] on input "search" at bounding box center [690, 228] width 279 height 25
type input "[PERSON_NAME][EMAIL_ADDRESS][PERSON_NAME][DOMAIN_NAME]"
click at [866, 223] on link "Añadir" at bounding box center [877, 228] width 45 height 25
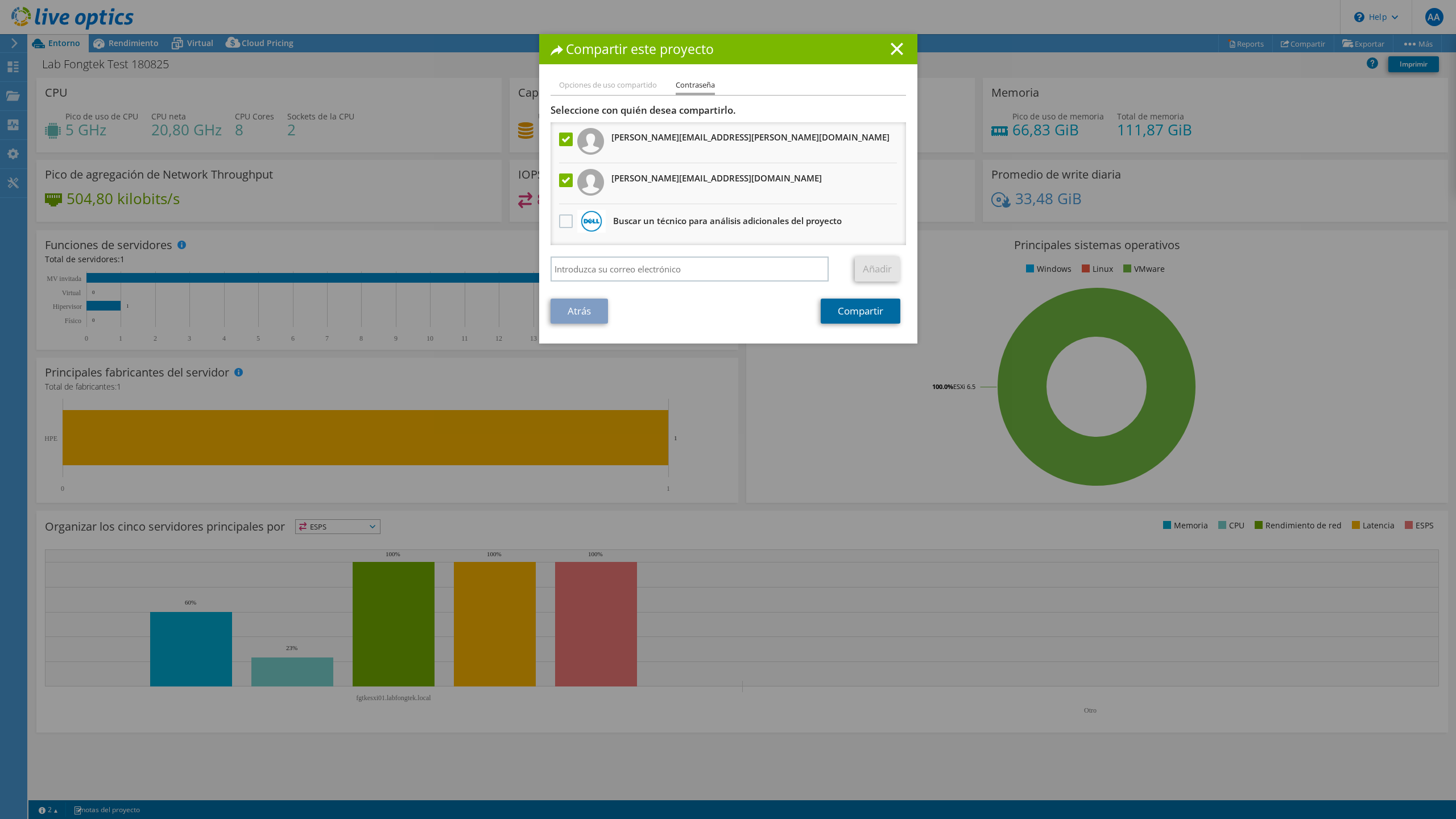
click at [851, 305] on link "Compartir" at bounding box center [860, 311] width 80 height 25
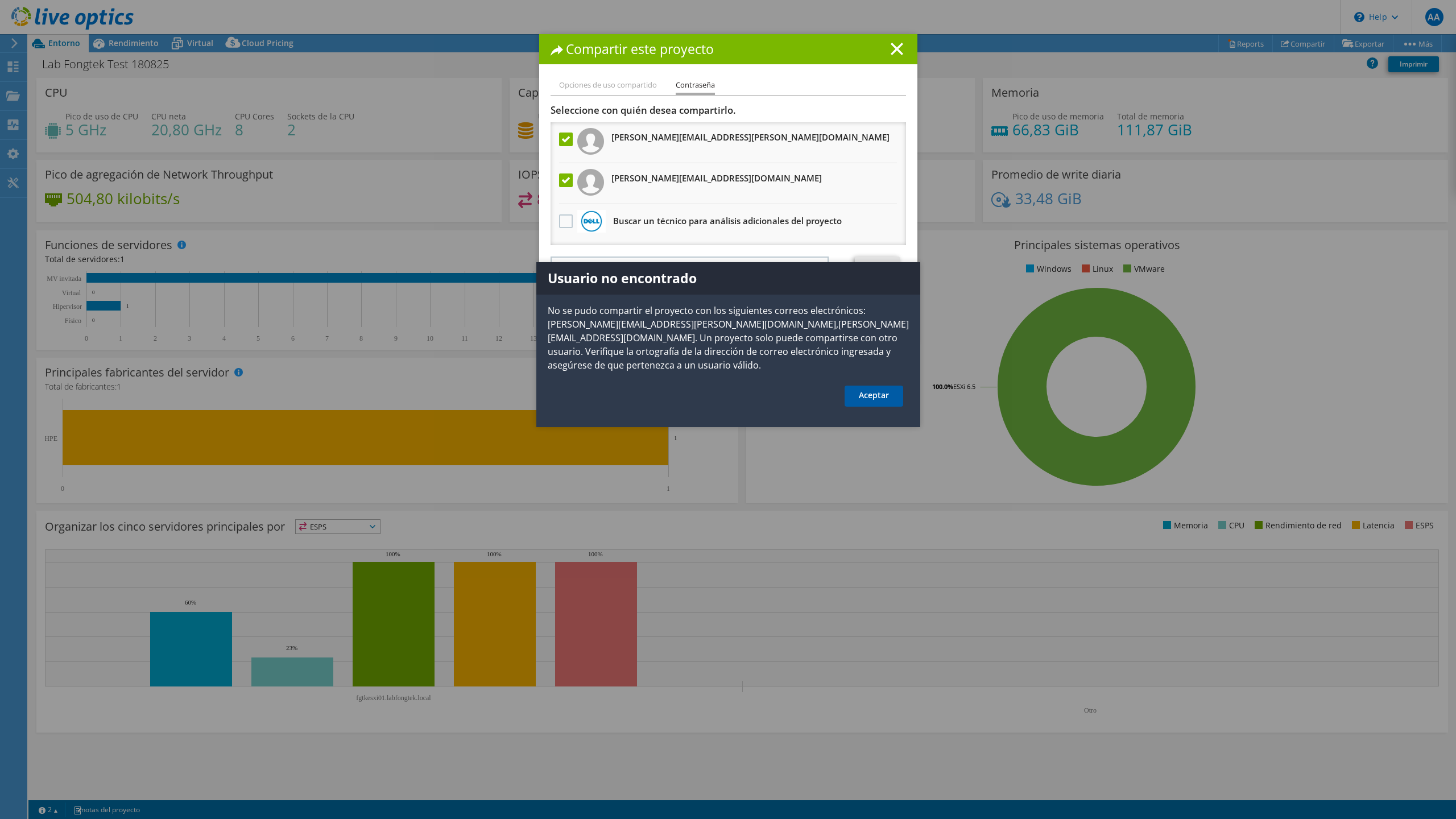
click at [864, 386] on link "Aceptar" at bounding box center [874, 396] width 59 height 21
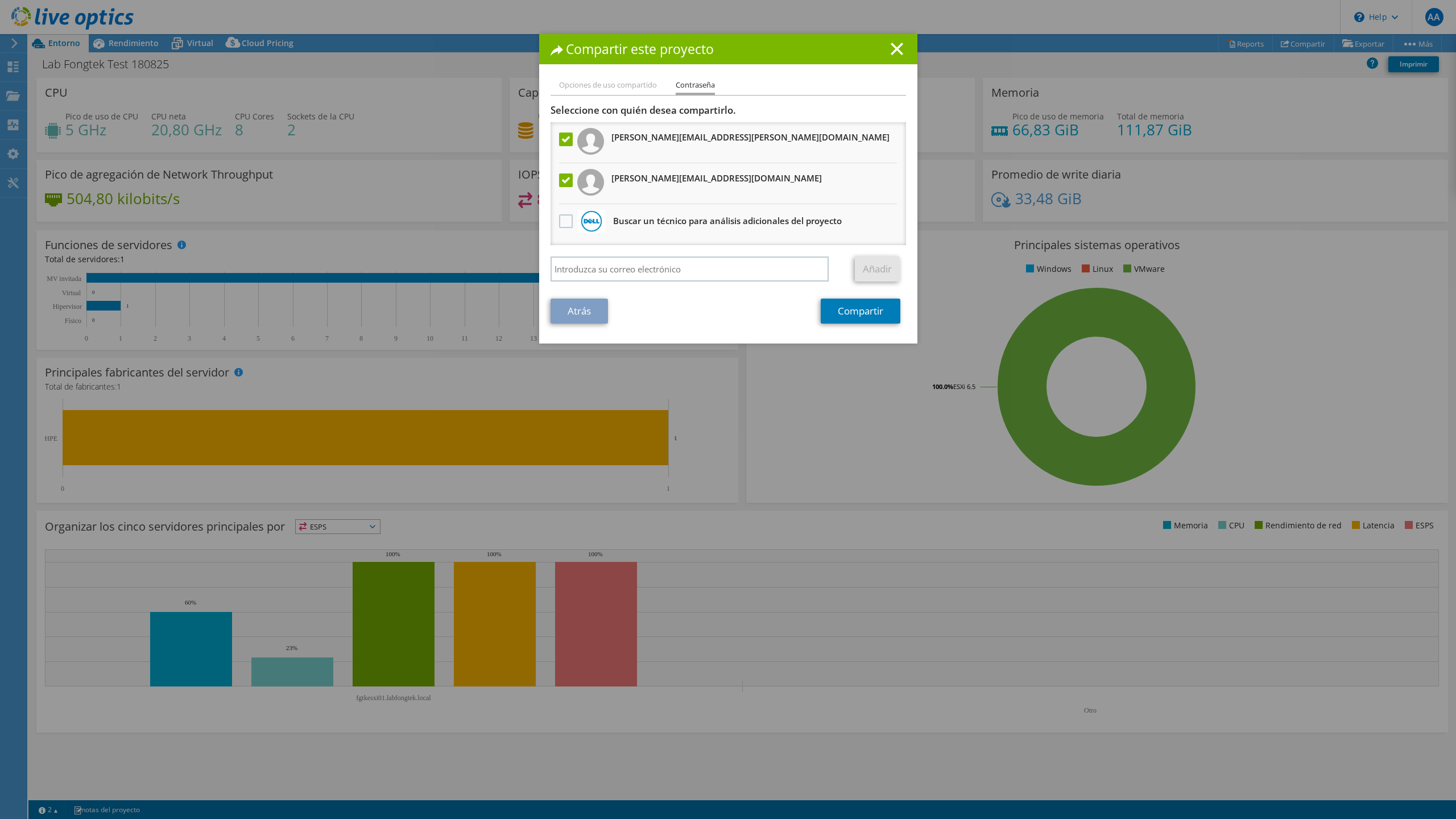
click at [864, 378] on div "Compartir este proyecto Opciones de uso compartido Contraseña Vincular a otros …" at bounding box center [728, 410] width 1456 height 751
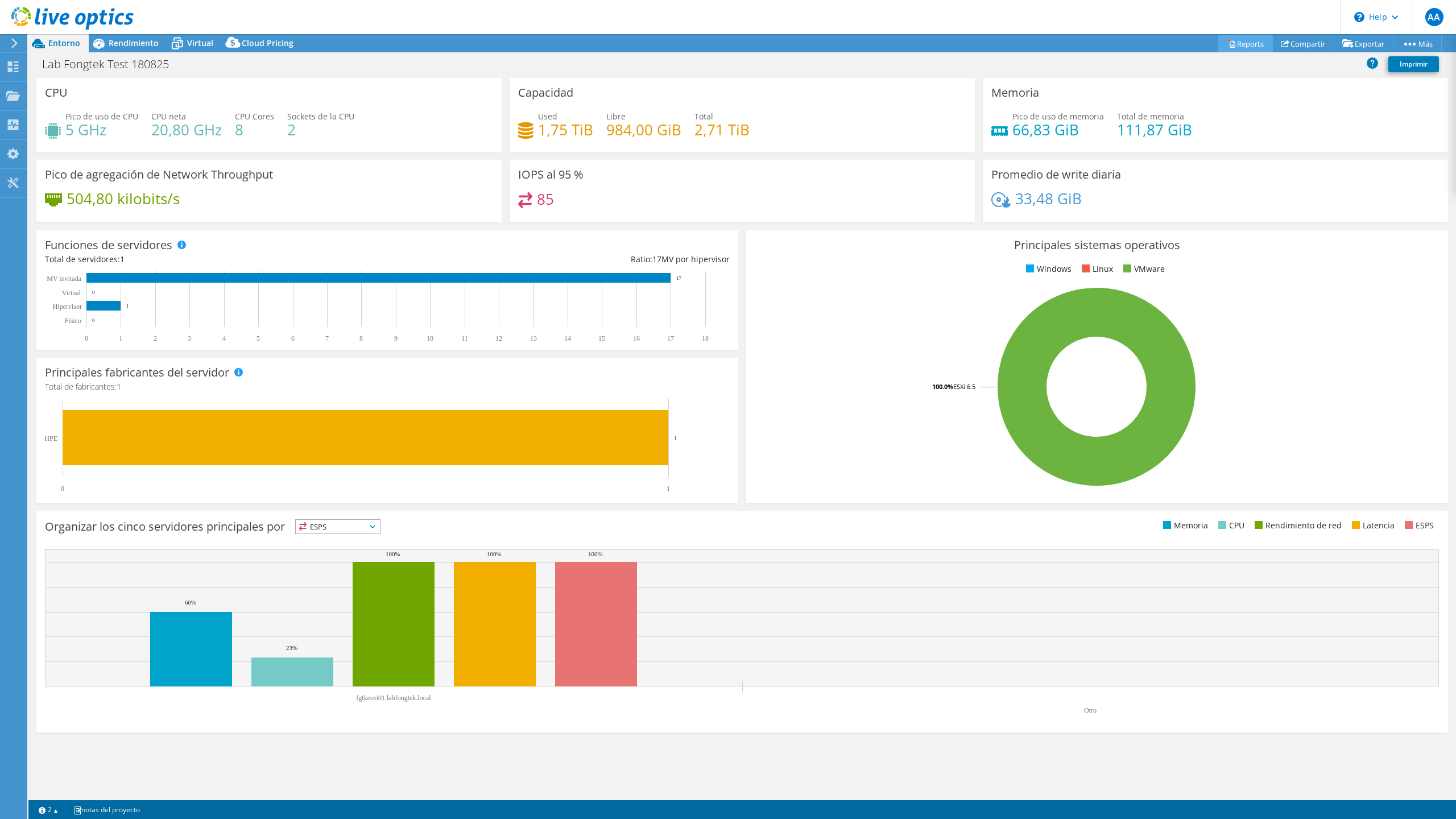
click at [1092, 44] on link "Reports" at bounding box center [1246, 44] width 55 height 17
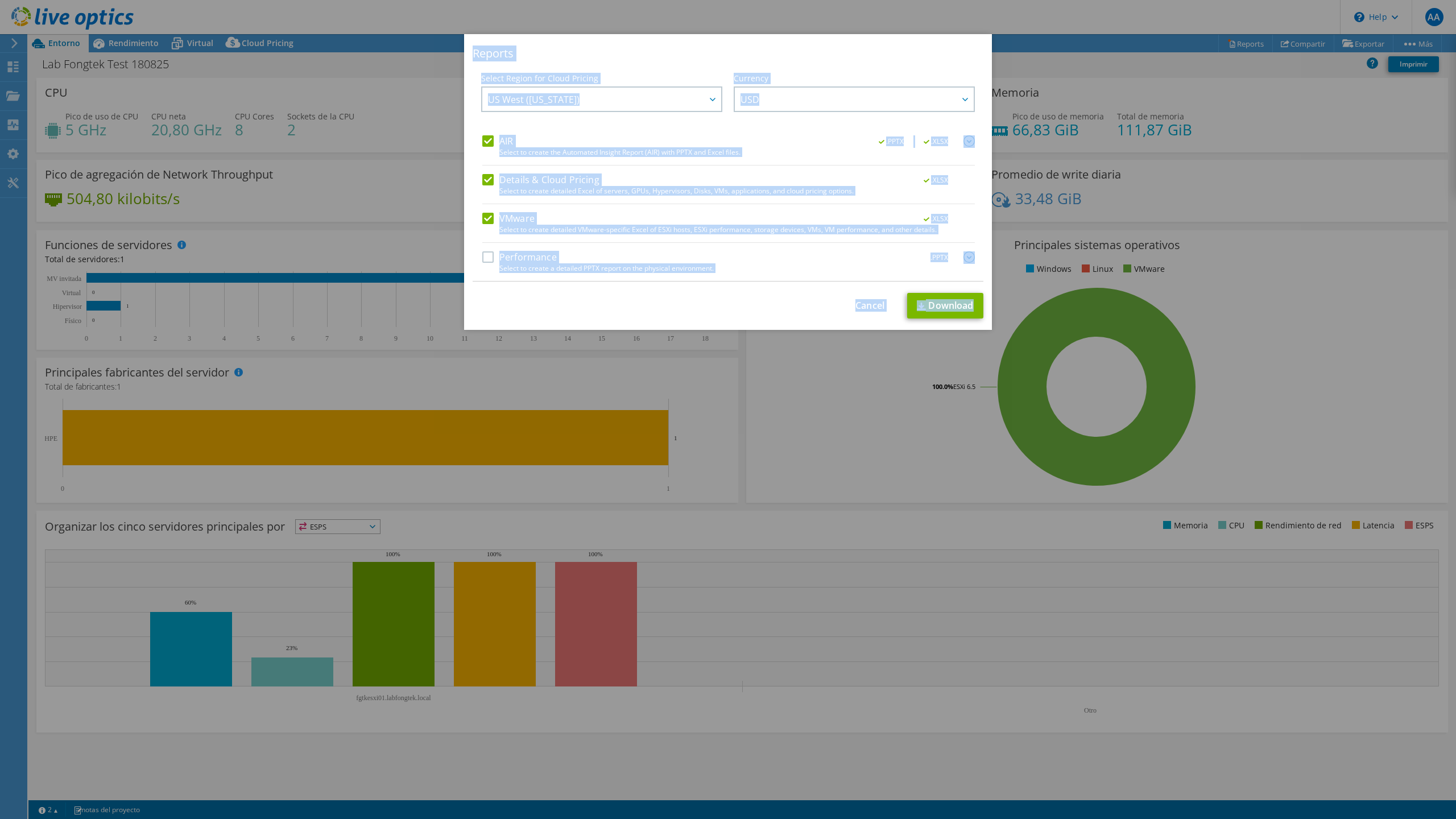
click at [809, 128] on div "Currency ARS AUD BRL CAD CHF CLP CNY DKK EUR GBP HKD HUF INR JPY MXN MYR NOK NZ…" at bounding box center [854, 104] width 241 height 63
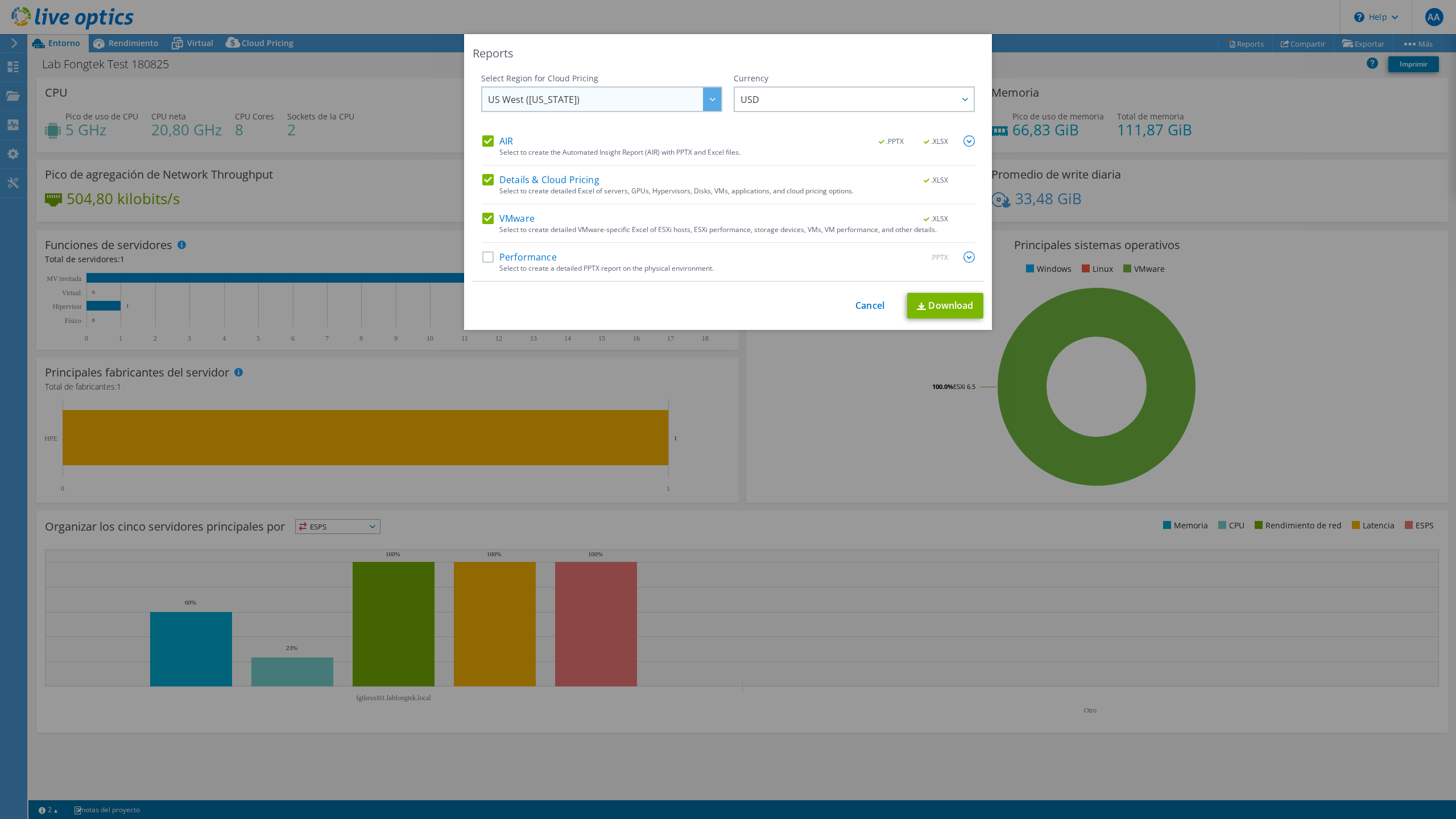
click at [709, 105] on div at bounding box center [712, 99] width 18 height 23
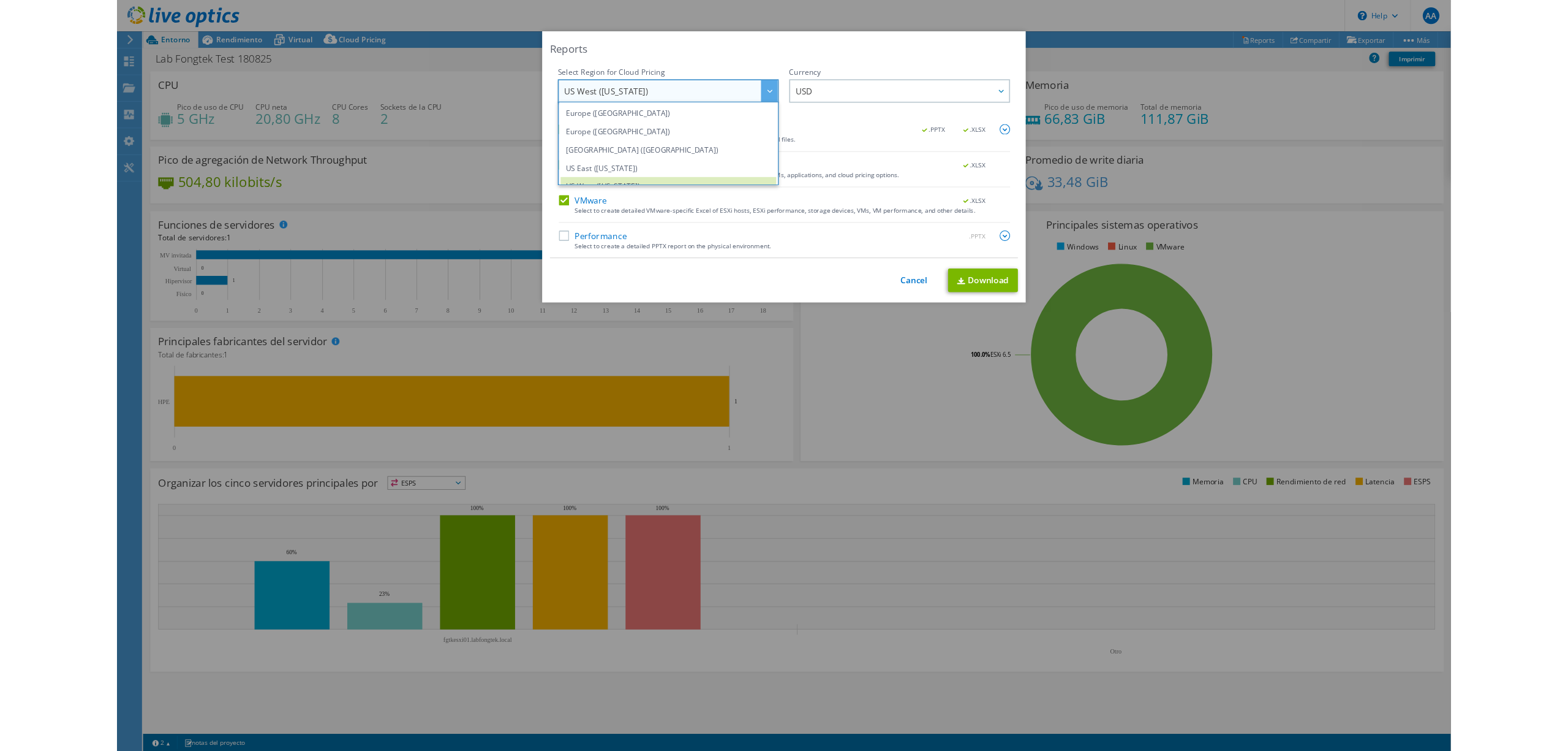
scroll to position [165, 0]
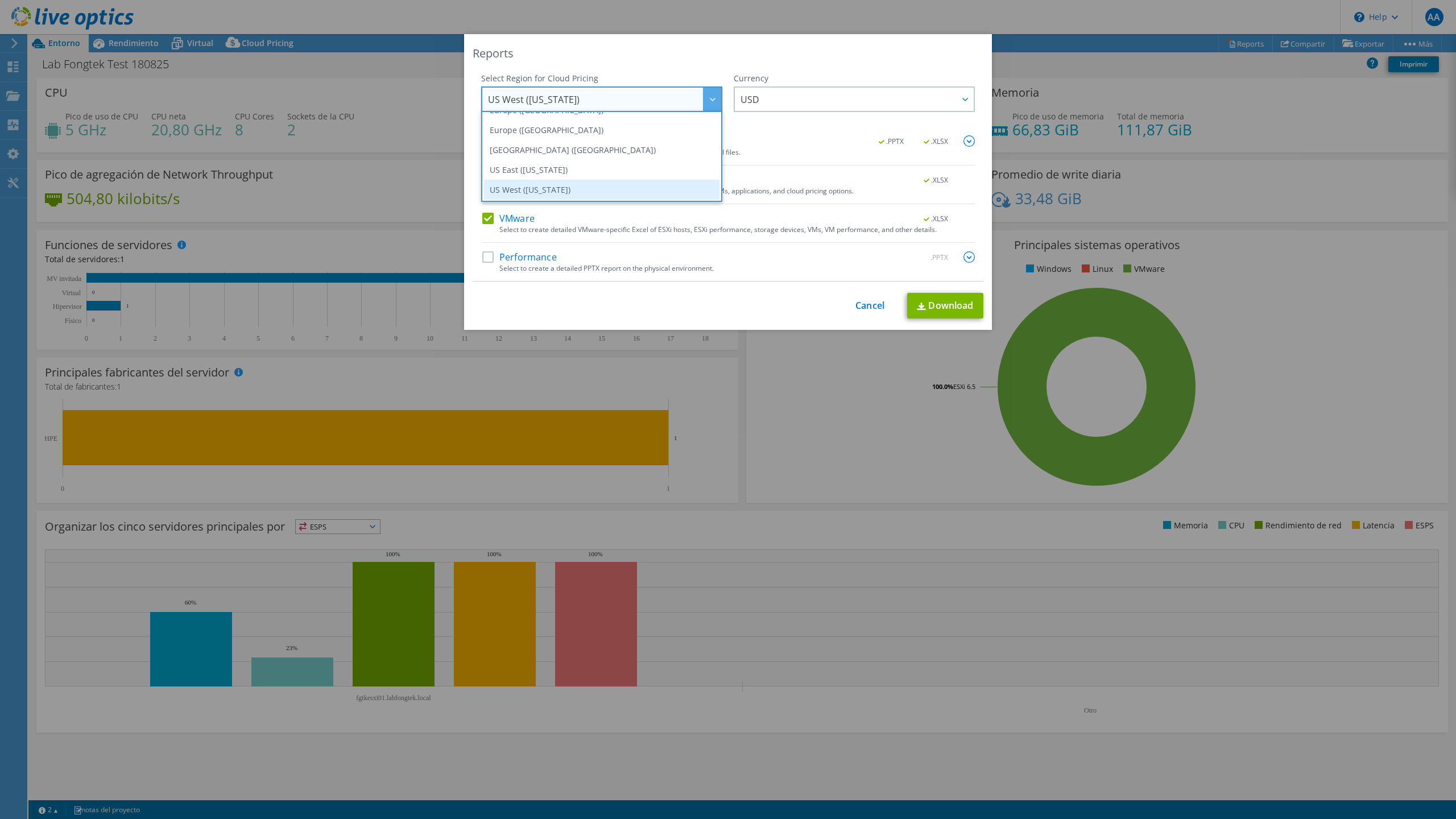
click at [569, 191] on li "US West ([US_STATE])" at bounding box center [602, 190] width 236 height 20
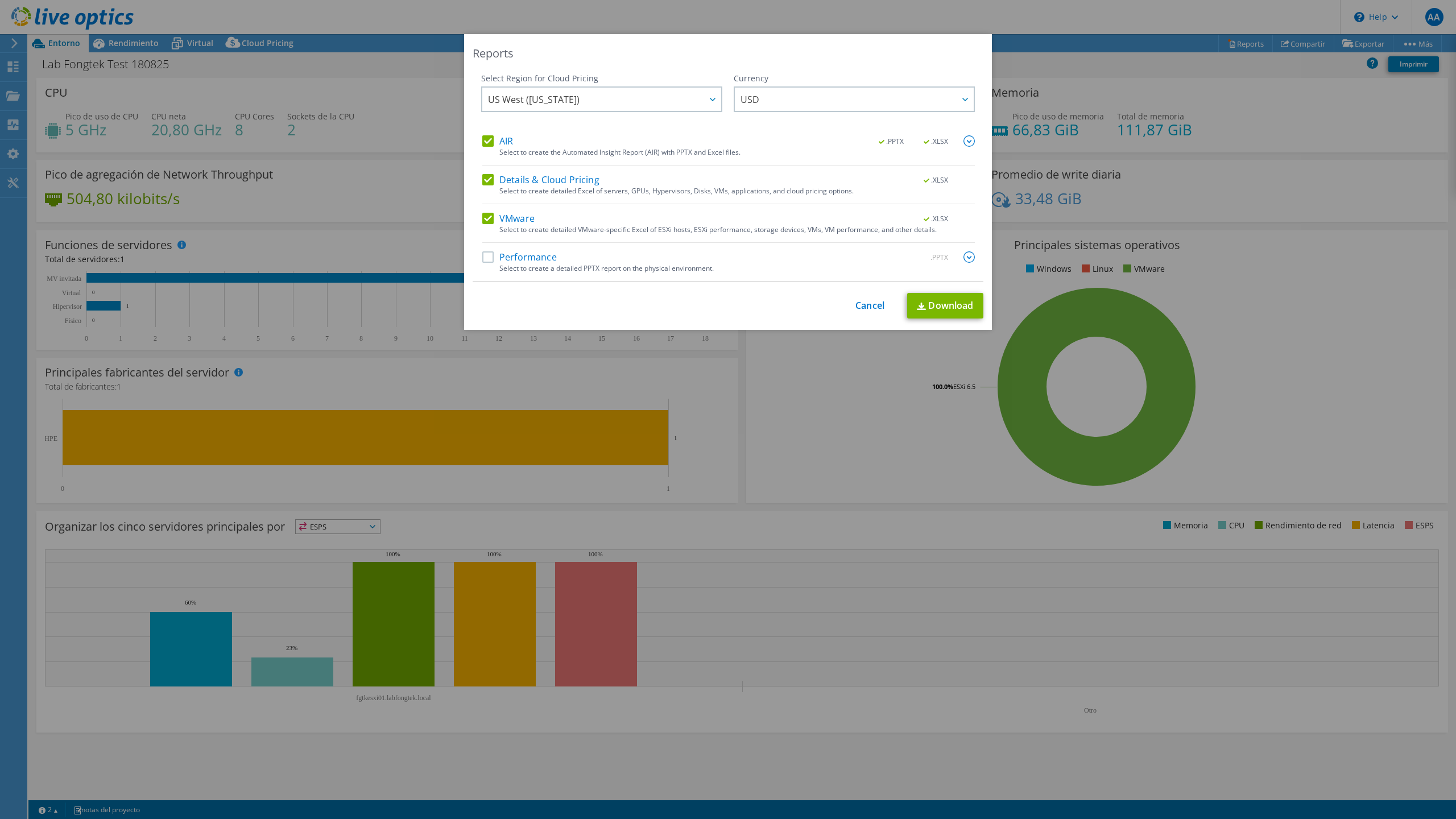
click at [483, 259] on label "Performance" at bounding box center [519, 257] width 74 height 12
click at [0, 0] on input "Performance" at bounding box center [0, 0] width 0 height 0
click at [934, 307] on link "Download" at bounding box center [945, 306] width 76 height 26
